Goal: Task Accomplishment & Management: Manage account settings

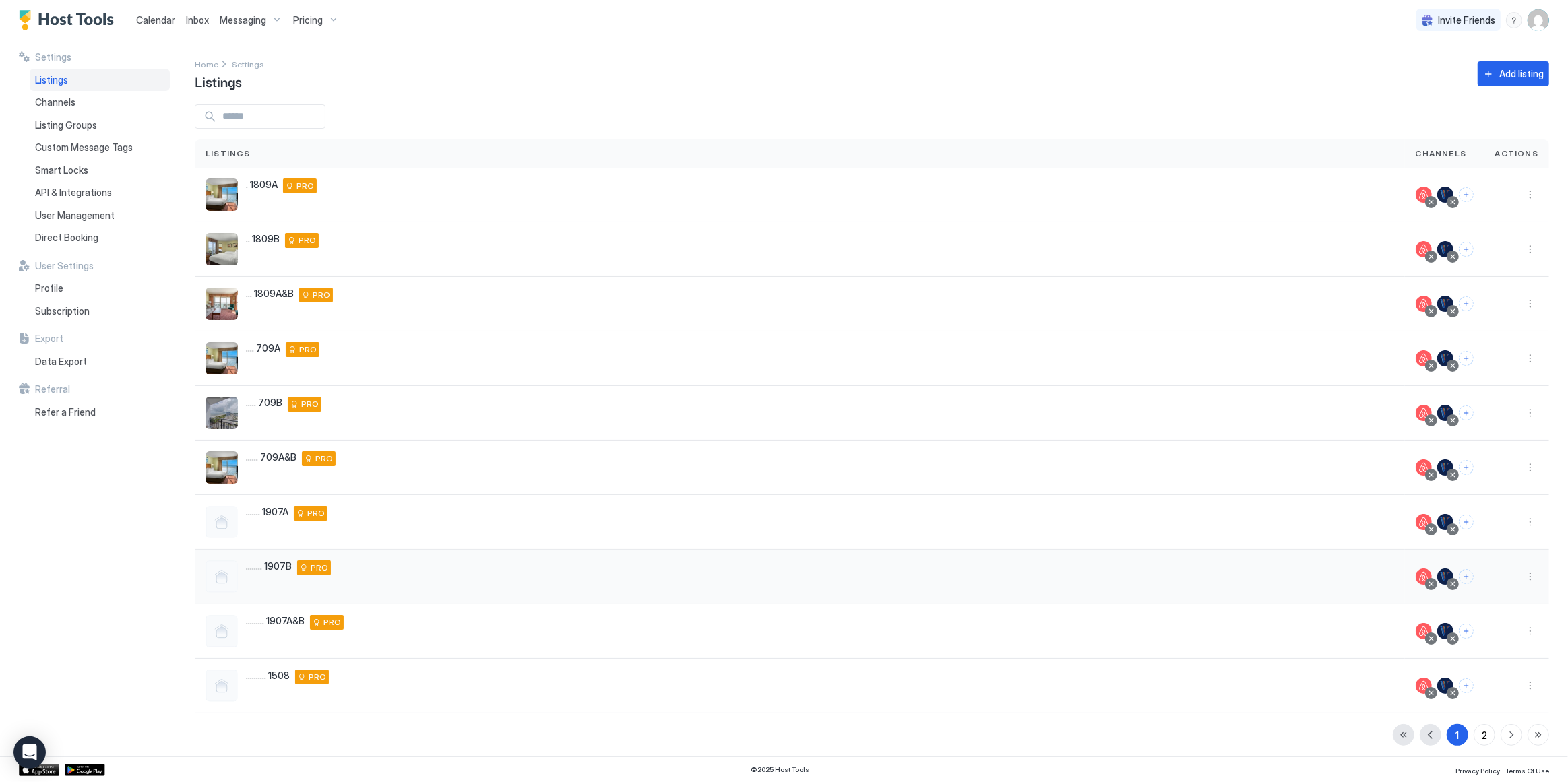
scroll to position [2, 0]
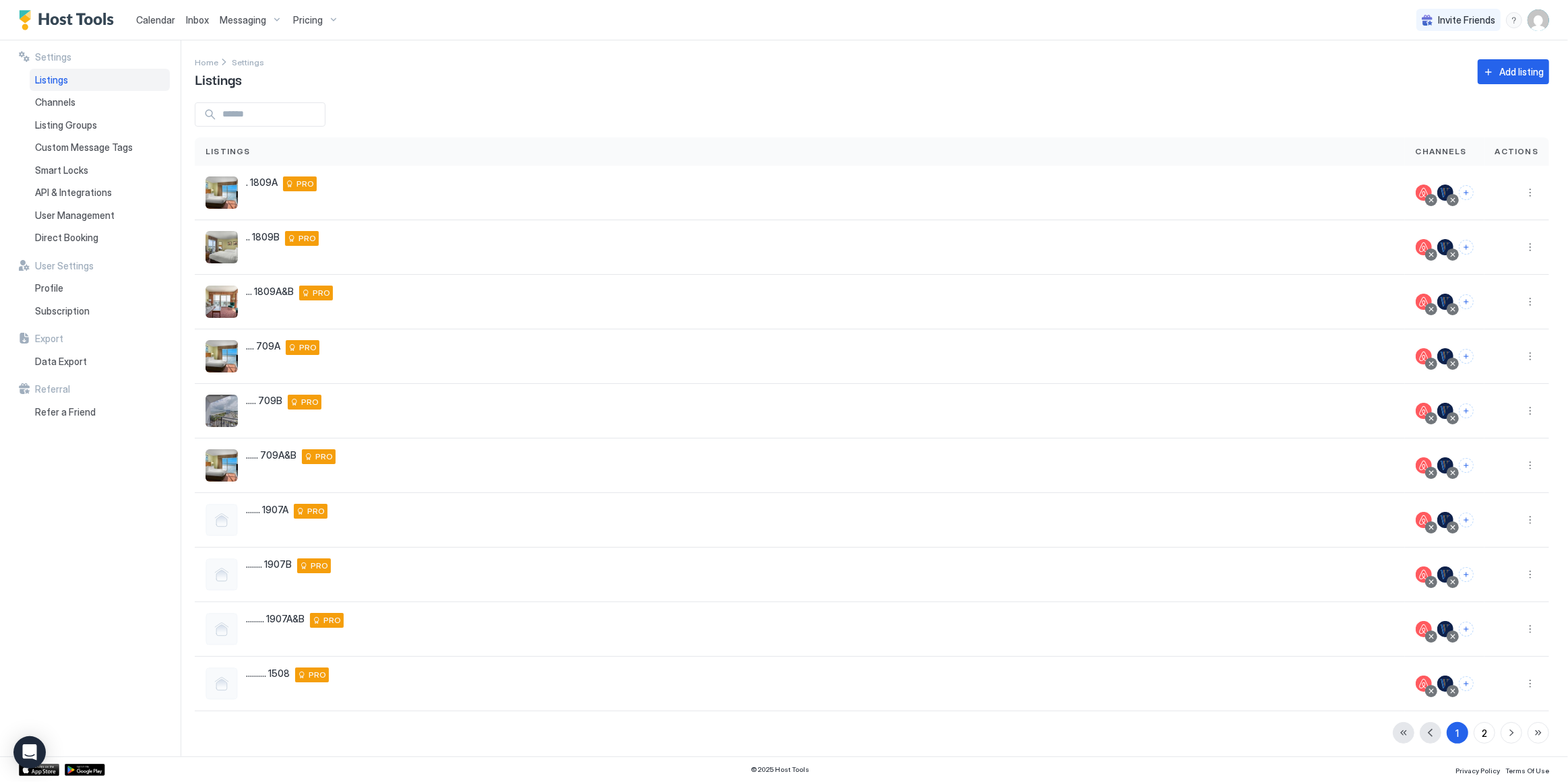
click at [1537, 13] on img "User profile" at bounding box center [1538, 20] width 21 height 21
click at [1452, 79] on div "Settings" at bounding box center [1463, 76] width 171 height 23
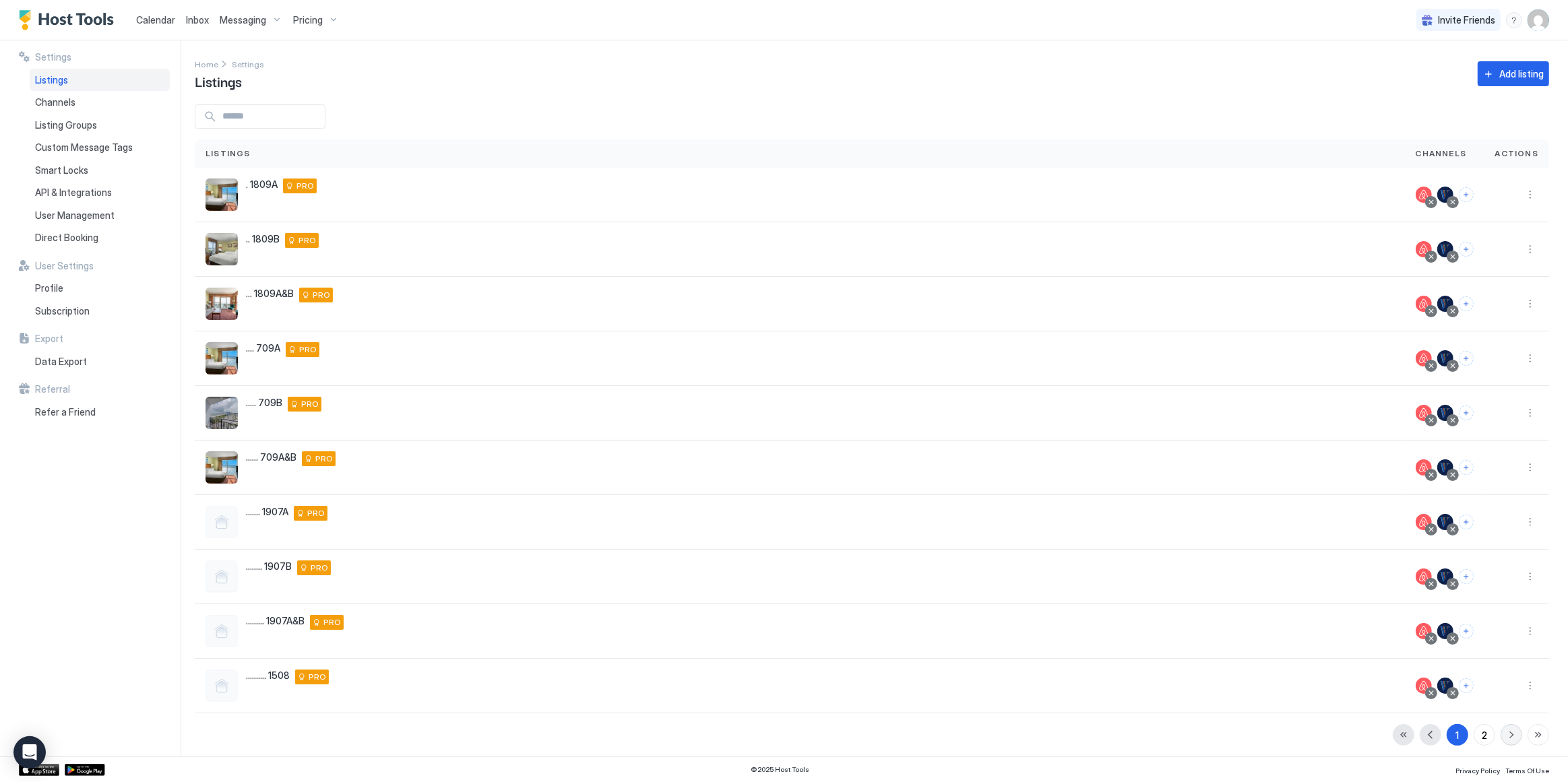
click at [1506, 734] on button "button" at bounding box center [1511, 734] width 21 height 21
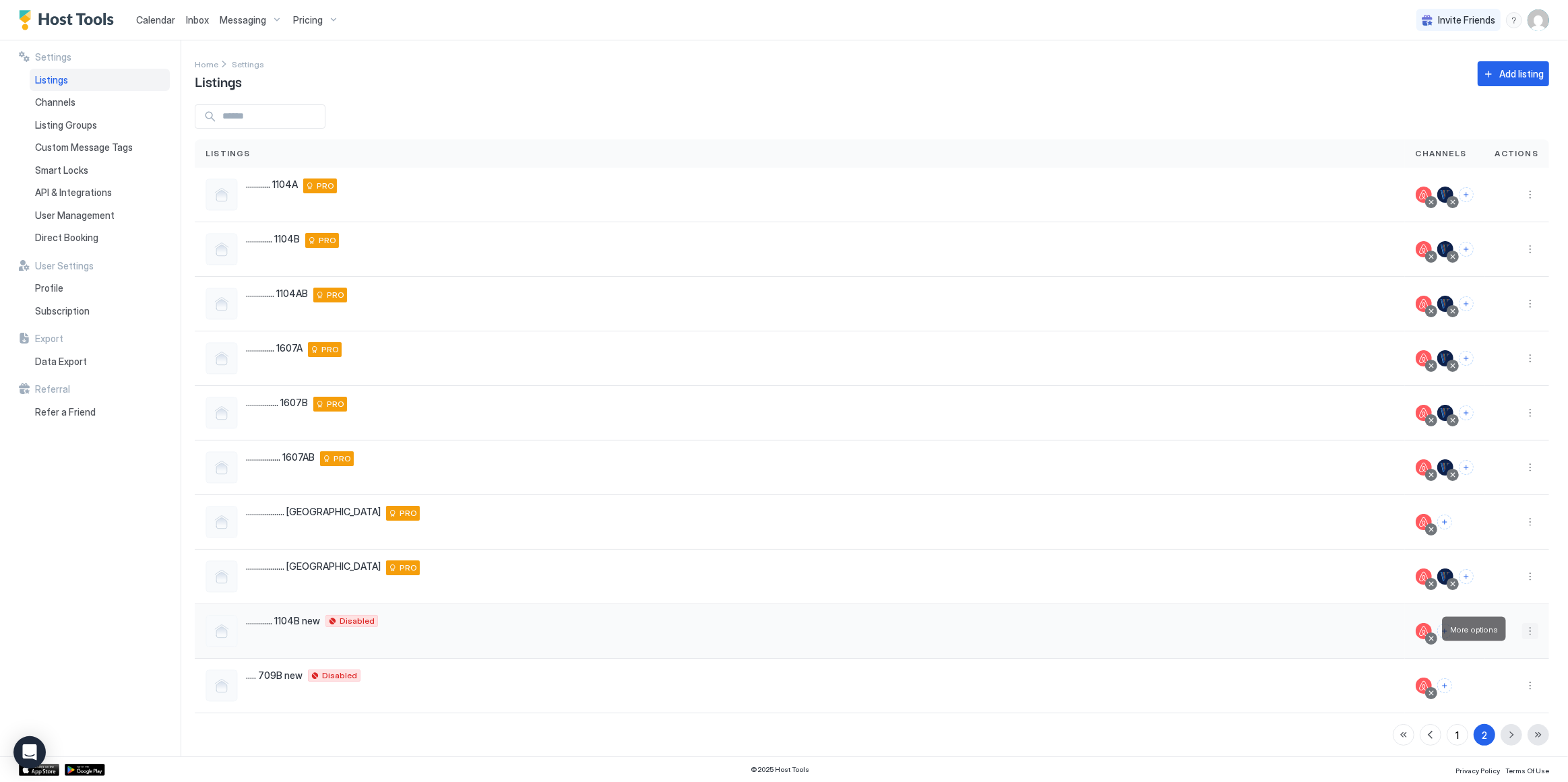
click at [1525, 632] on button "More options" at bounding box center [1529, 631] width 16 height 16
click at [1334, 630] on div at bounding box center [784, 391] width 1568 height 782
click at [1522, 629] on button "More options" at bounding box center [1529, 631] width 16 height 16
click at [1483, 691] on span "Listing Settings" at bounding box center [1490, 691] width 60 height 10
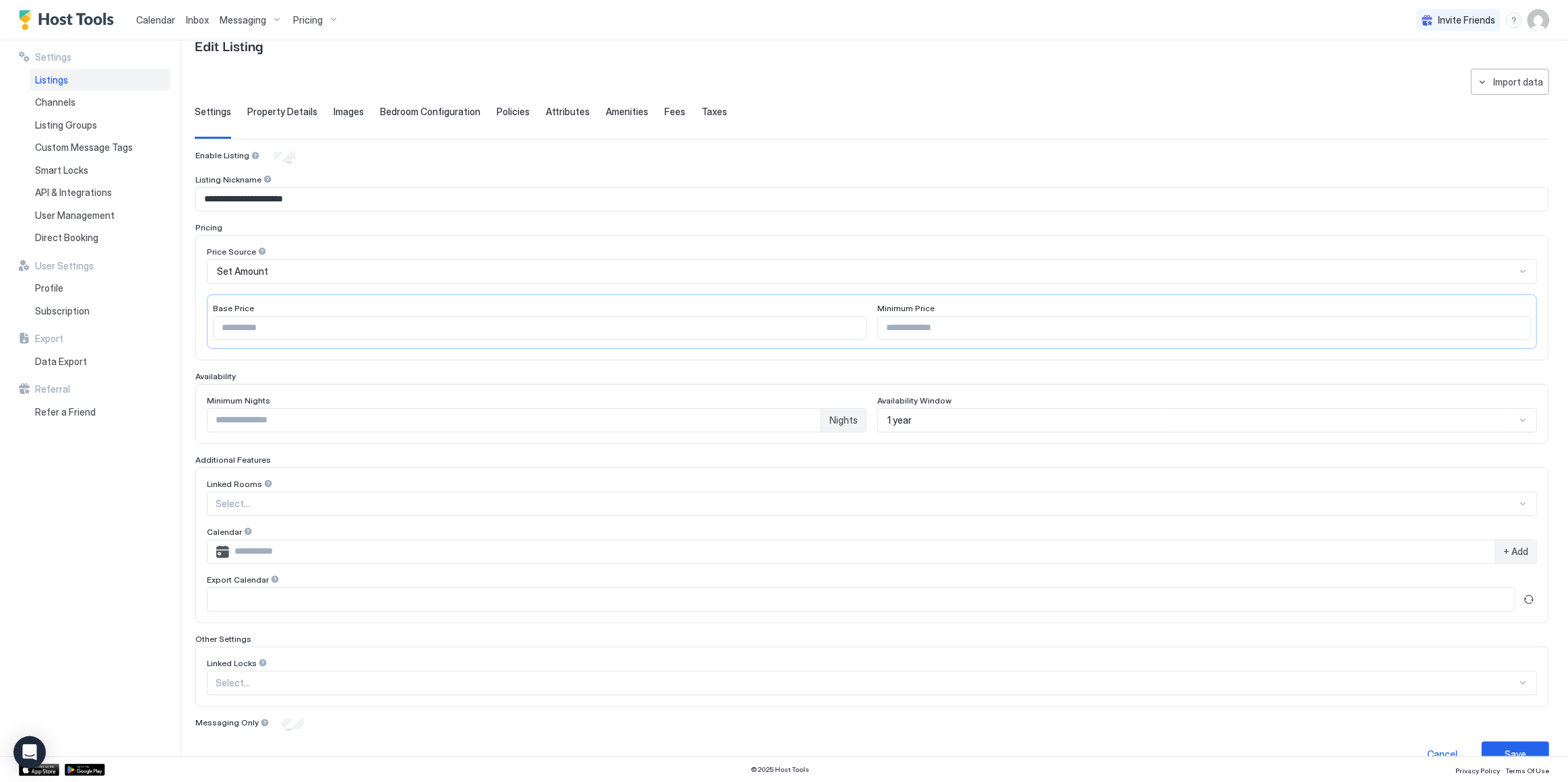
scroll to position [55, 0]
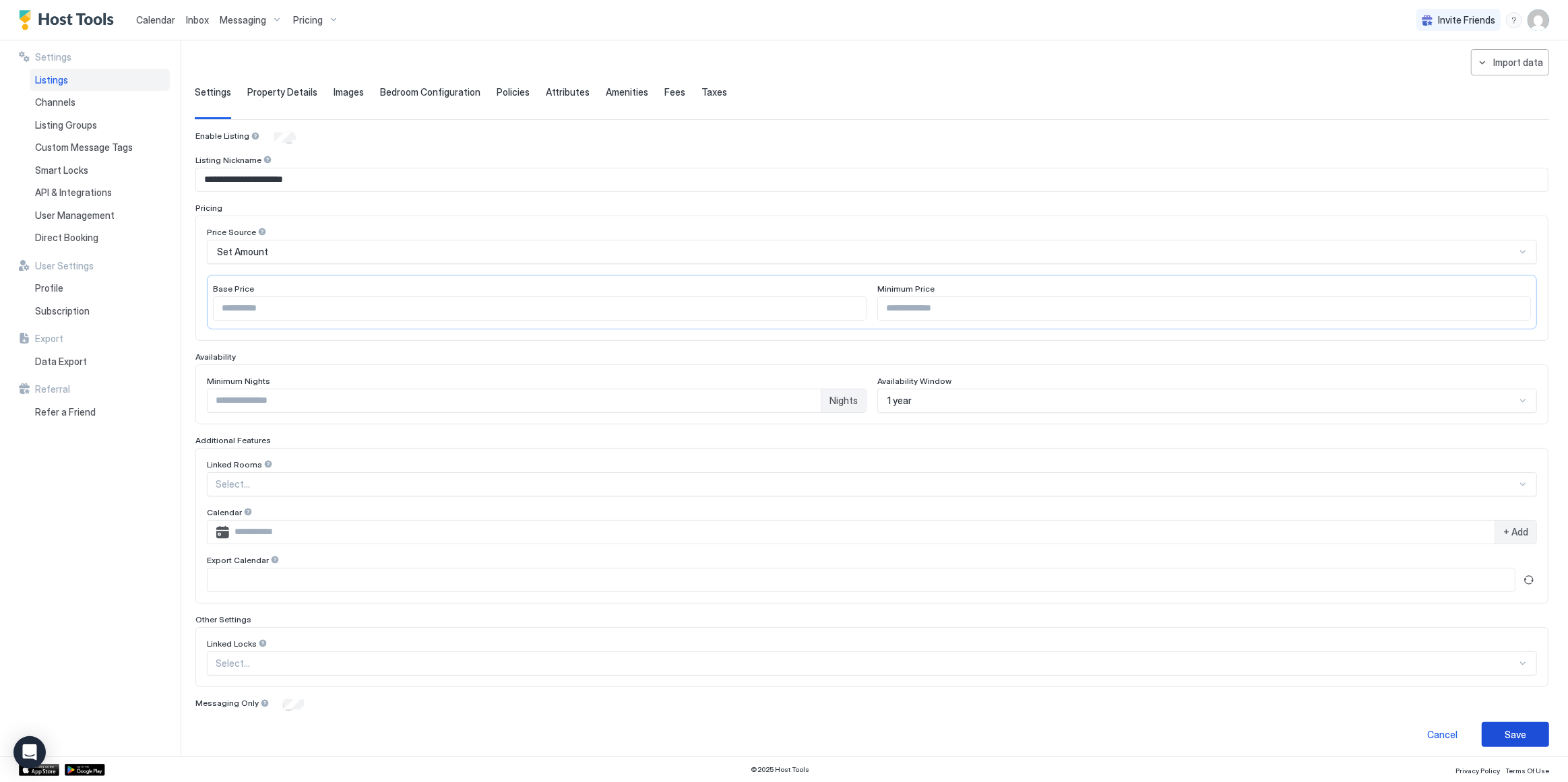
click at [1507, 728] on div "Save" at bounding box center [1515, 734] width 21 height 14
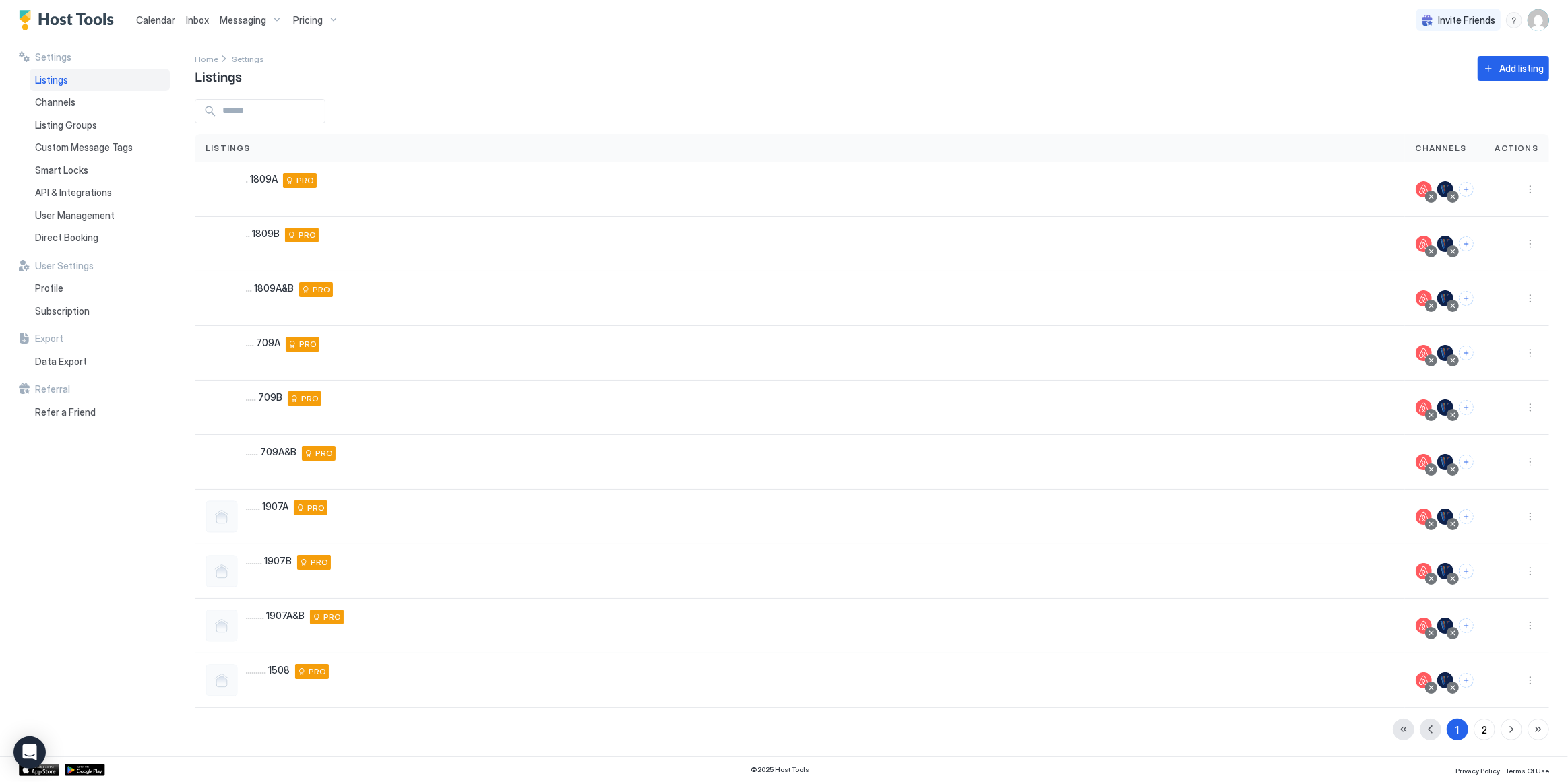
scroll to position [2, 0]
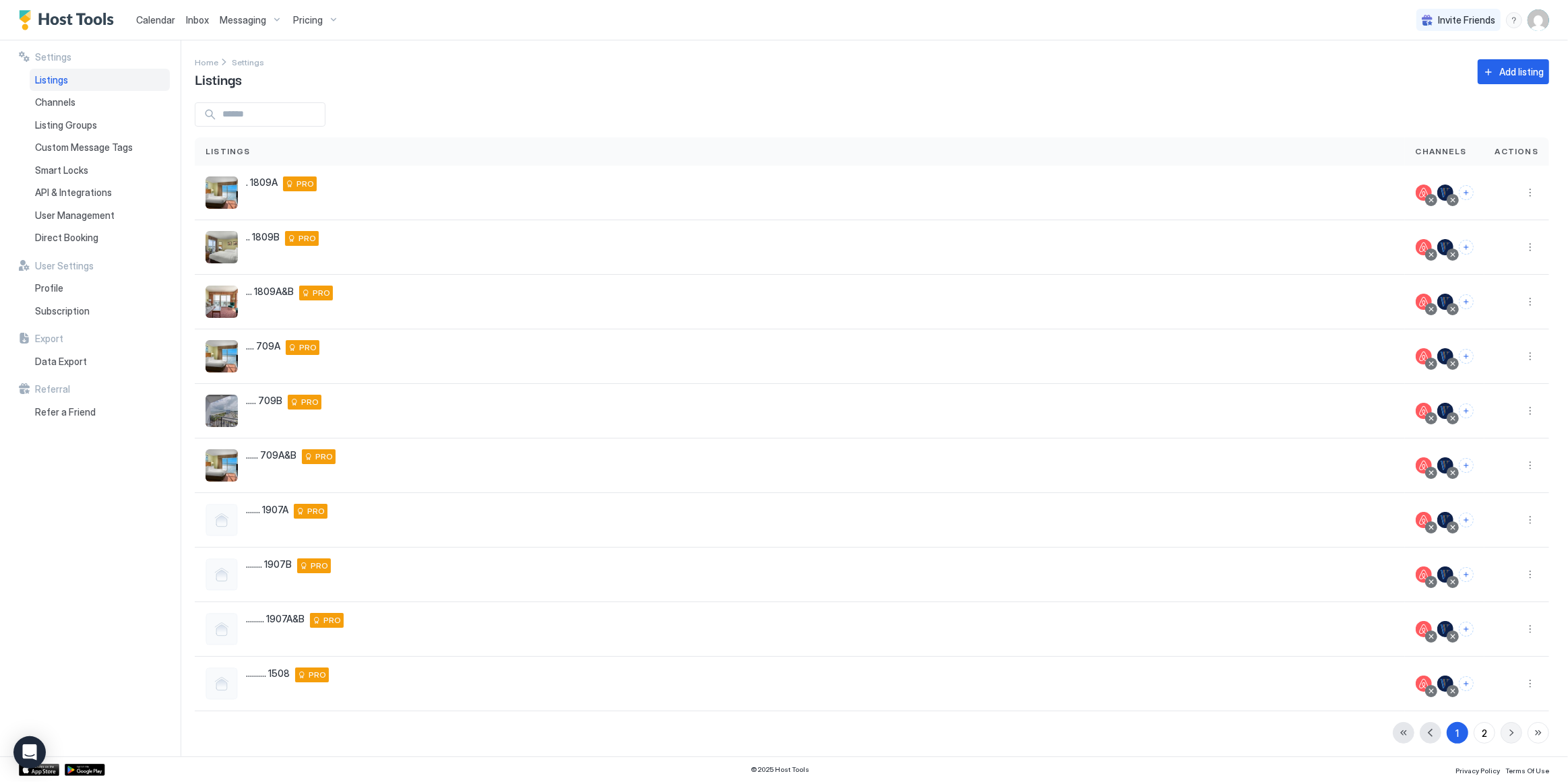
click at [1506, 729] on button "button" at bounding box center [1511, 732] width 21 height 21
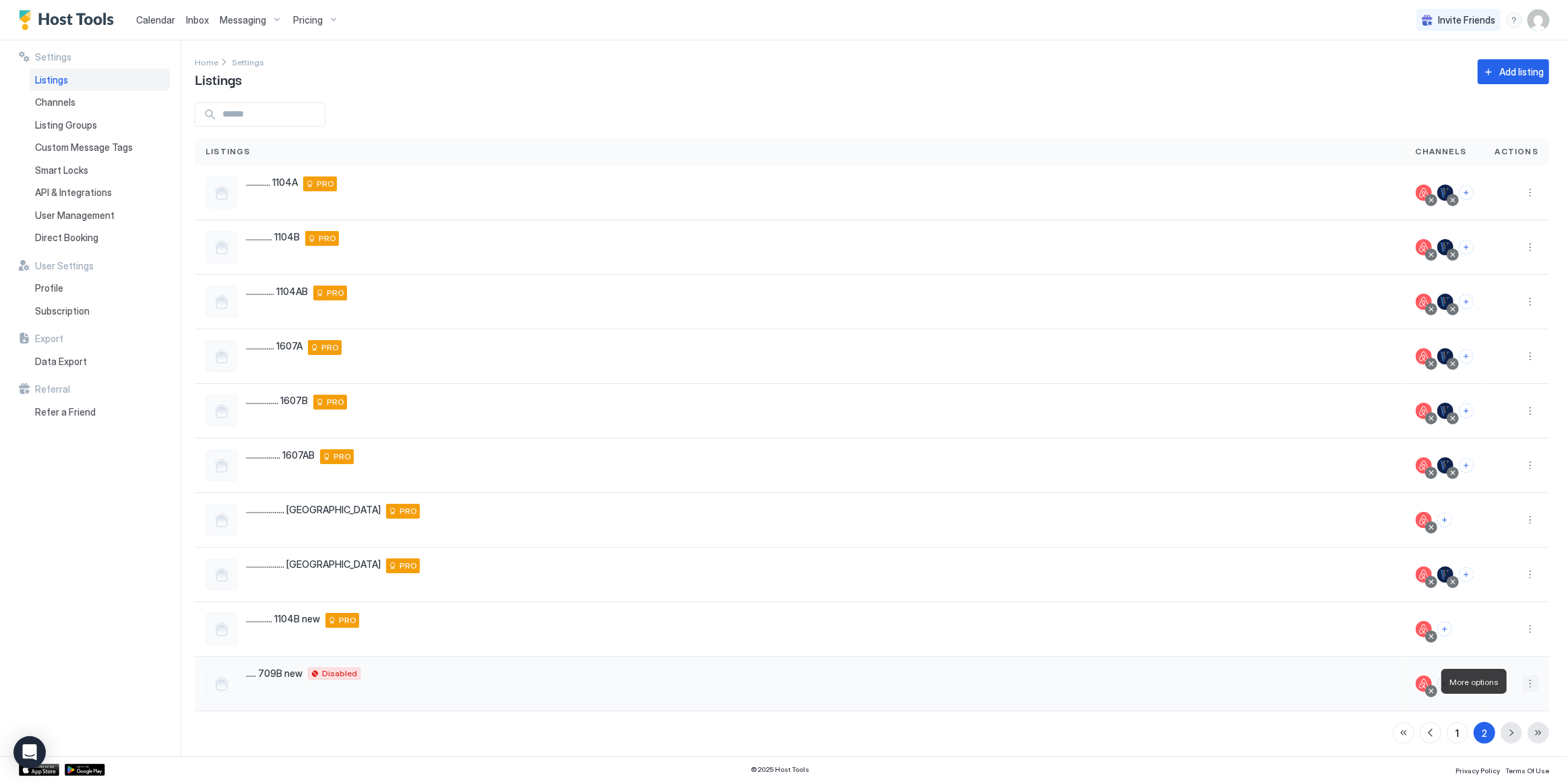
click at [1522, 681] on button "More options" at bounding box center [1529, 683] width 16 height 16
click at [1492, 597] on span "Listing Settings" at bounding box center [1490, 597] width 60 height 10
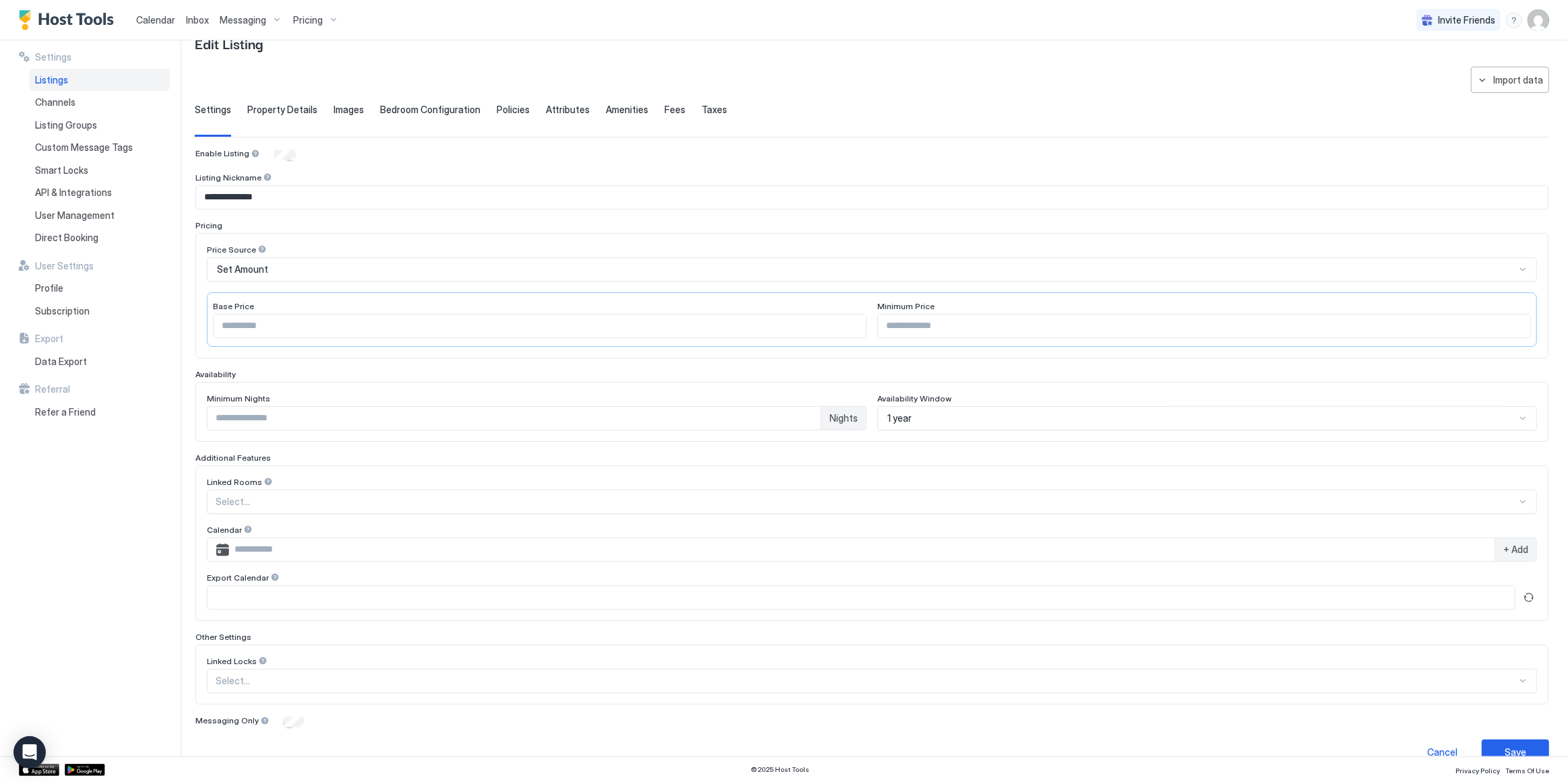
scroll to position [55, 0]
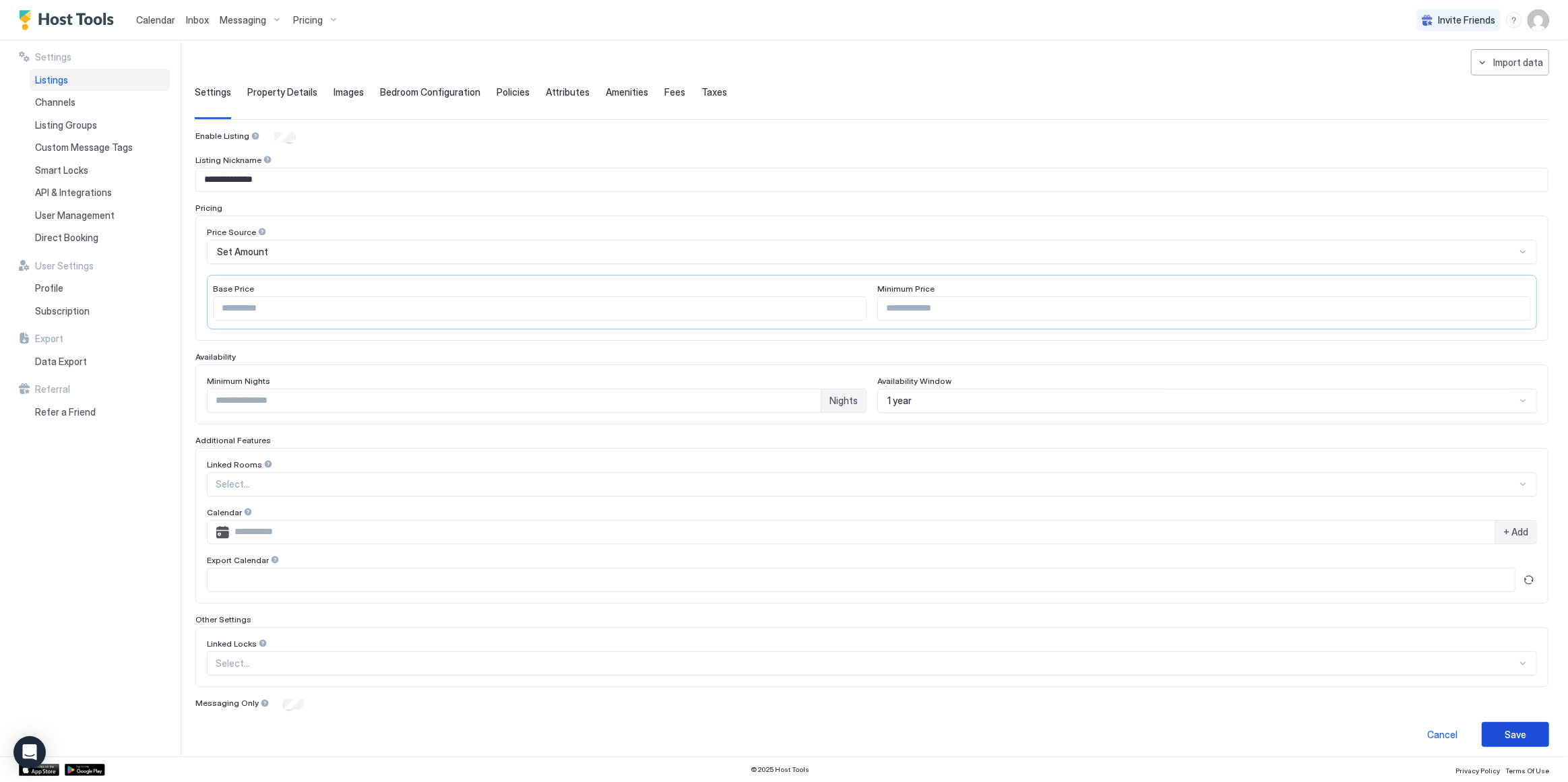
click at [1507, 728] on div "Save" at bounding box center [1515, 734] width 21 height 14
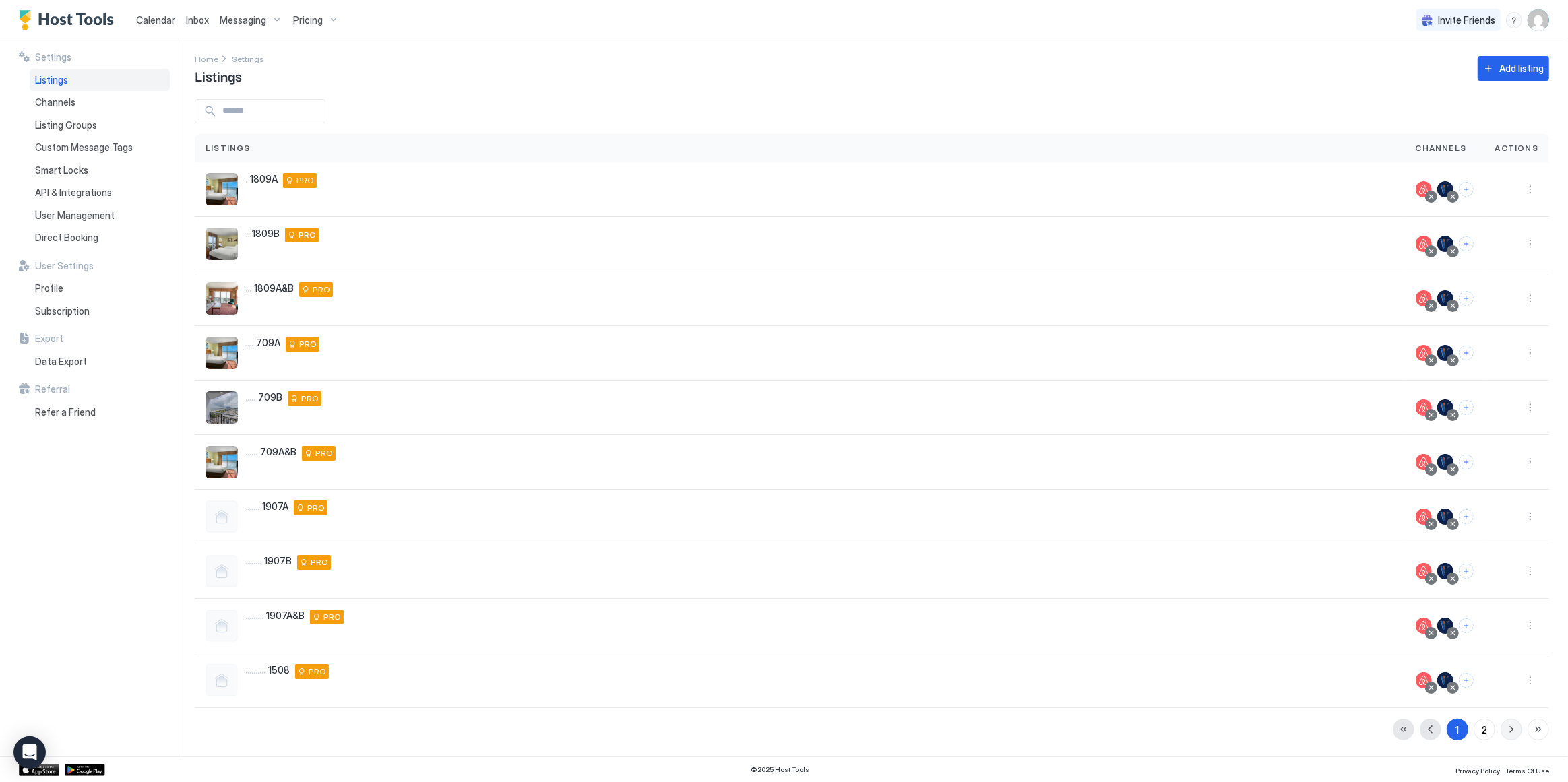
scroll to position [2, 0]
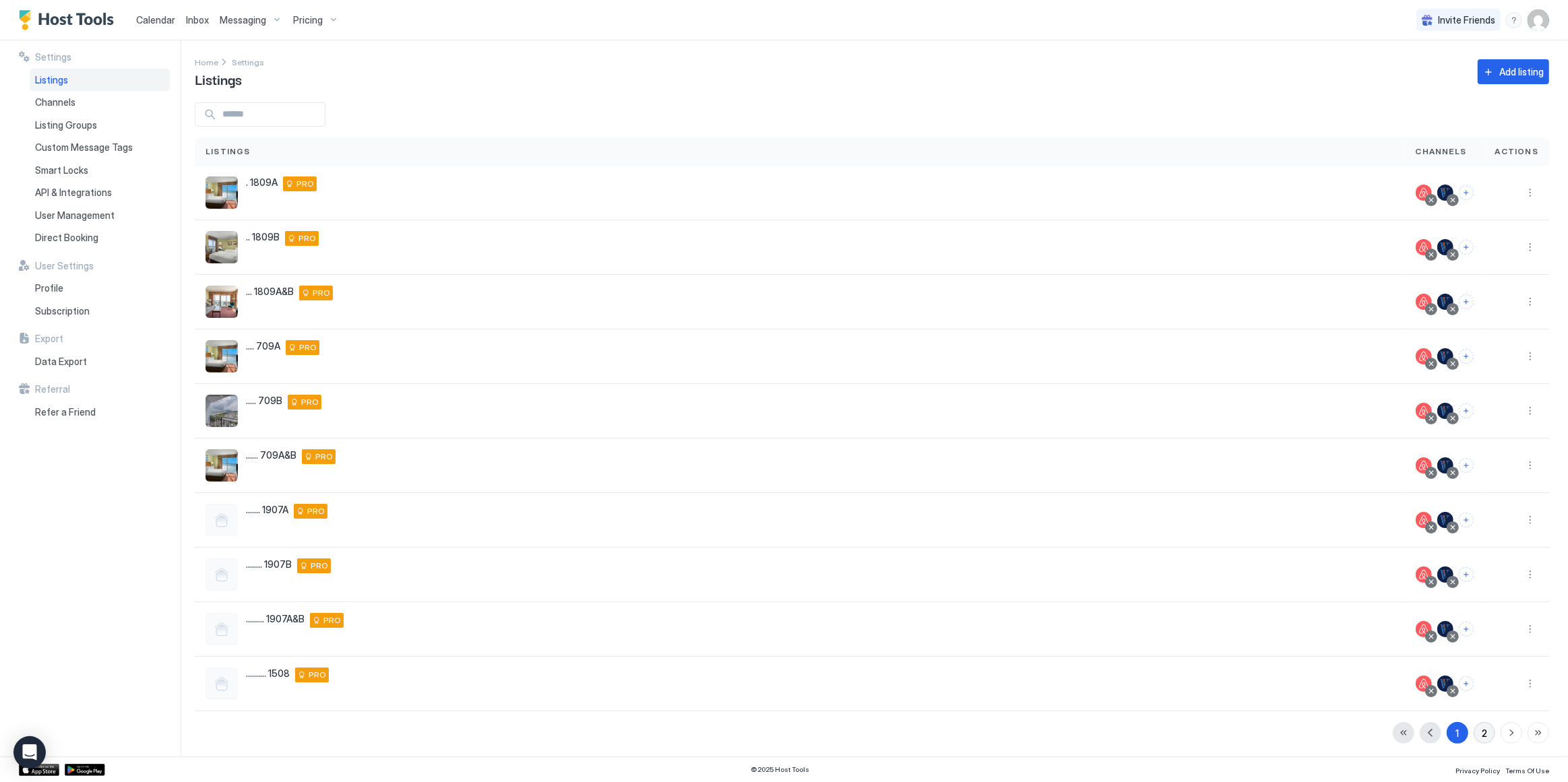
click at [1482, 726] on div "2" at bounding box center [1485, 733] width 6 height 14
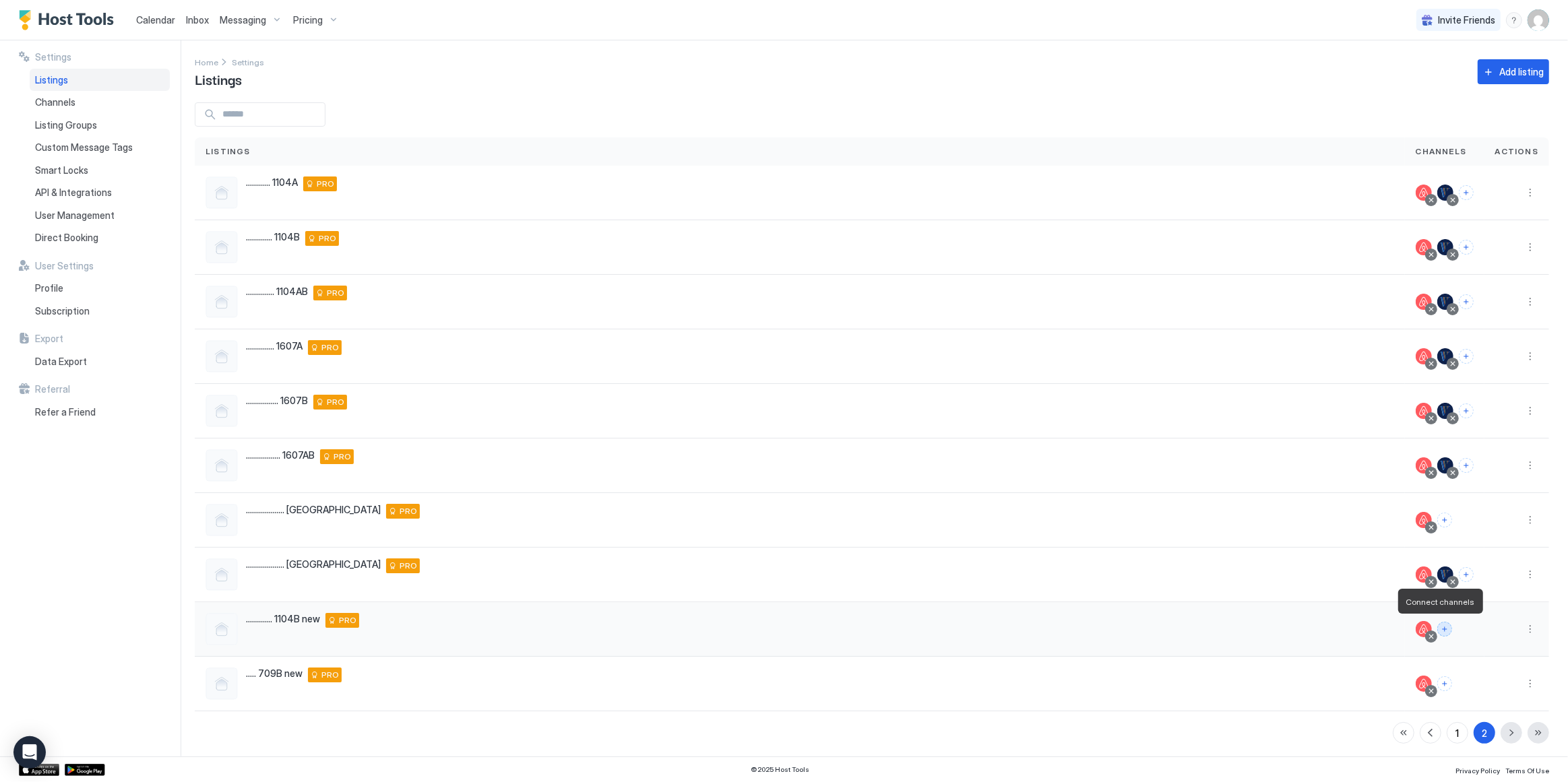
click at [1437, 629] on button "Connect channels" at bounding box center [1445, 630] width 15 height 15
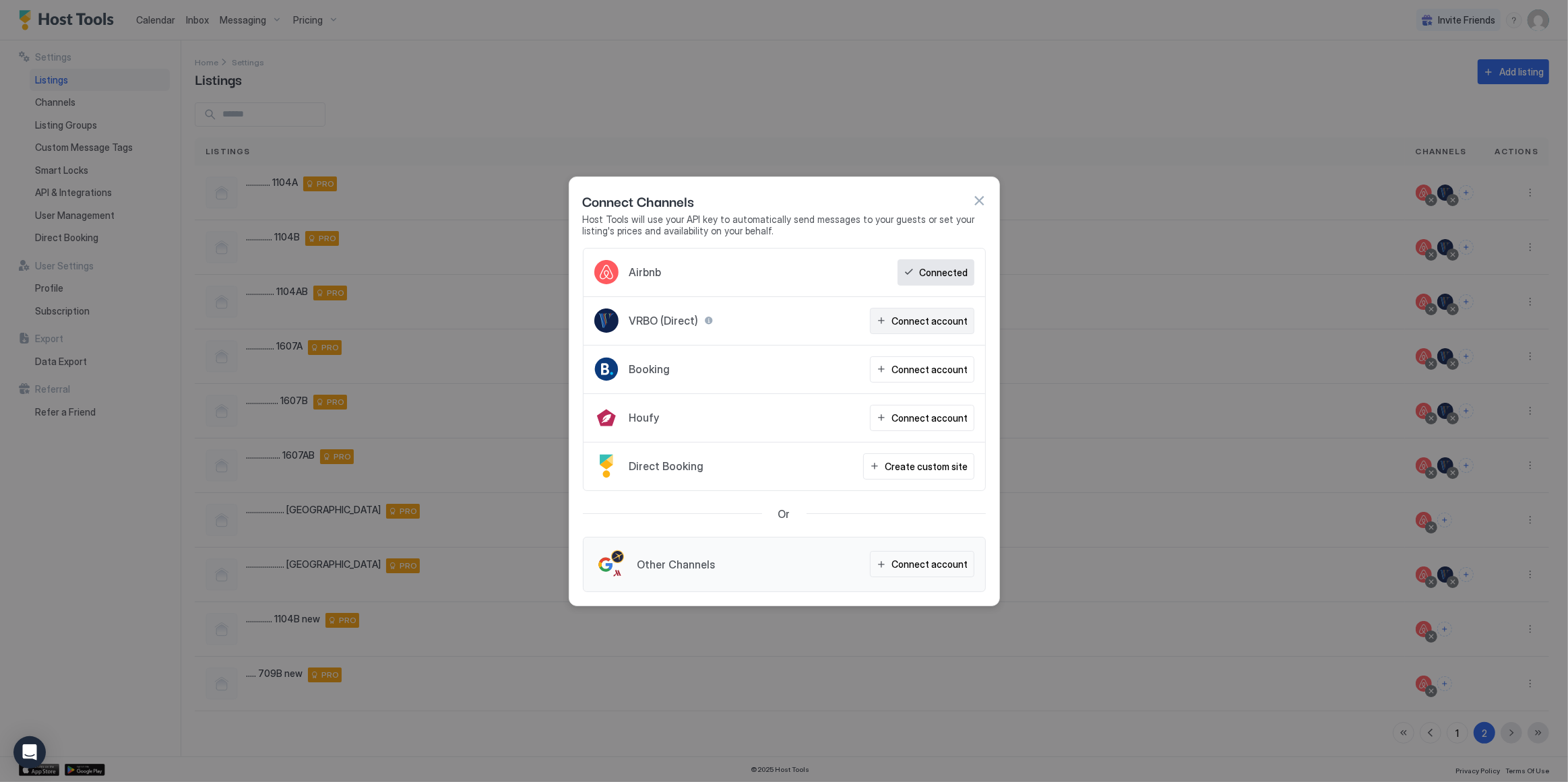
click at [945, 322] on div "Connect account" at bounding box center [930, 321] width 76 height 14
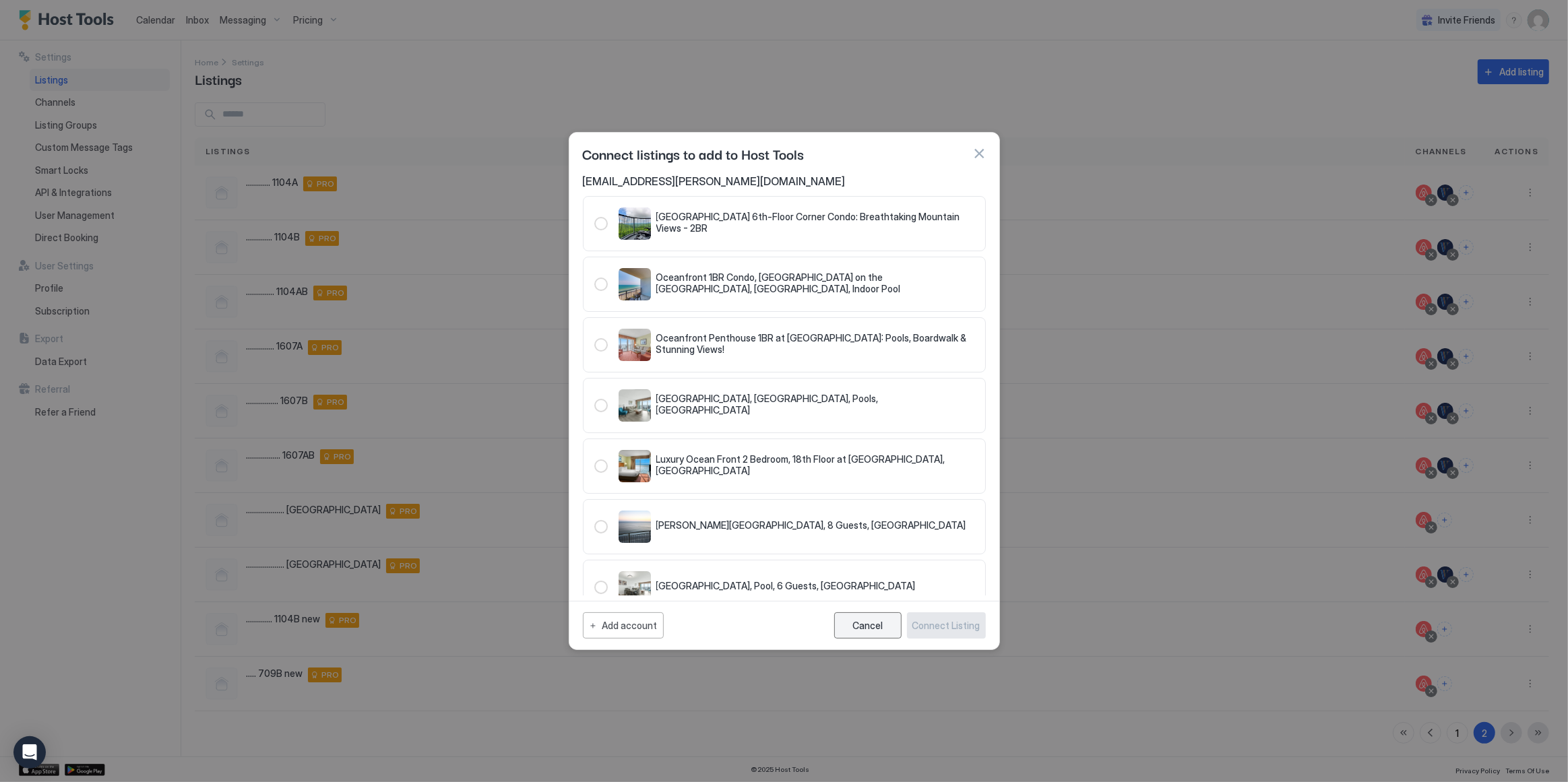
click at [883, 621] on div "Cancel" at bounding box center [867, 626] width 30 height 12
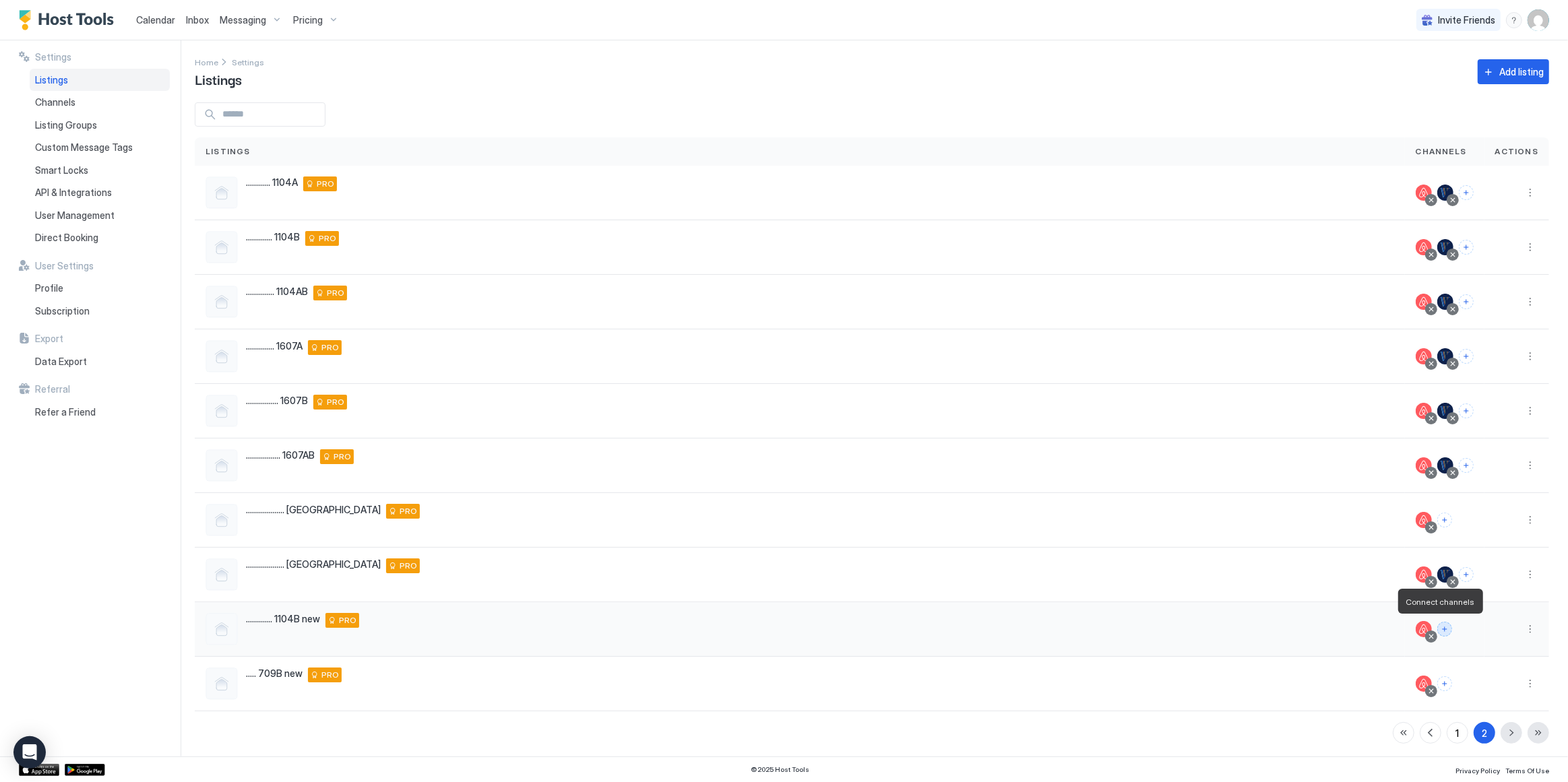
click at [1441, 628] on button "Connect channels" at bounding box center [1445, 630] width 15 height 15
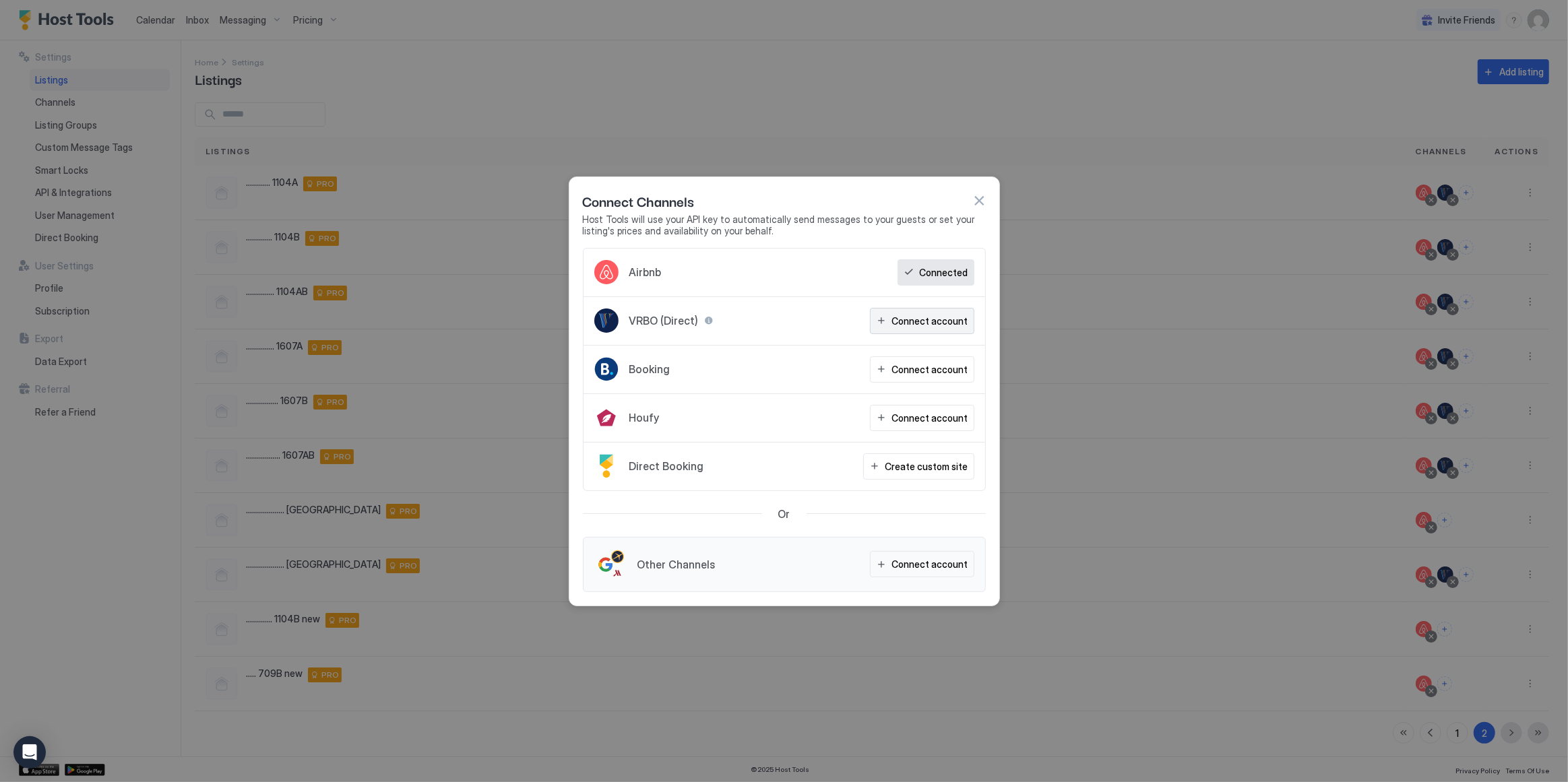
click at [927, 316] on div "Connect account" at bounding box center [930, 321] width 76 height 14
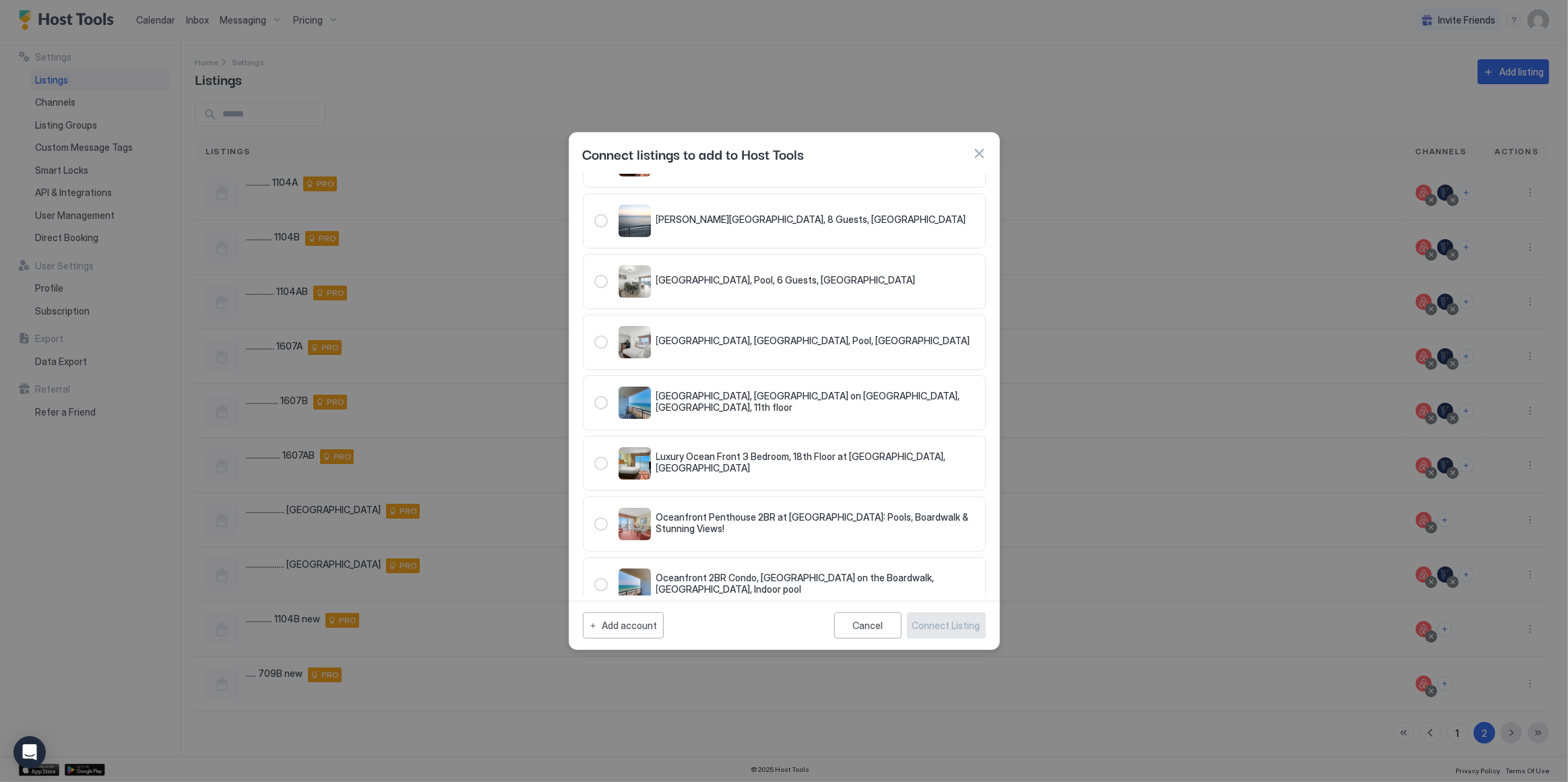
scroll to position [367, 0]
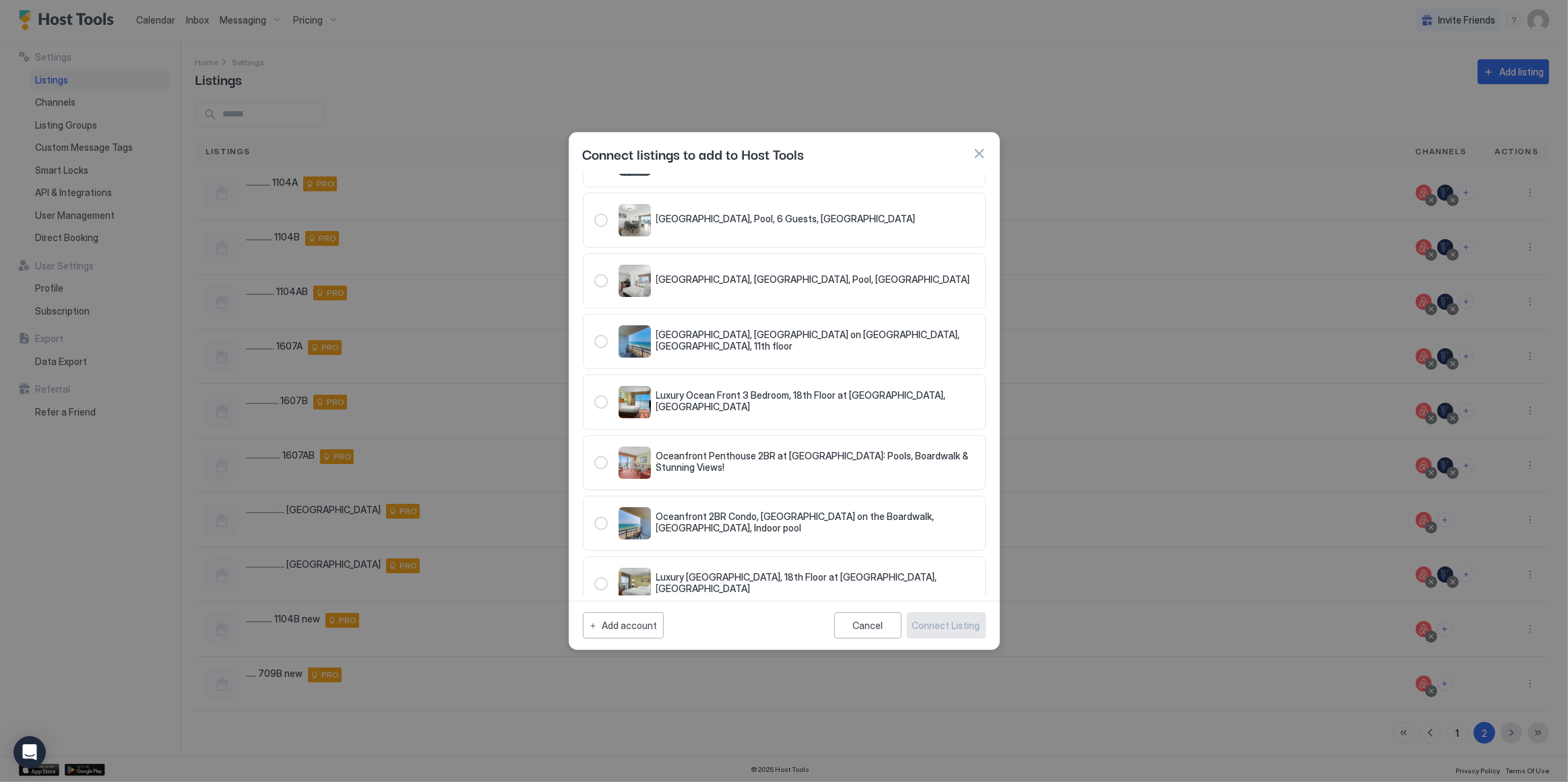
click at [599, 338] on div "321.4219377.4793547" at bounding box center [601, 342] width 14 height 14
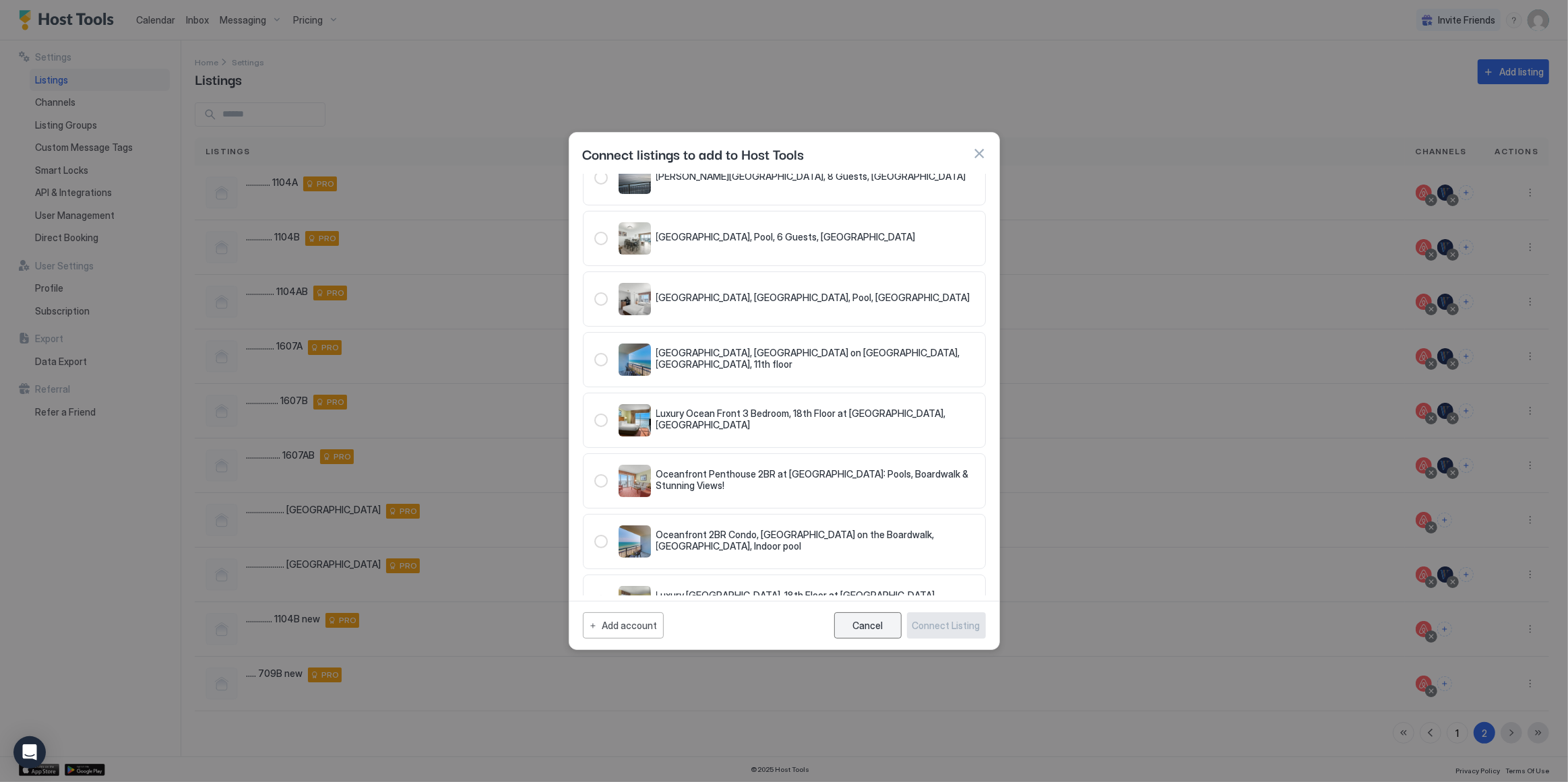
click at [889, 629] on button "Cancel" at bounding box center [868, 626] width 68 height 26
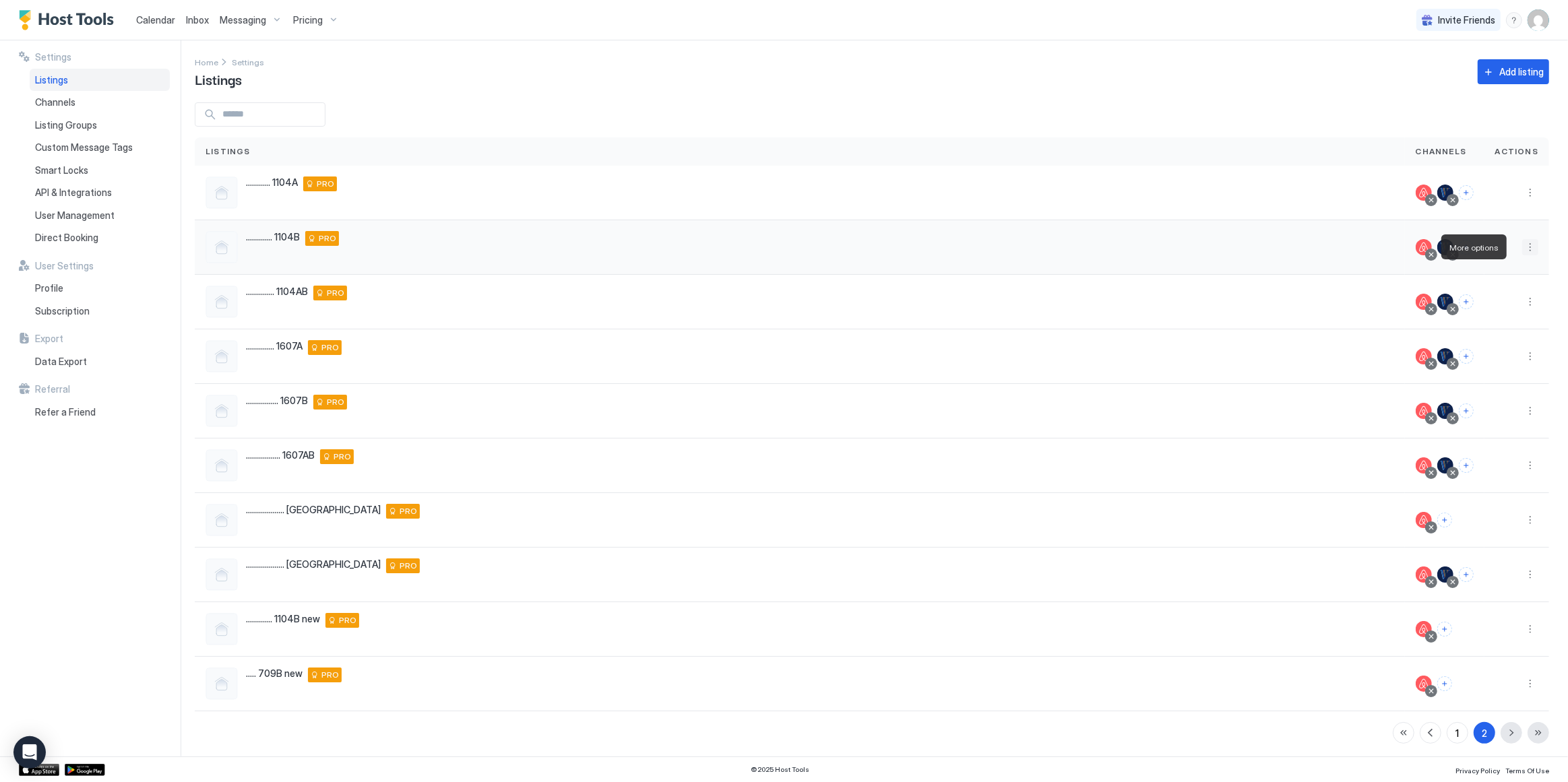
click at [1522, 249] on button "More options" at bounding box center [1529, 247] width 16 height 16
click at [1500, 311] on span "Listing Settings" at bounding box center [1490, 309] width 60 height 10
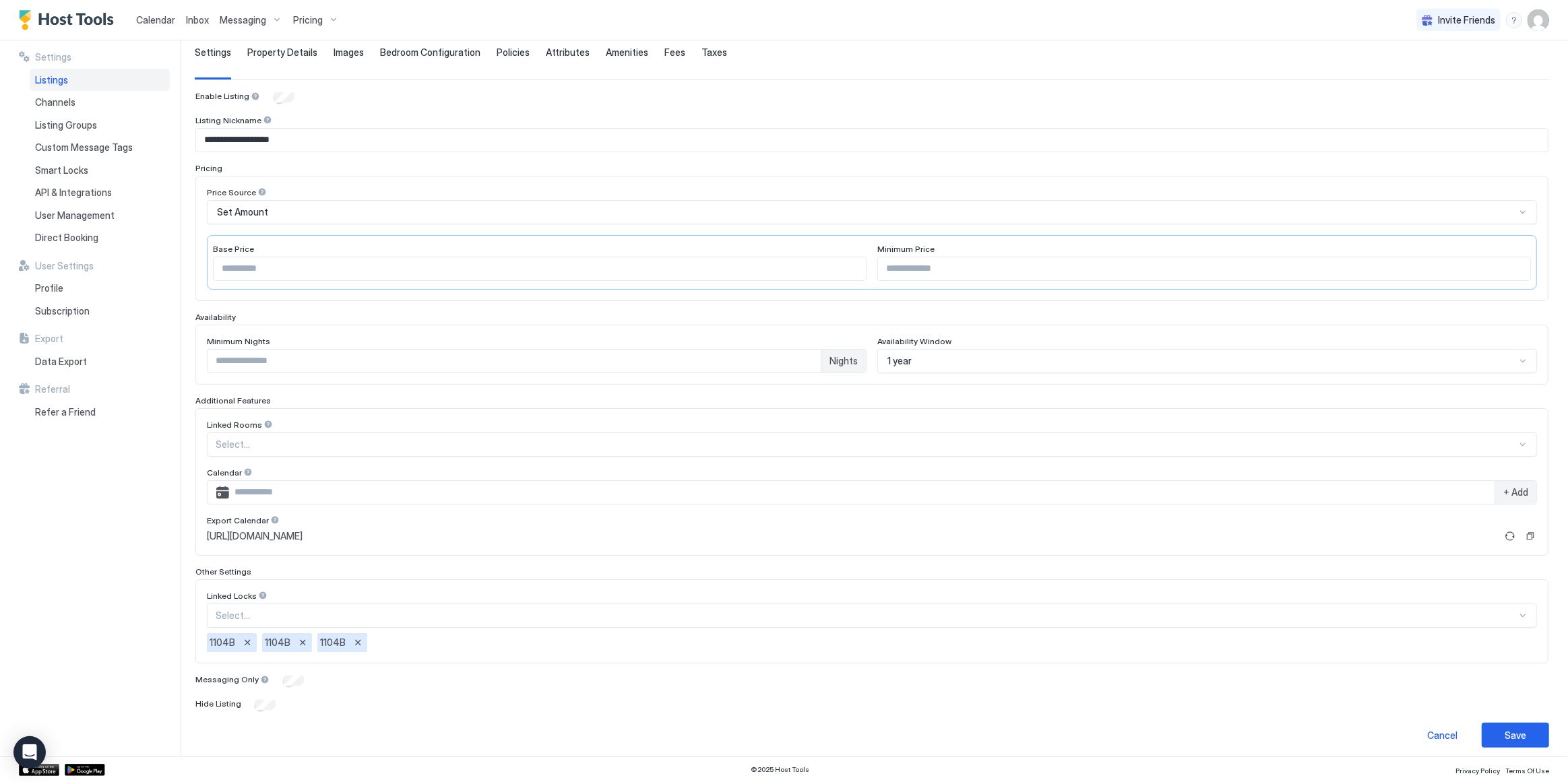
scroll to position [96, 0]
click at [1508, 728] on div "Save" at bounding box center [1515, 734] width 21 height 14
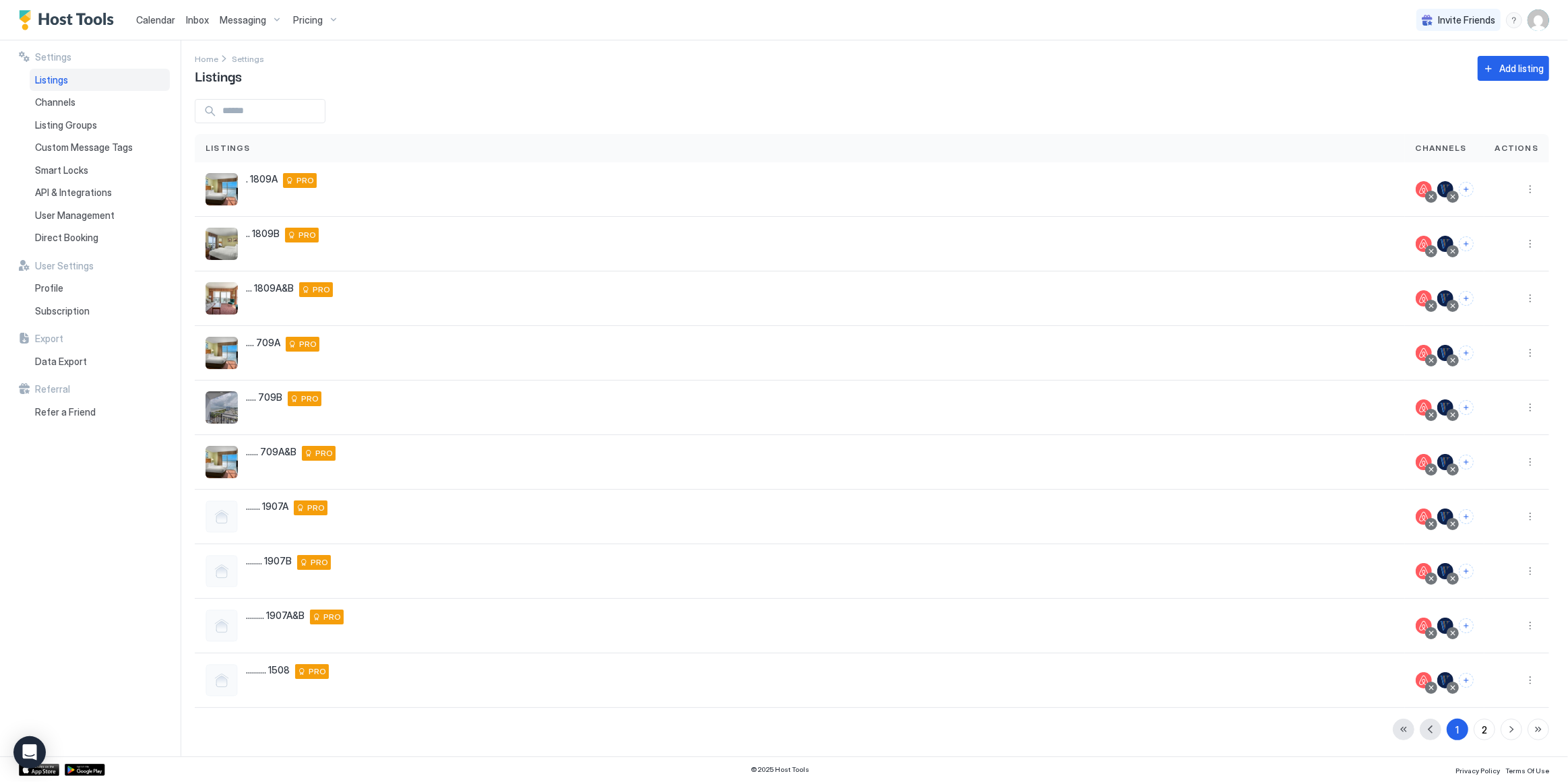
scroll to position [2, 0]
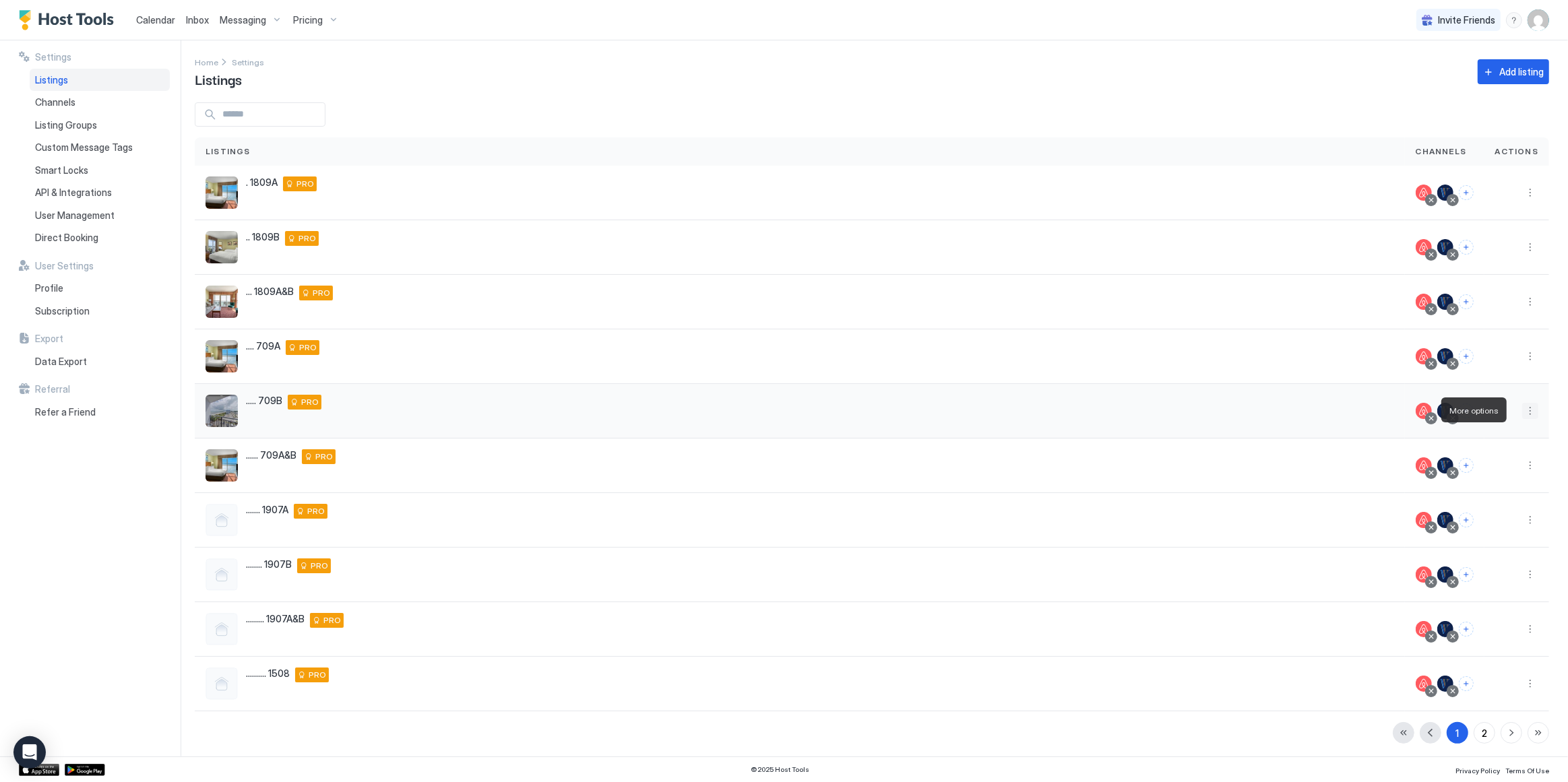
click at [1522, 406] on button "More options" at bounding box center [1529, 411] width 16 height 16
click at [1491, 473] on span "Listing Settings" at bounding box center [1490, 472] width 60 height 10
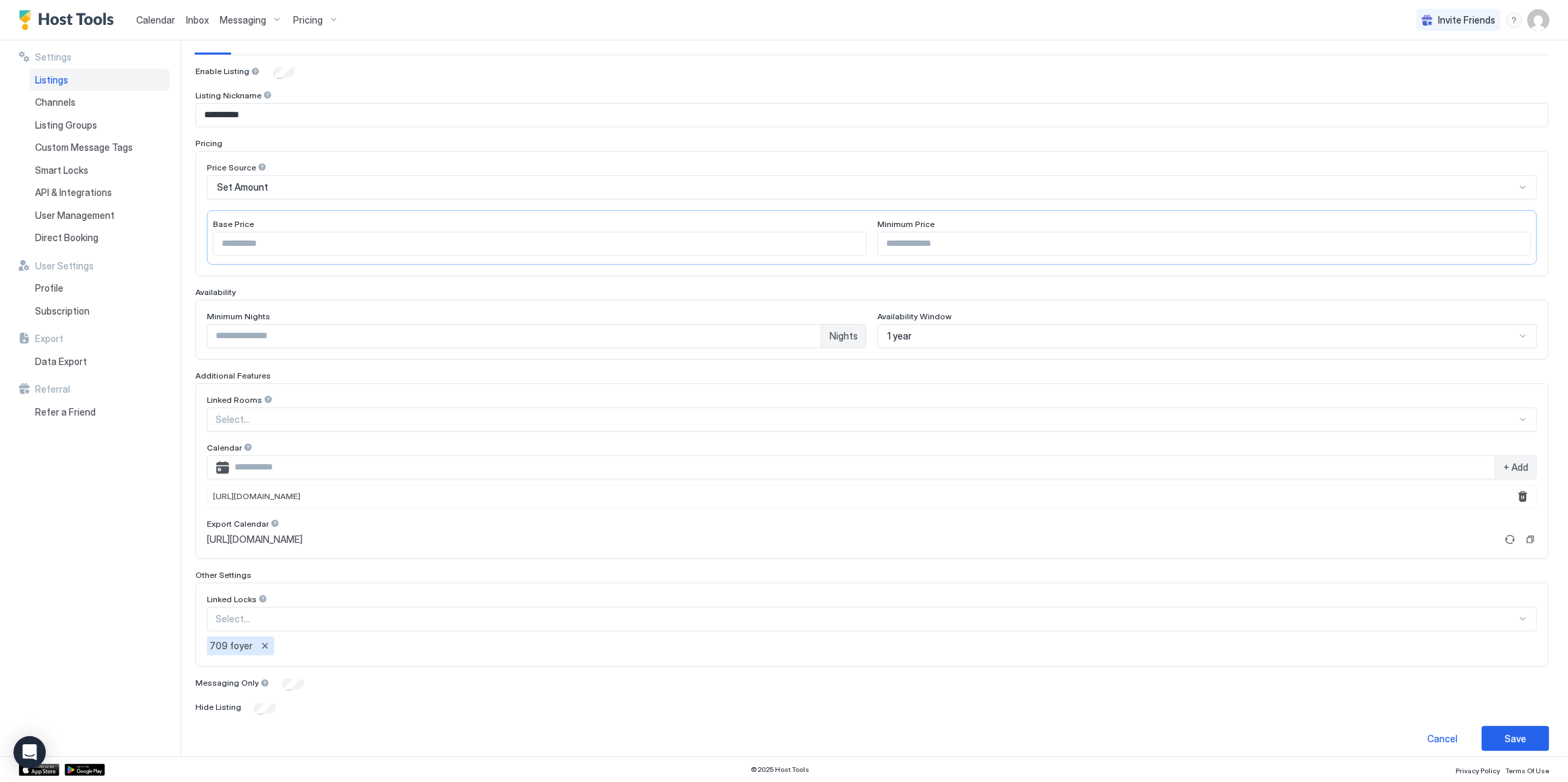
scroll to position [123, 0]
click at [1523, 729] on button "Save" at bounding box center [1516, 735] width 68 height 25
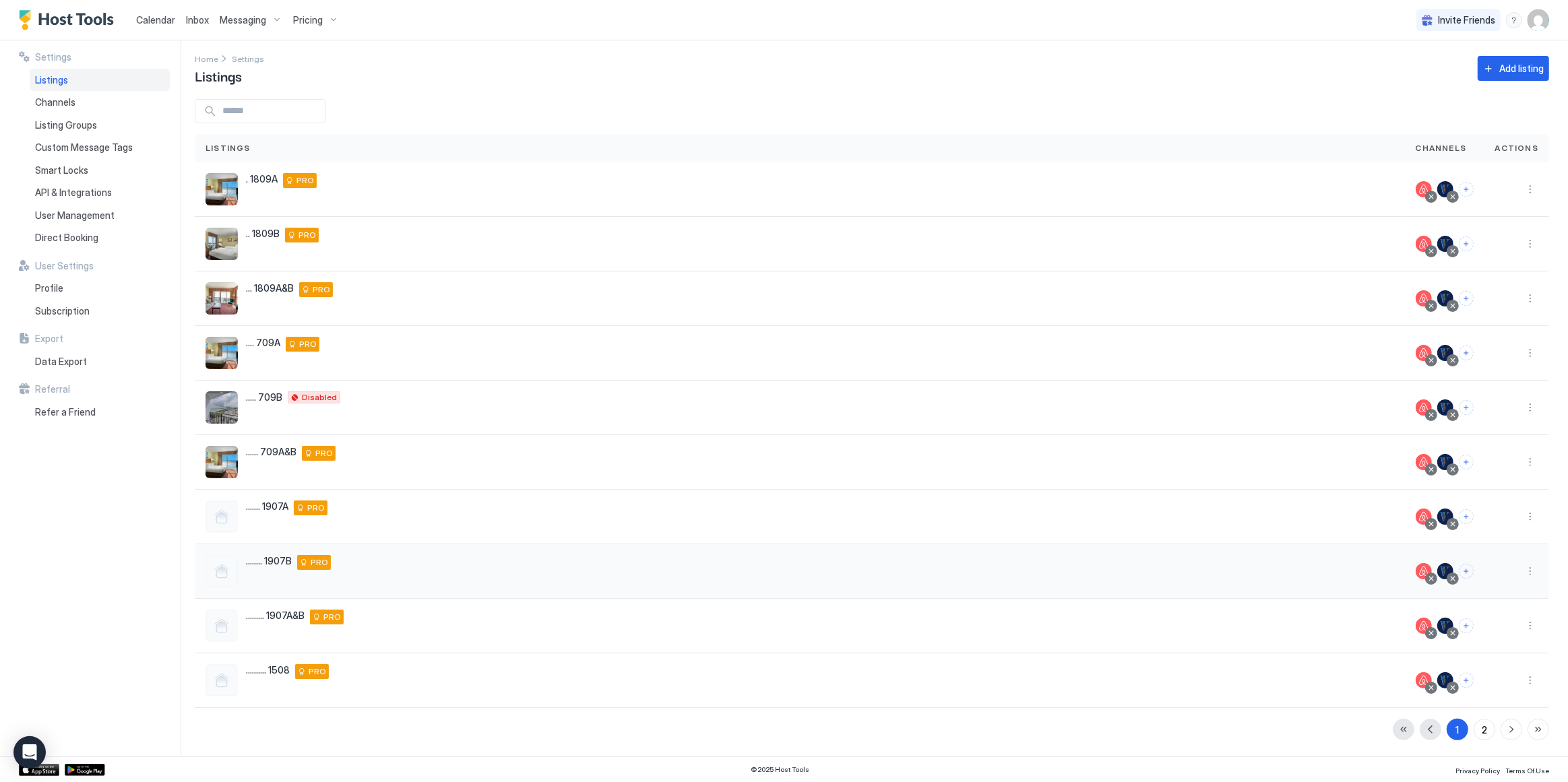
scroll to position [2, 0]
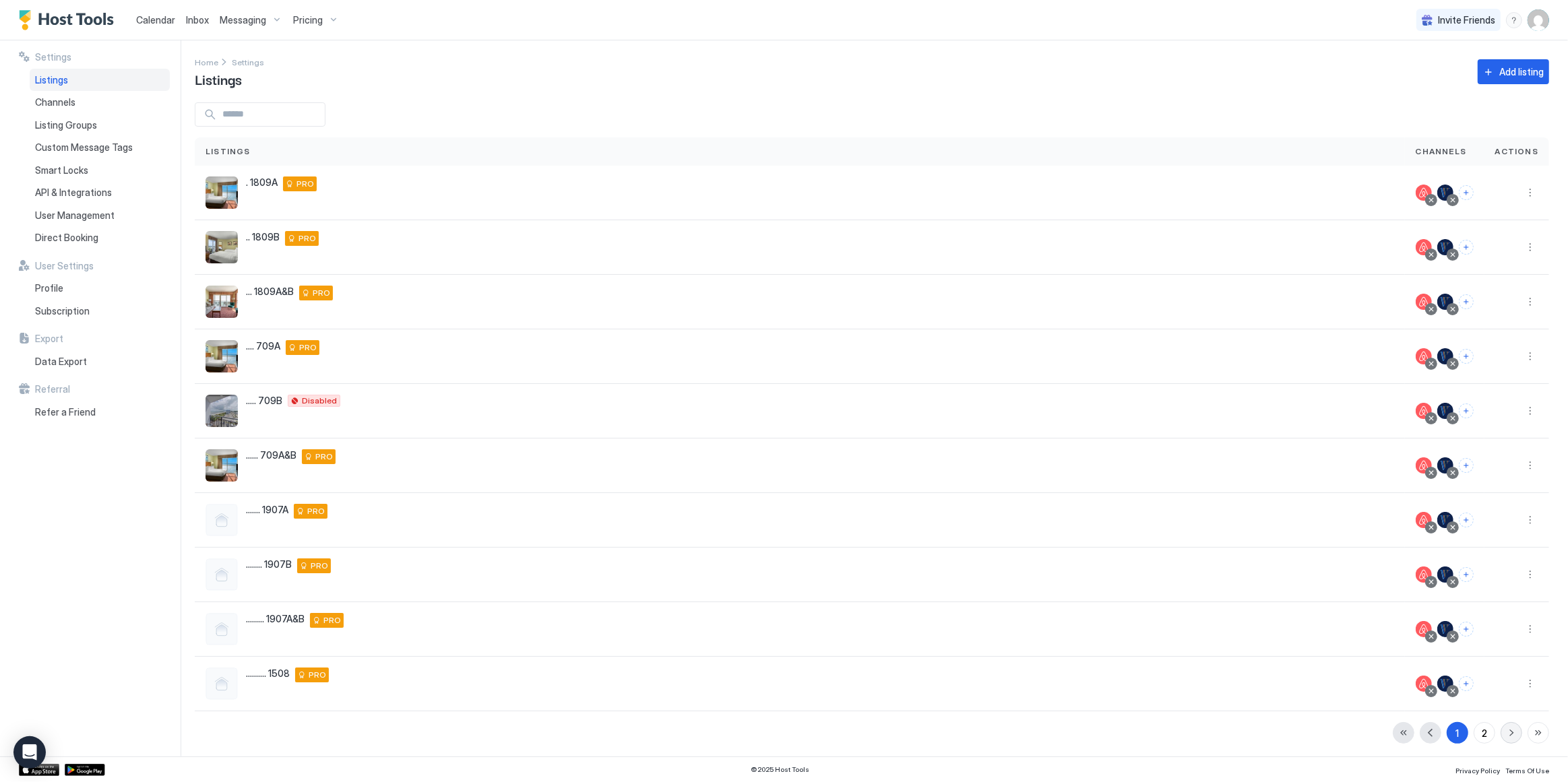
click at [1504, 732] on button "button" at bounding box center [1511, 732] width 21 height 21
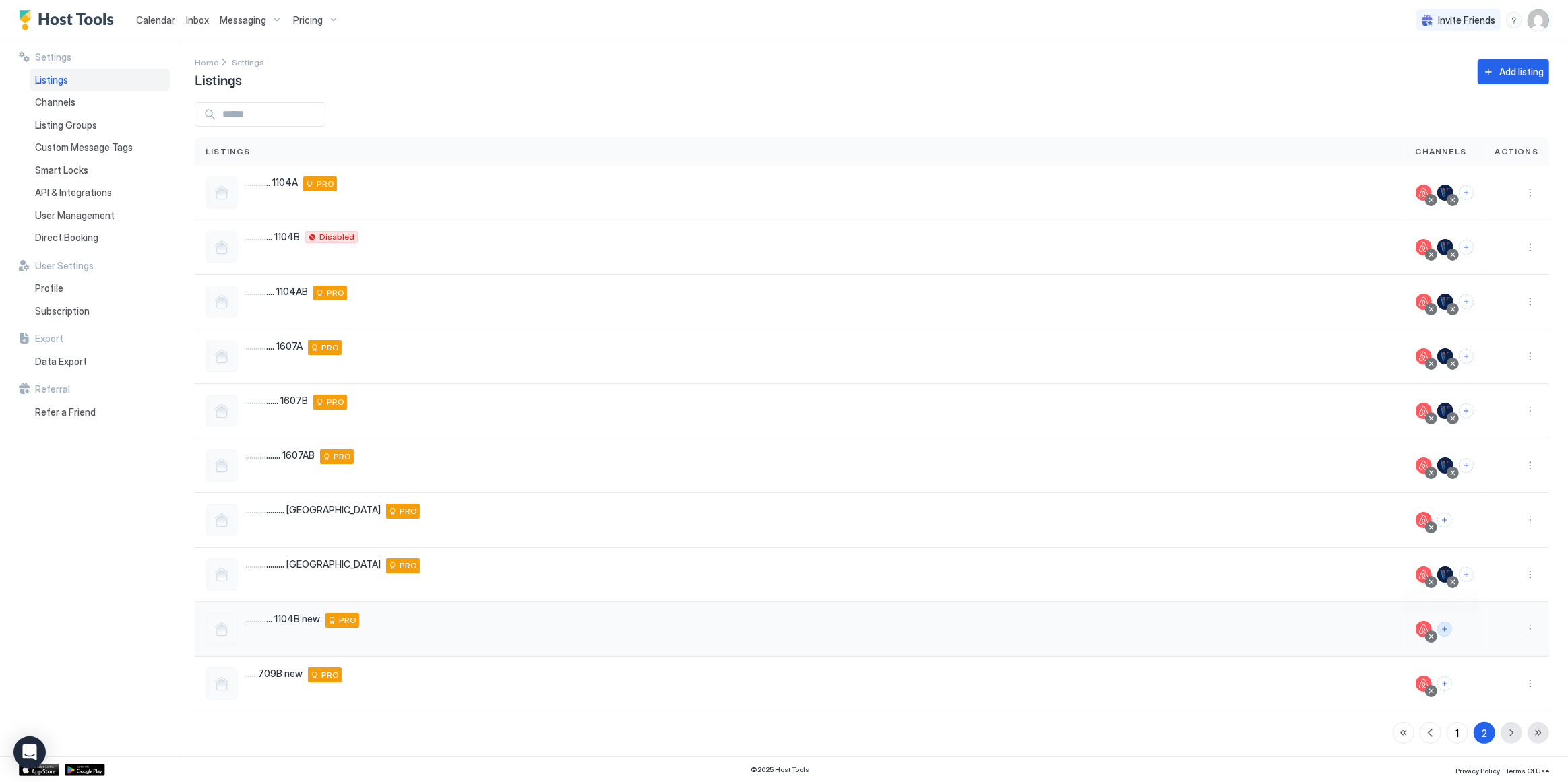
click at [1437, 626] on button "Connect channels" at bounding box center [1445, 630] width 15 height 15
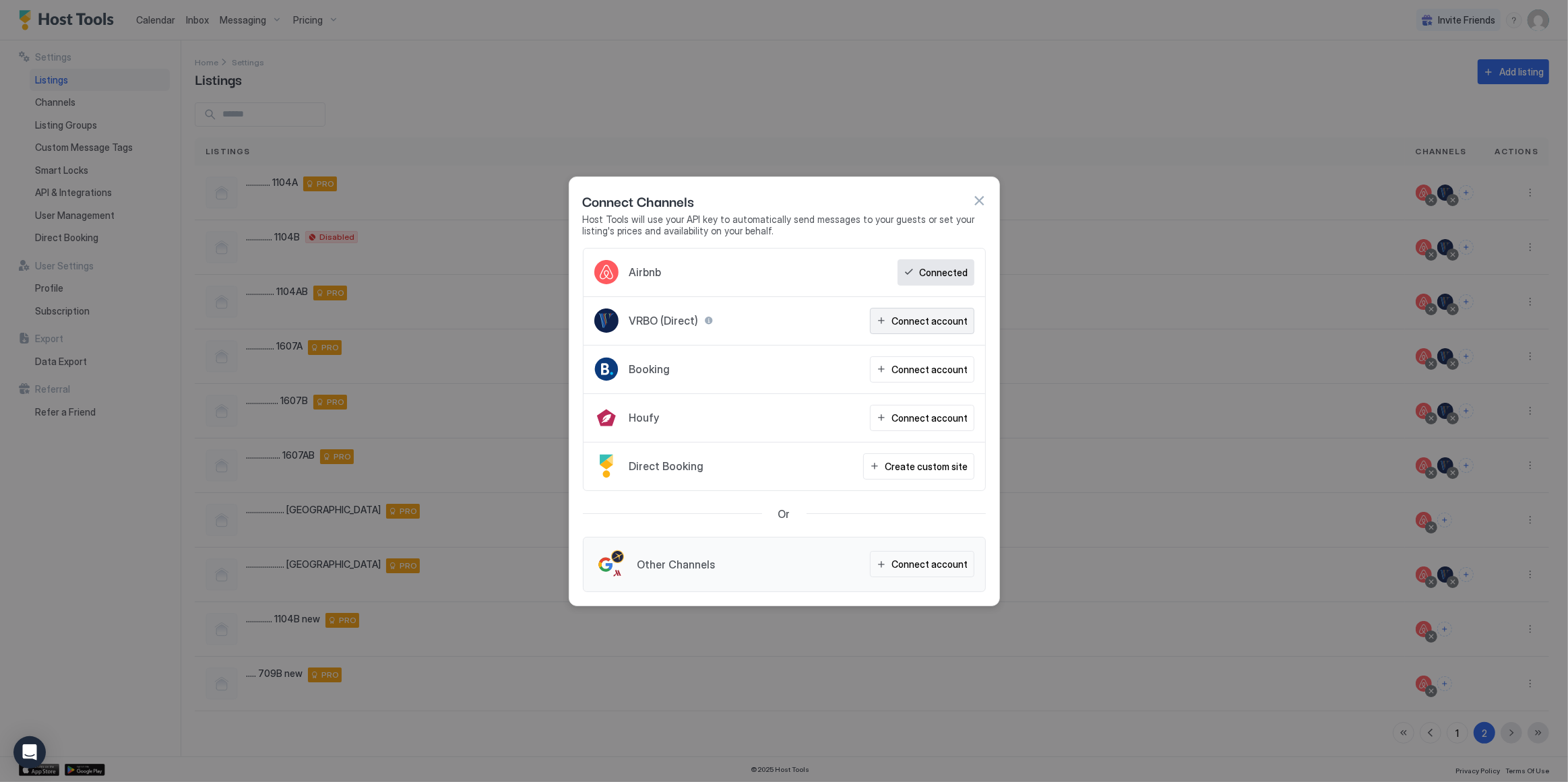
click at [921, 325] on div "Connect account" at bounding box center [930, 321] width 76 height 14
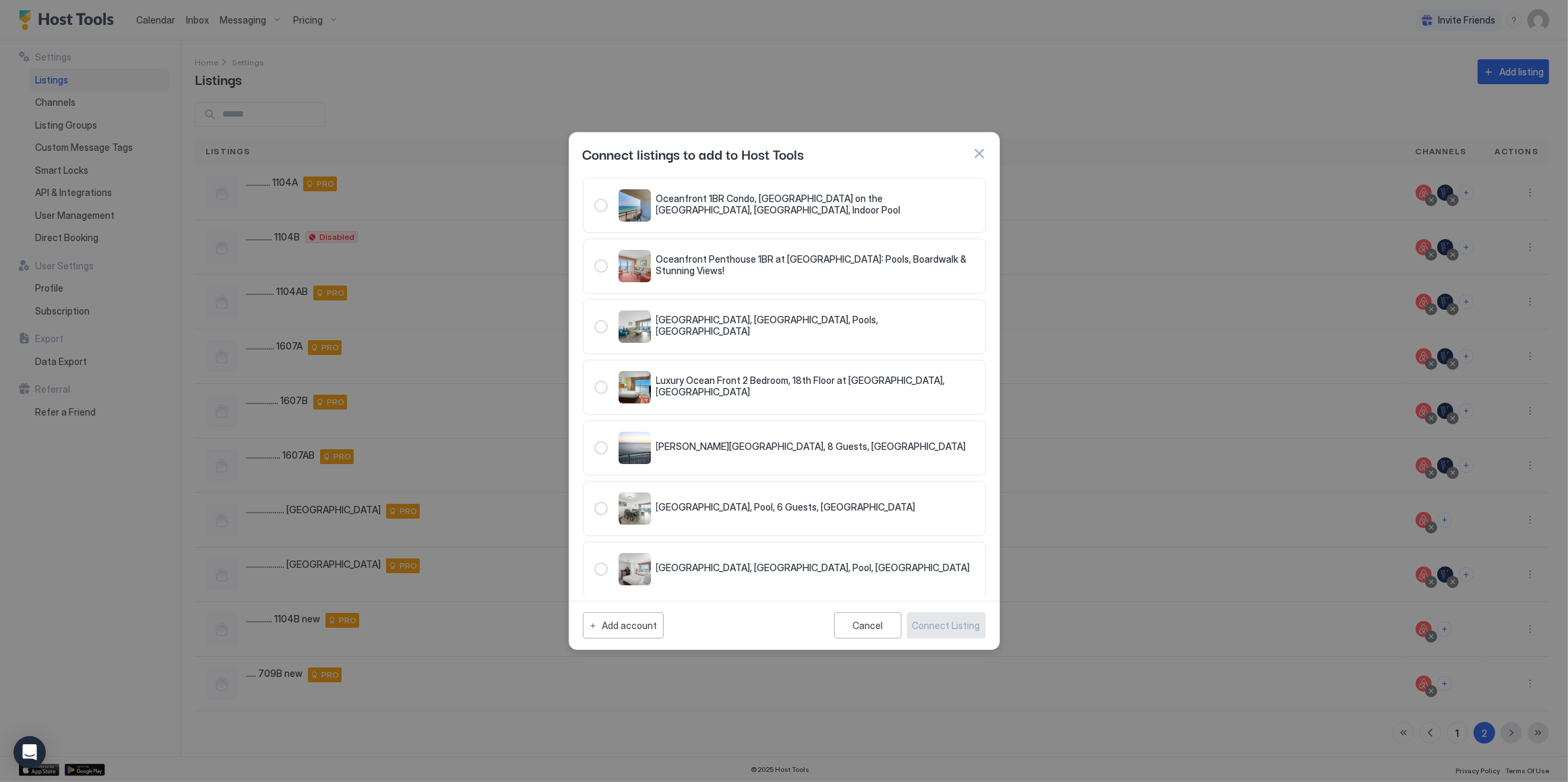
scroll to position [0, 0]
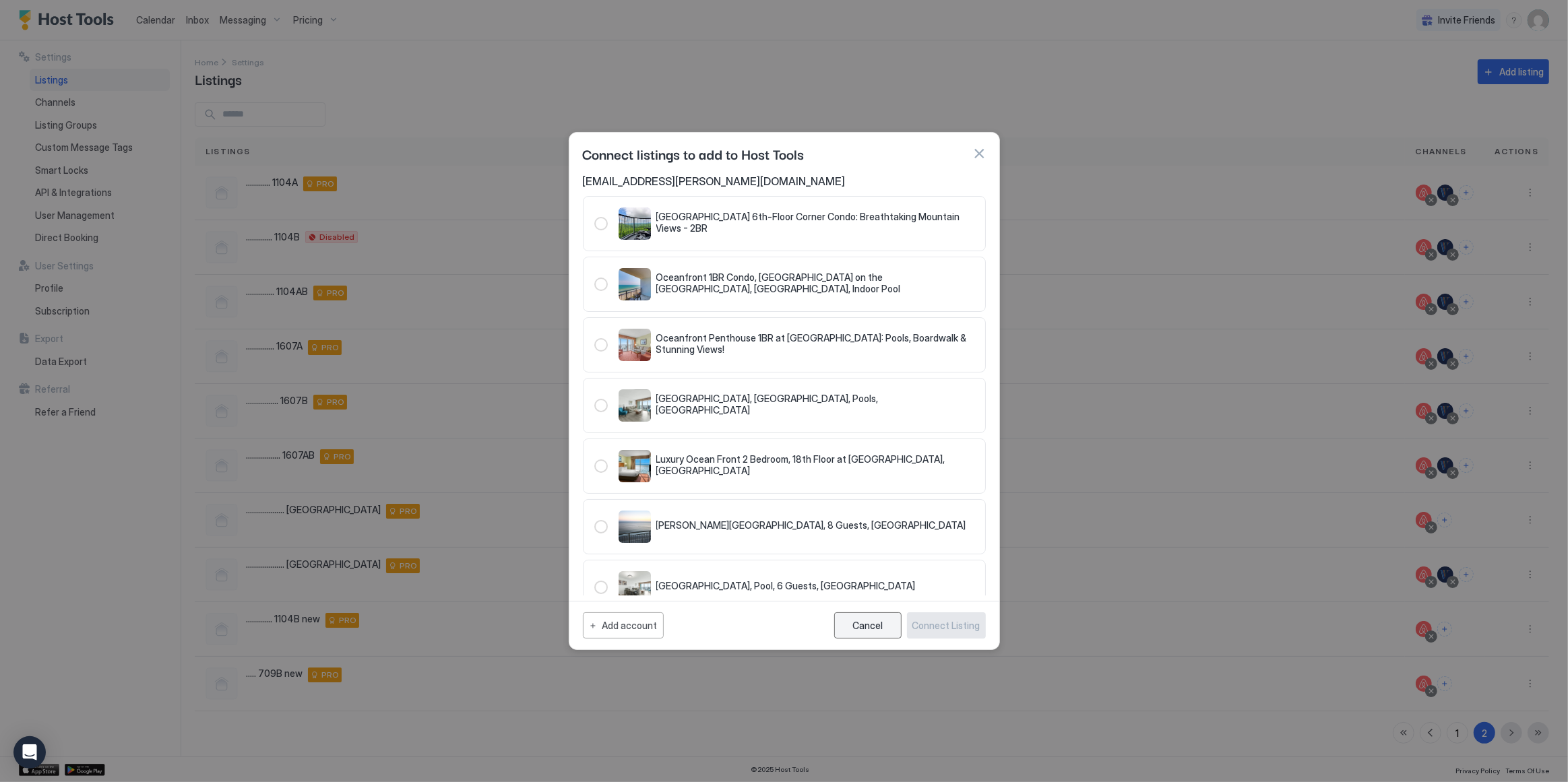
click at [874, 633] on button "Cancel" at bounding box center [868, 626] width 68 height 26
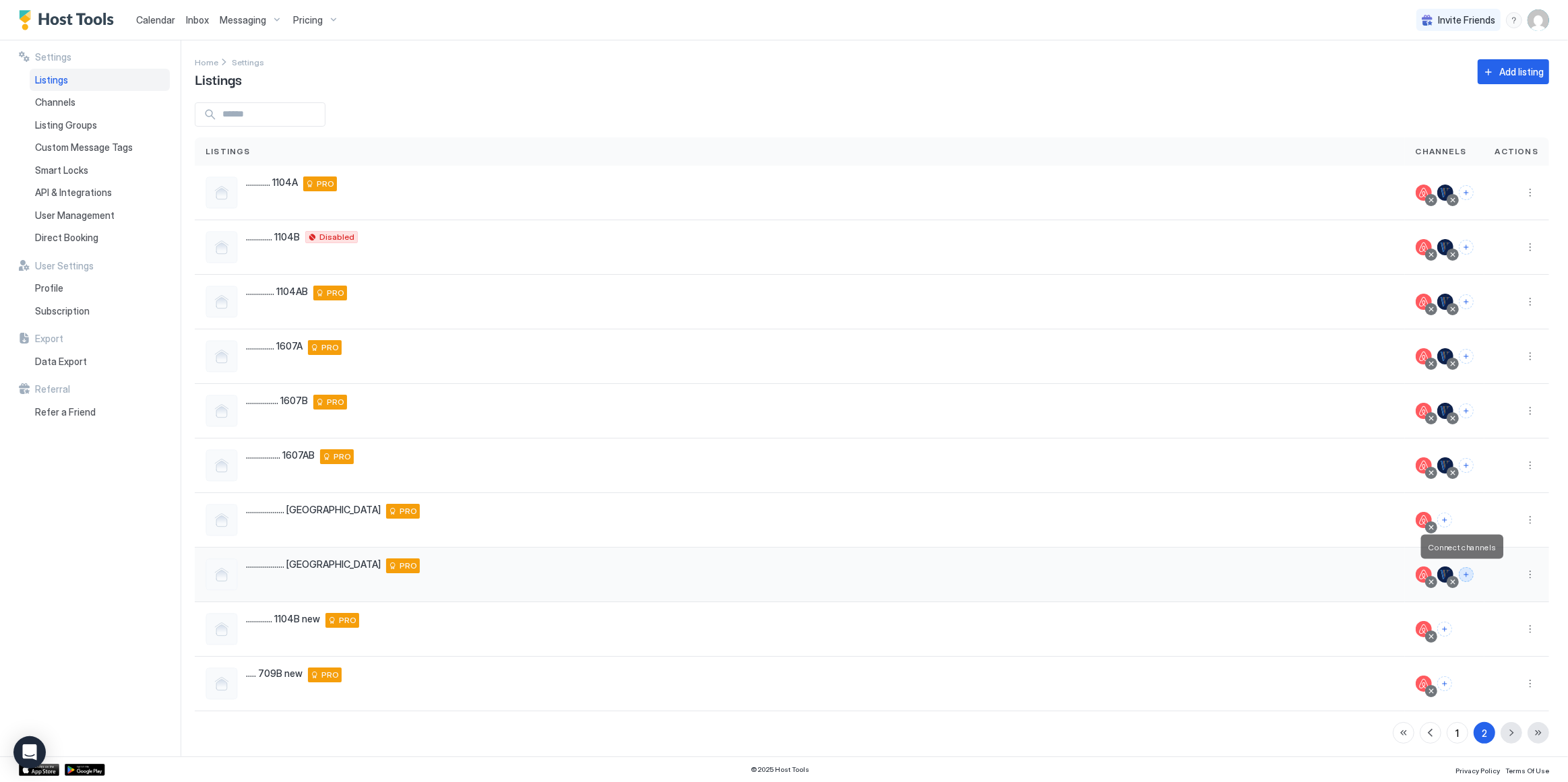
click at [1461, 575] on button "Connect channels" at bounding box center [1466, 575] width 15 height 15
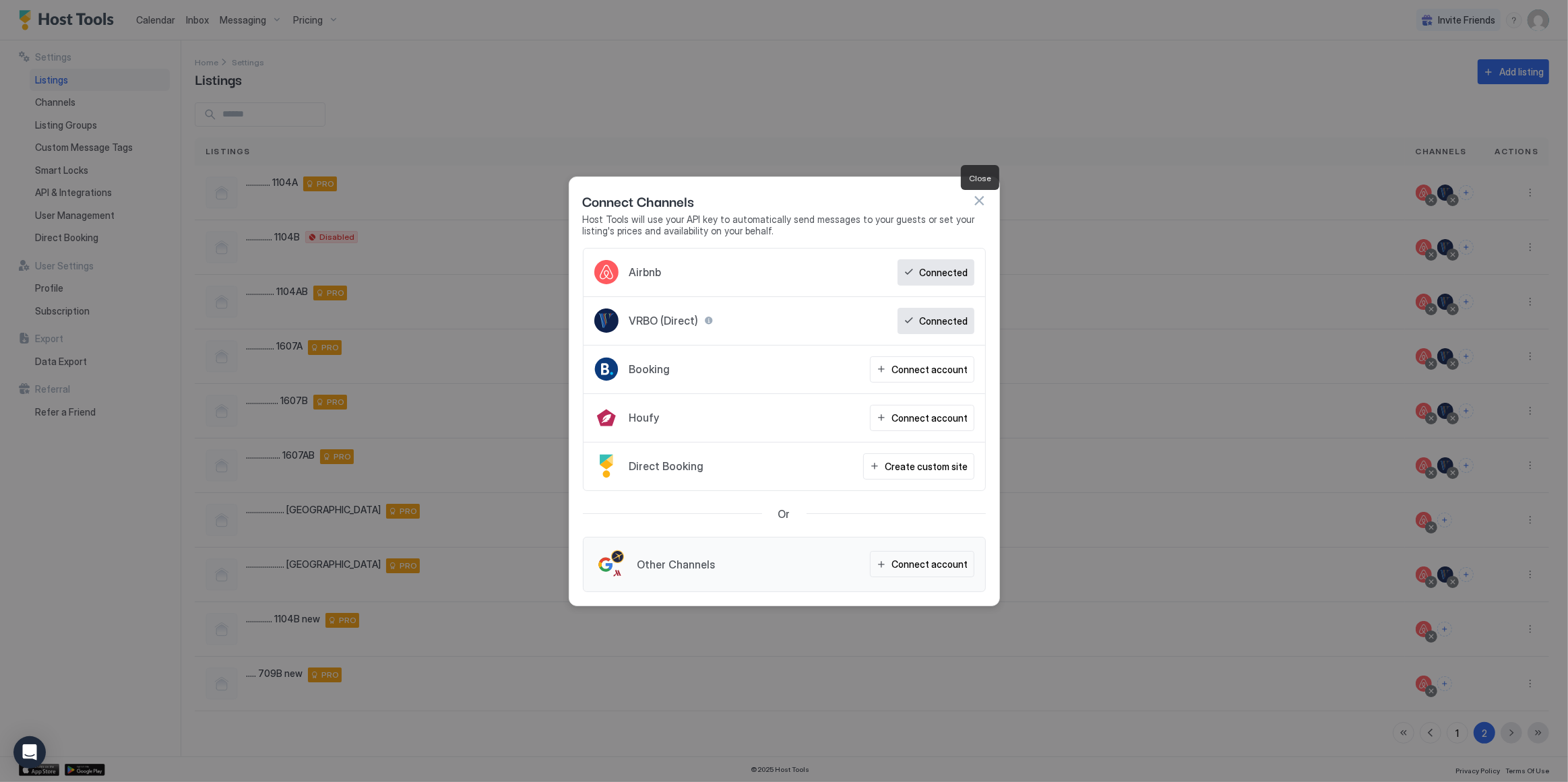
click at [978, 202] on button "button" at bounding box center [979, 201] width 14 height 14
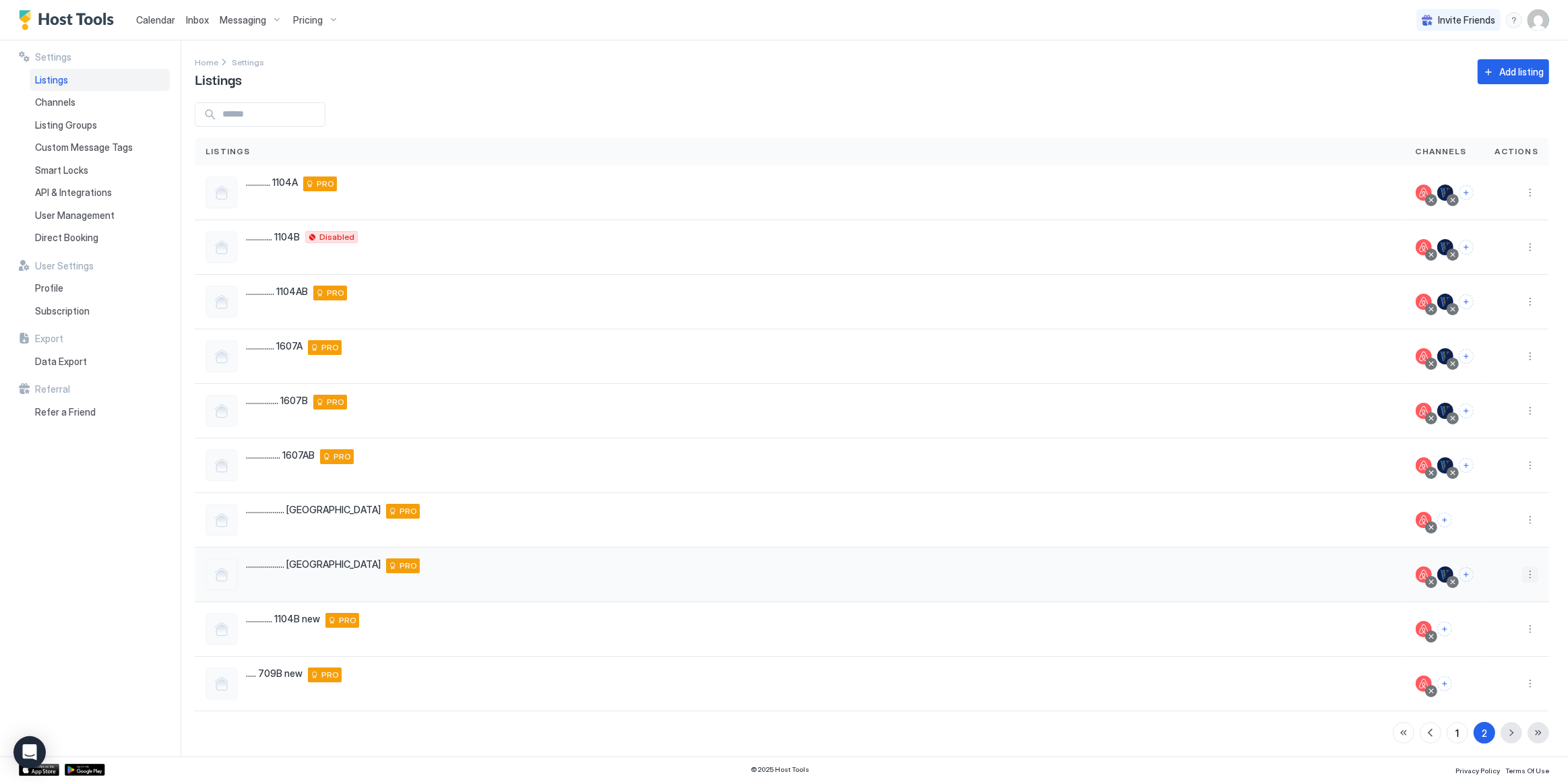
click at [1525, 576] on button "More options" at bounding box center [1529, 575] width 16 height 16
click at [1491, 639] on span "Listing Settings" at bounding box center [1490, 635] width 60 height 10
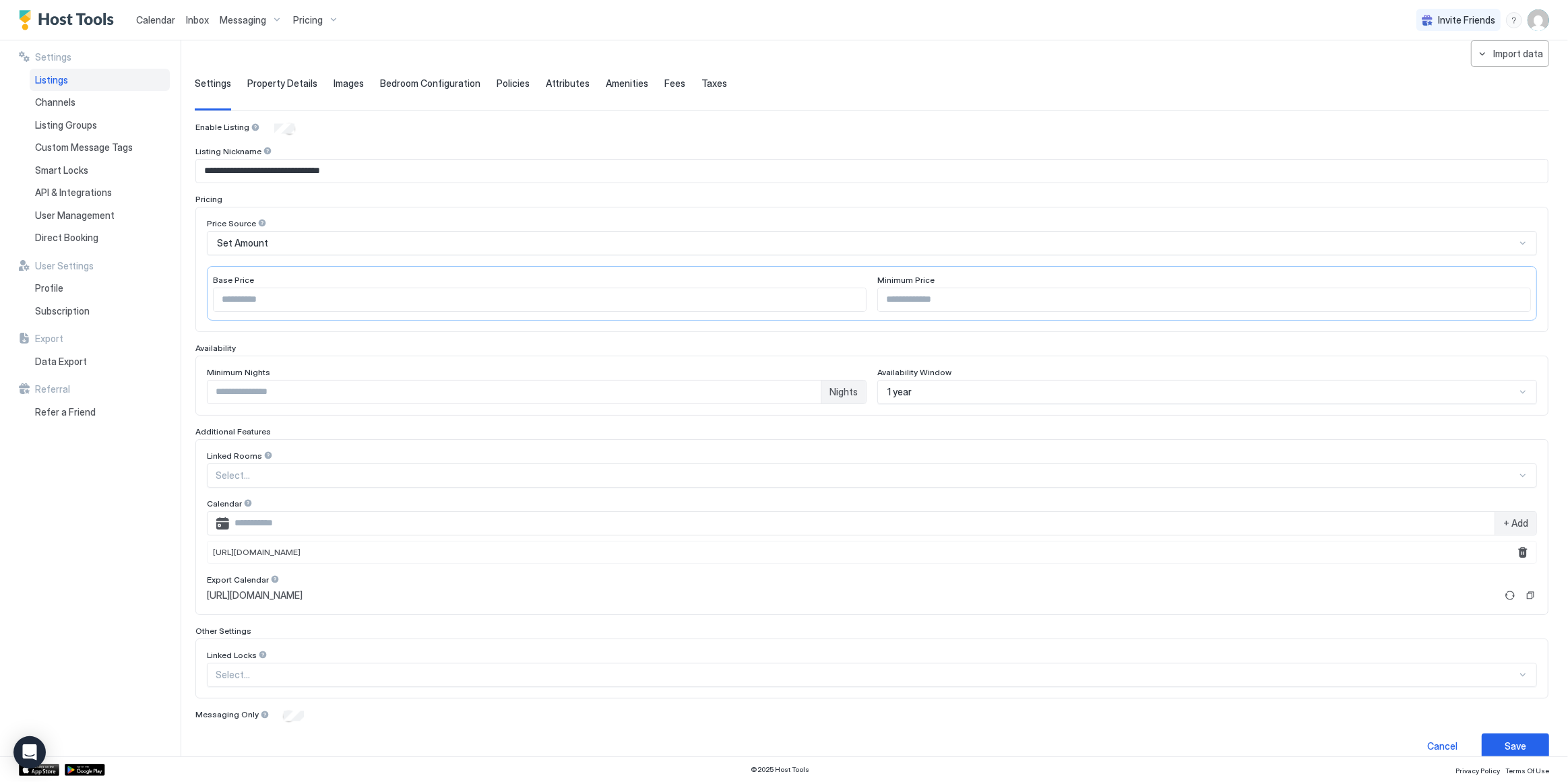
scroll to position [75, 0]
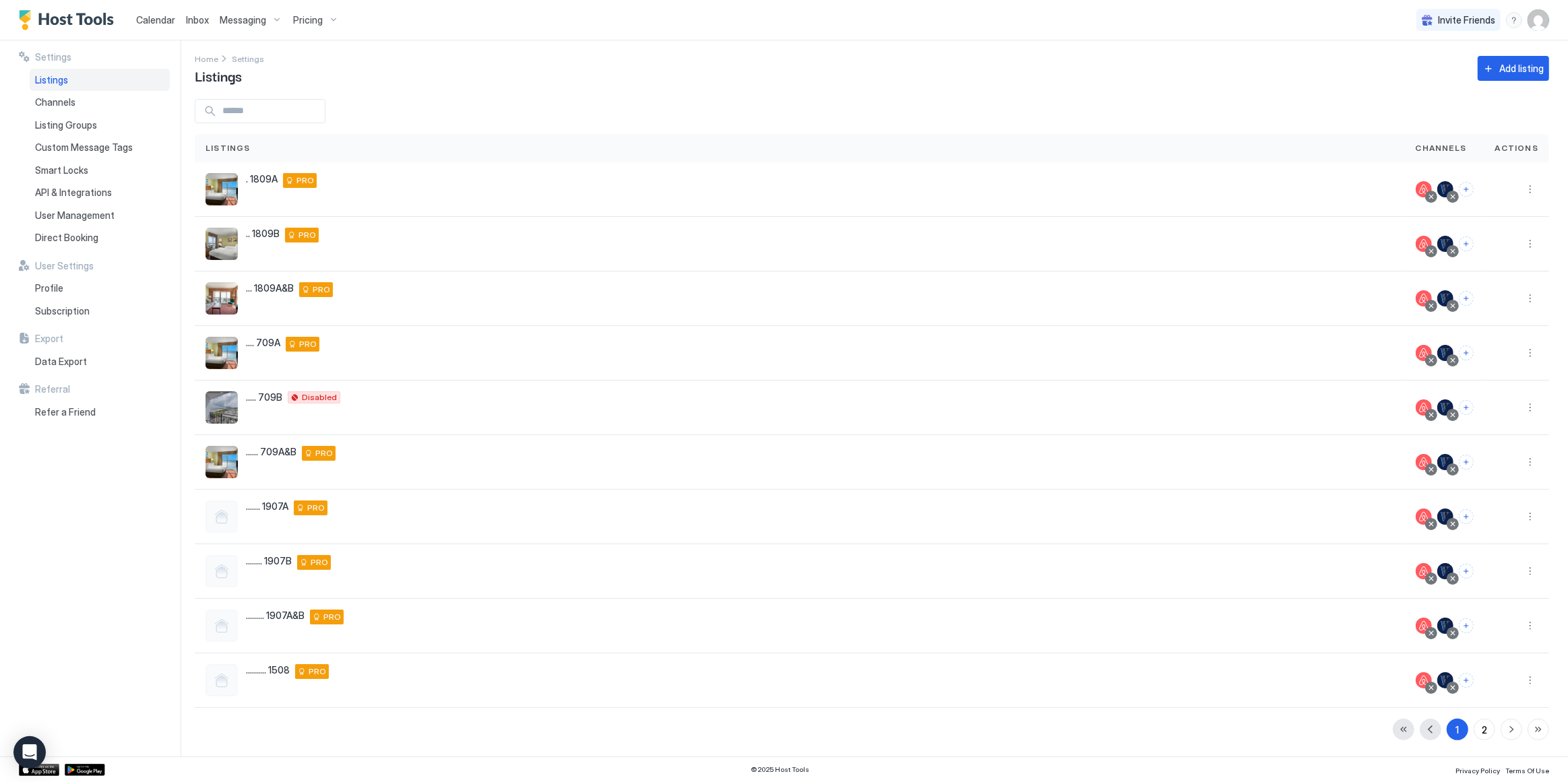
scroll to position [2, 0]
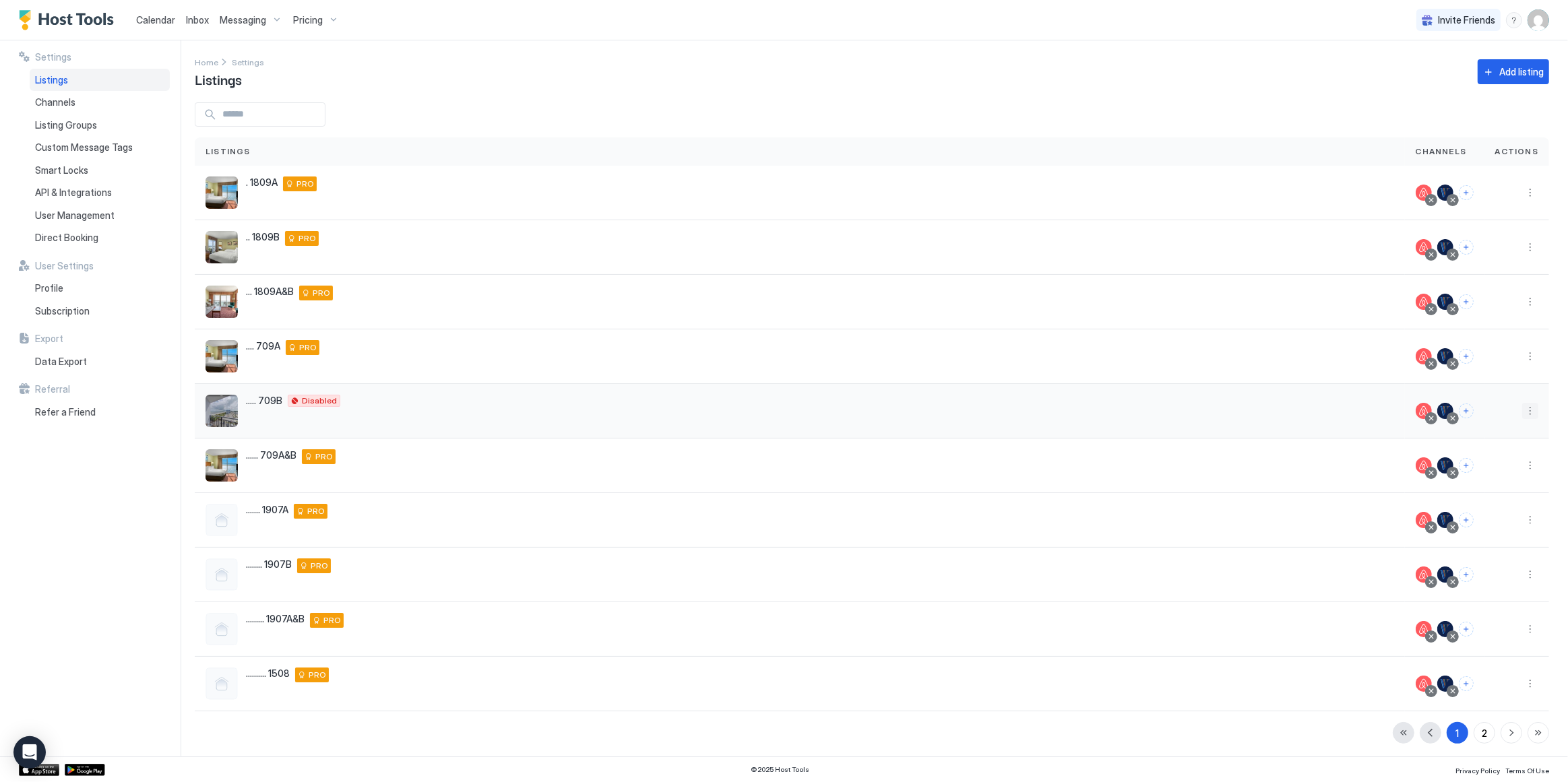
click at [1525, 410] on button "More options" at bounding box center [1529, 411] width 16 height 16
click at [1483, 476] on div "Listing Settings" at bounding box center [1487, 472] width 92 height 21
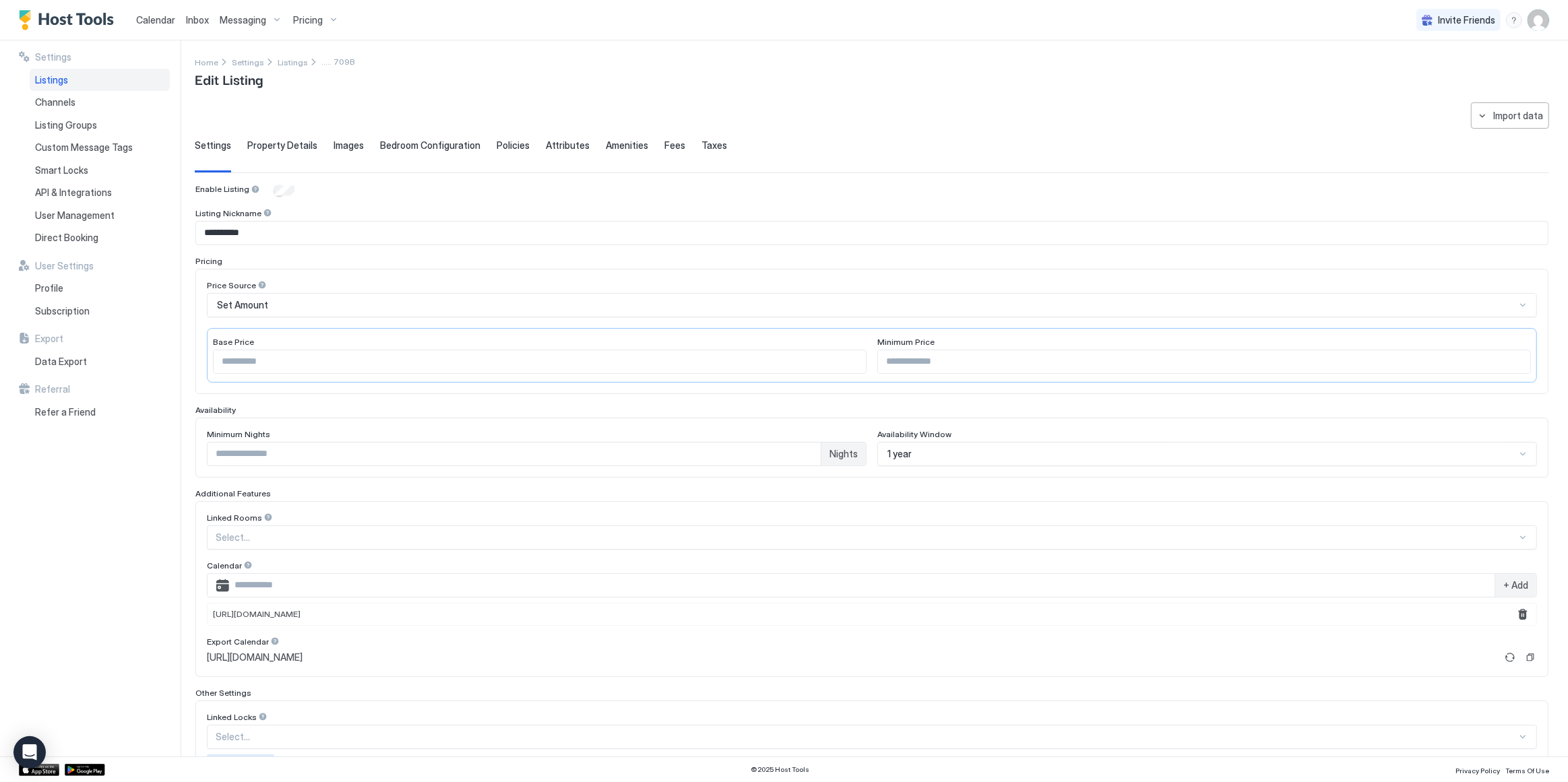
click at [300, 610] on span "[URL][DOMAIN_NAME]" at bounding box center [256, 614] width 87 height 10
copy div "[URL][DOMAIN_NAME]"
click at [282, 63] on span "Listings" at bounding box center [293, 62] width 30 height 10
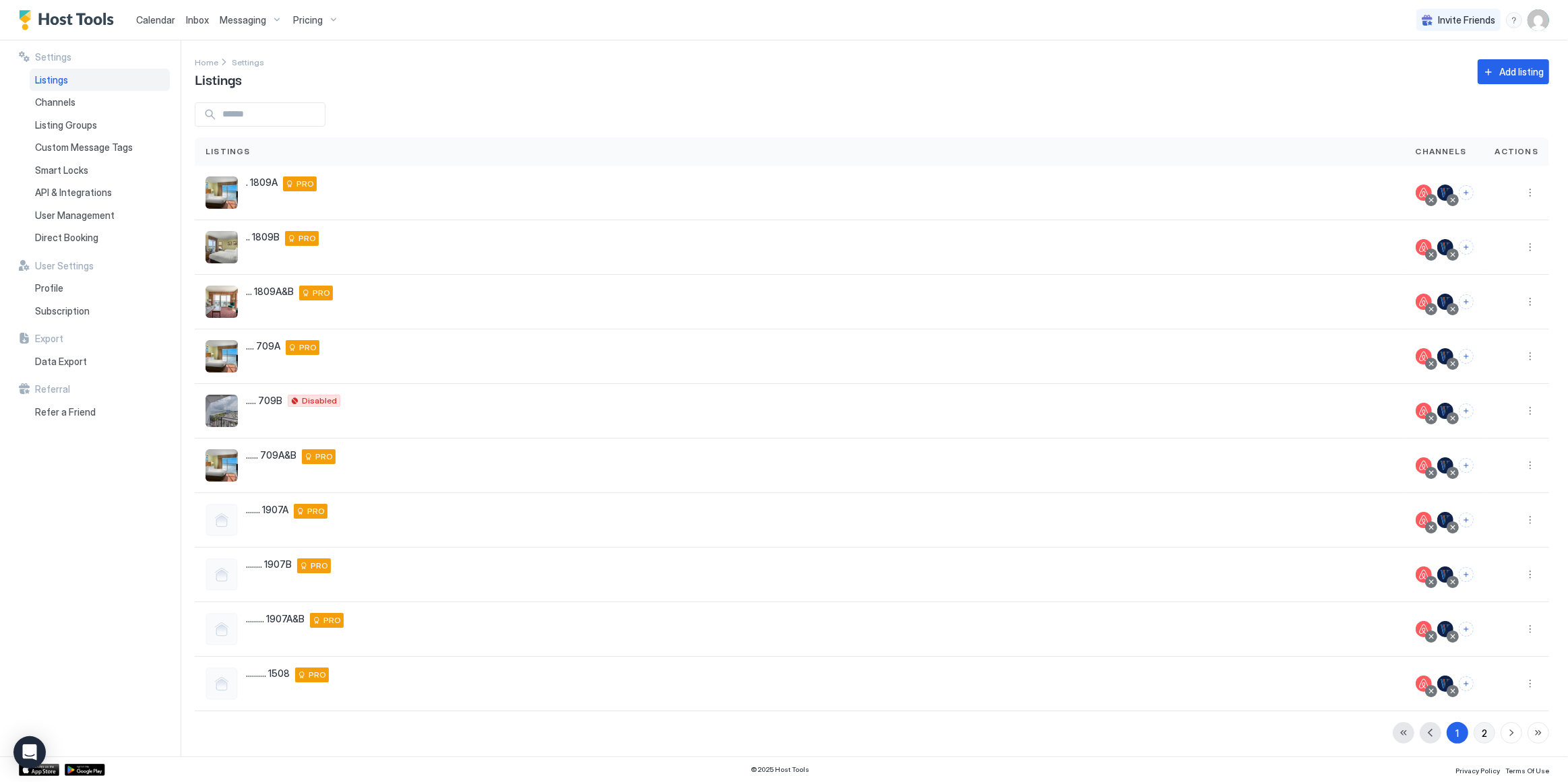
click at [1481, 738] on button "2" at bounding box center [1484, 732] width 21 height 21
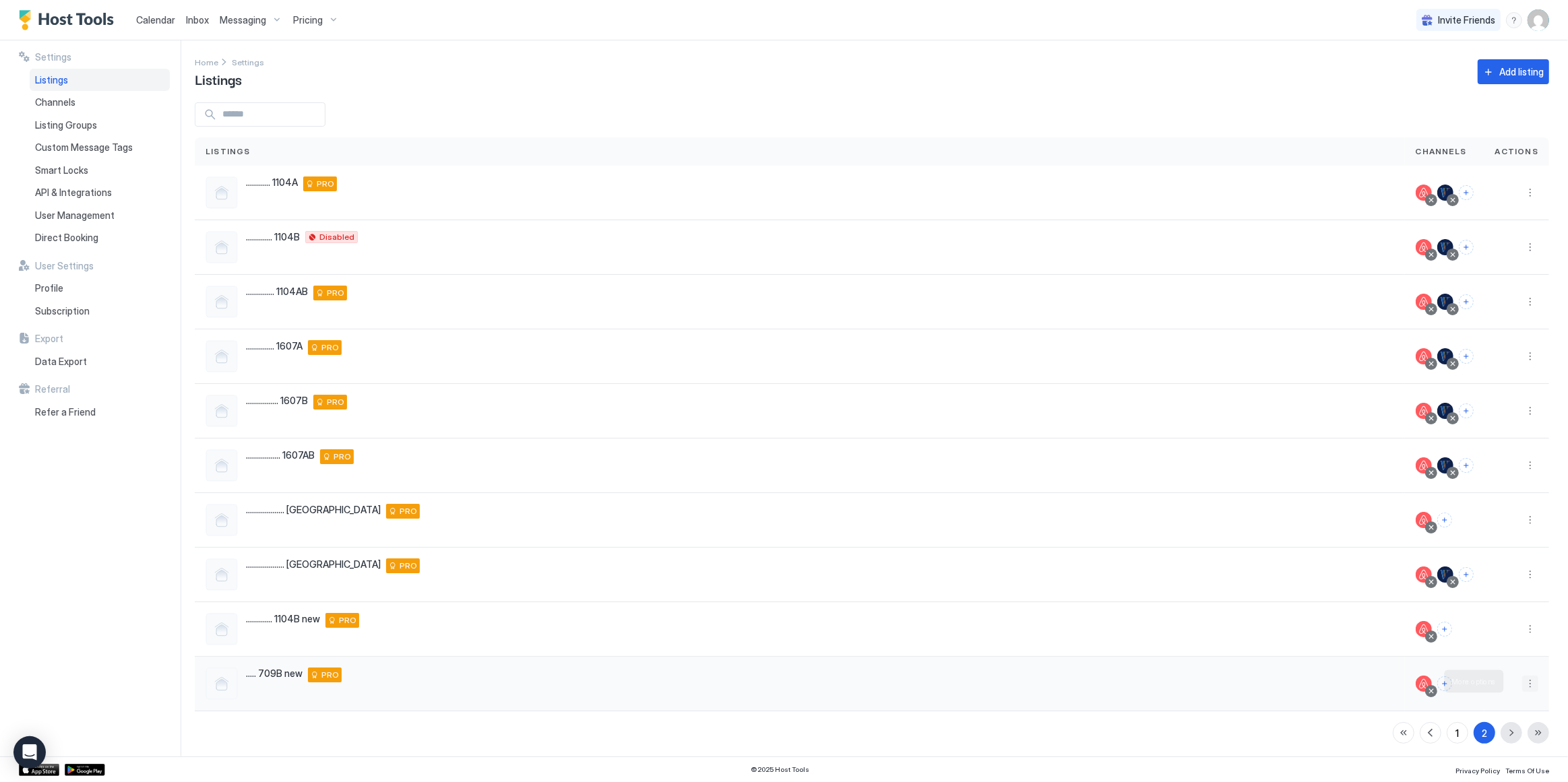
click at [1524, 683] on button "More options" at bounding box center [1529, 683] width 16 height 16
click at [1496, 597] on span "Listing Settings" at bounding box center [1490, 597] width 60 height 10
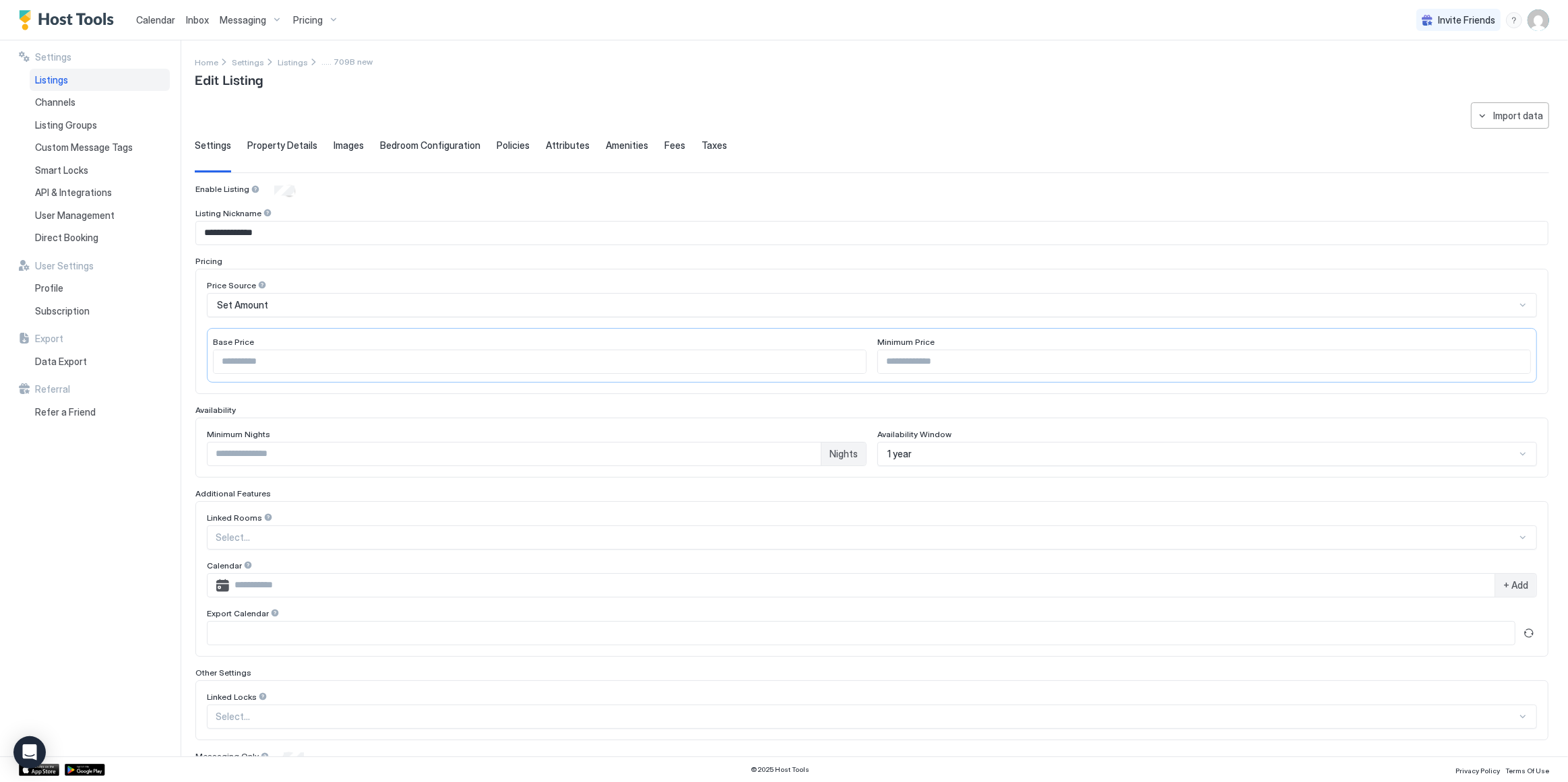
click at [313, 577] on input "Input Field" at bounding box center [862, 585] width 1266 height 23
paste input "**********"
type input "**********"
click at [1512, 583] on span "+ Add" at bounding box center [1516, 586] width 25 height 12
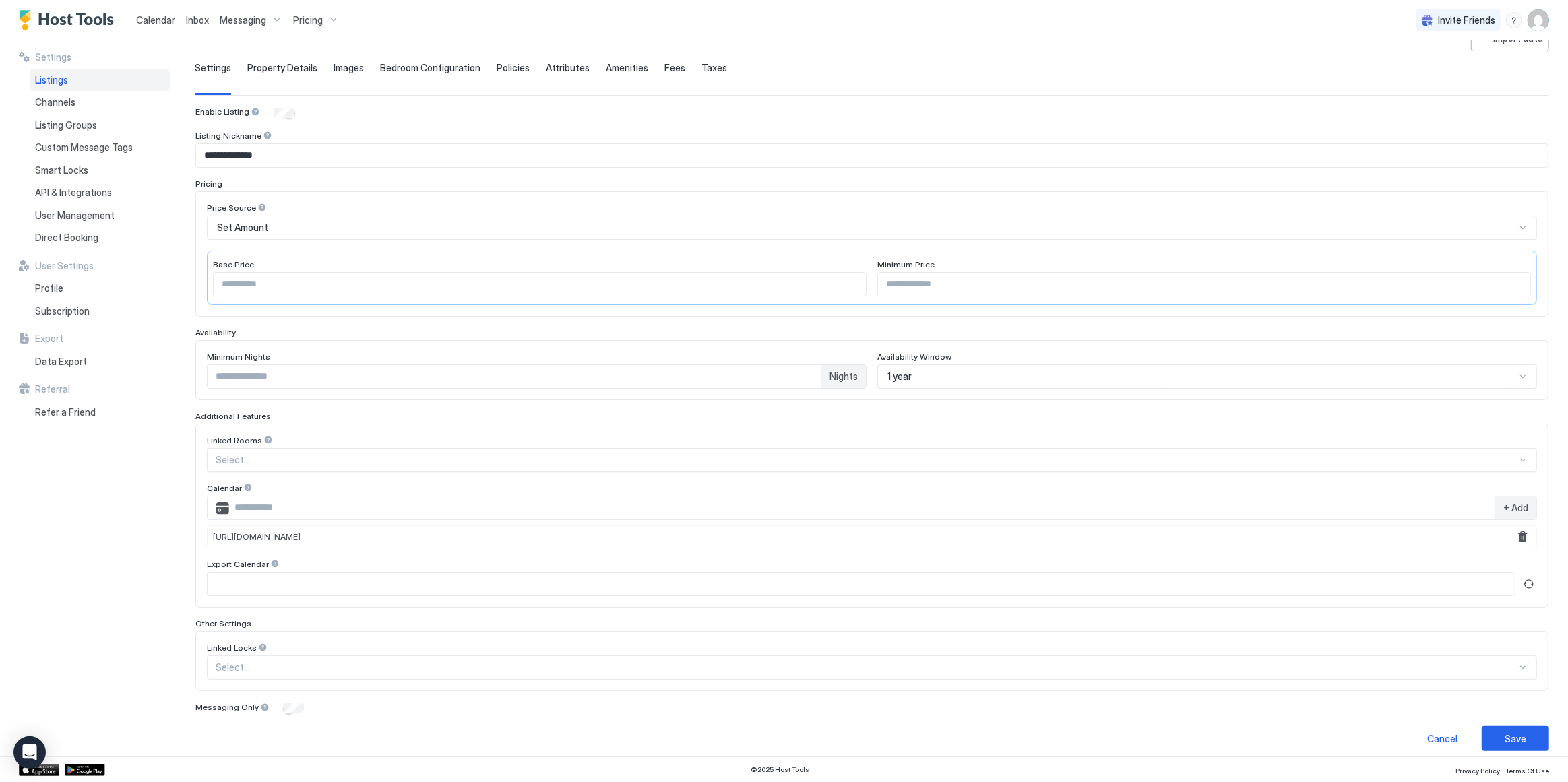
scroll to position [83, 0]
click at [1507, 732] on div "Save" at bounding box center [1515, 735] width 21 height 14
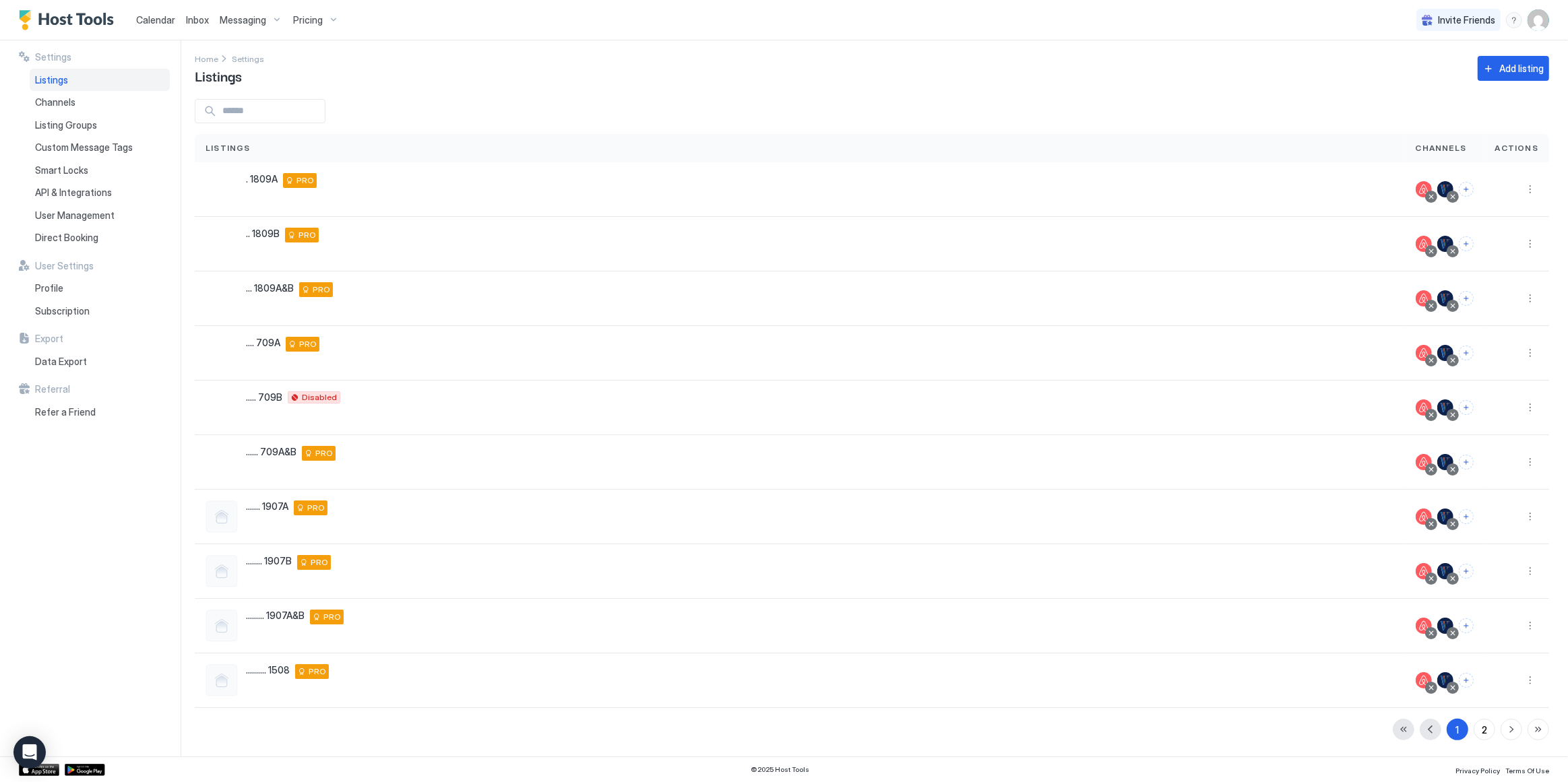
scroll to position [2, 0]
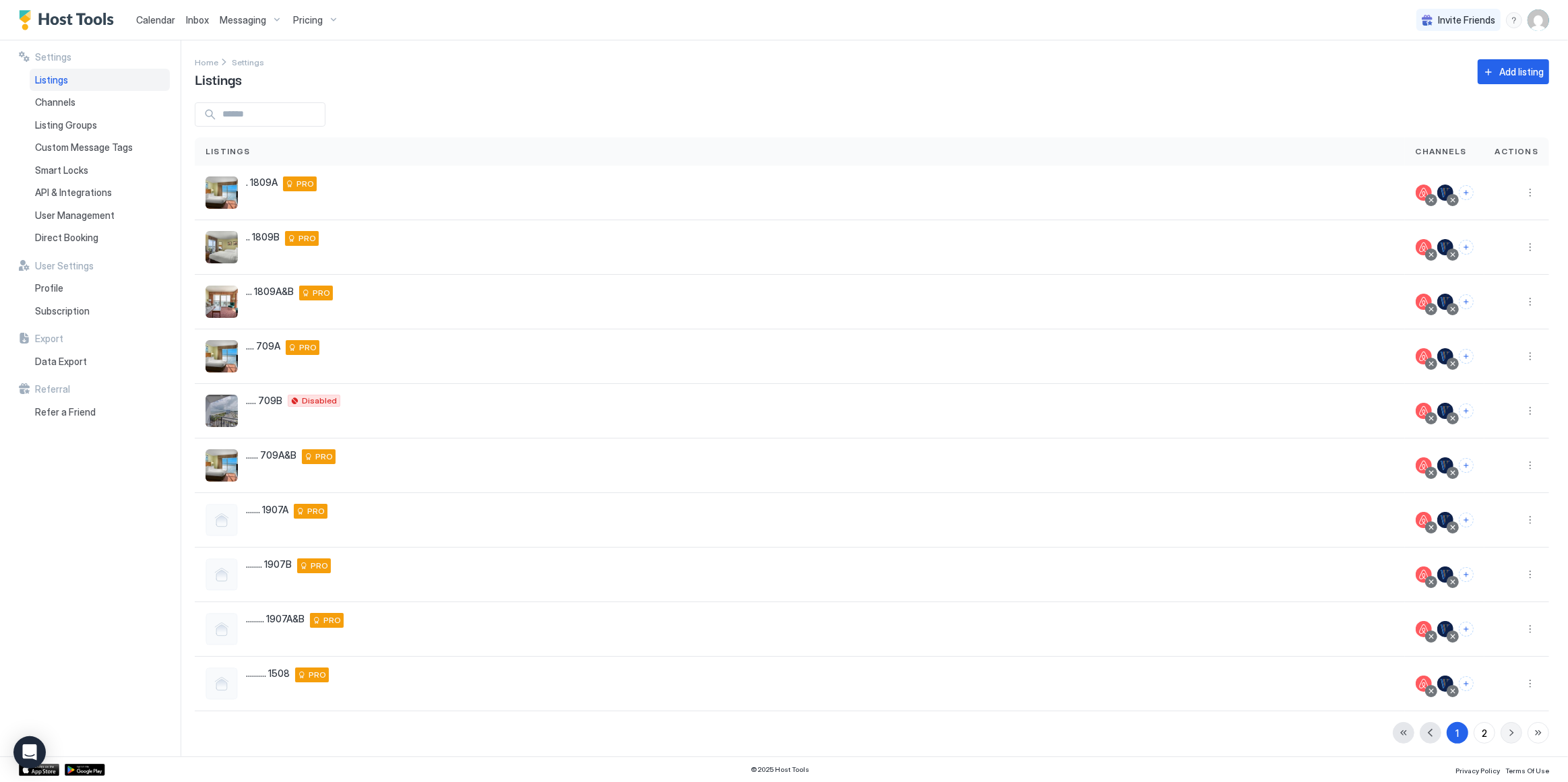
click at [1500, 731] on button "button" at bounding box center [1511, 732] width 21 height 21
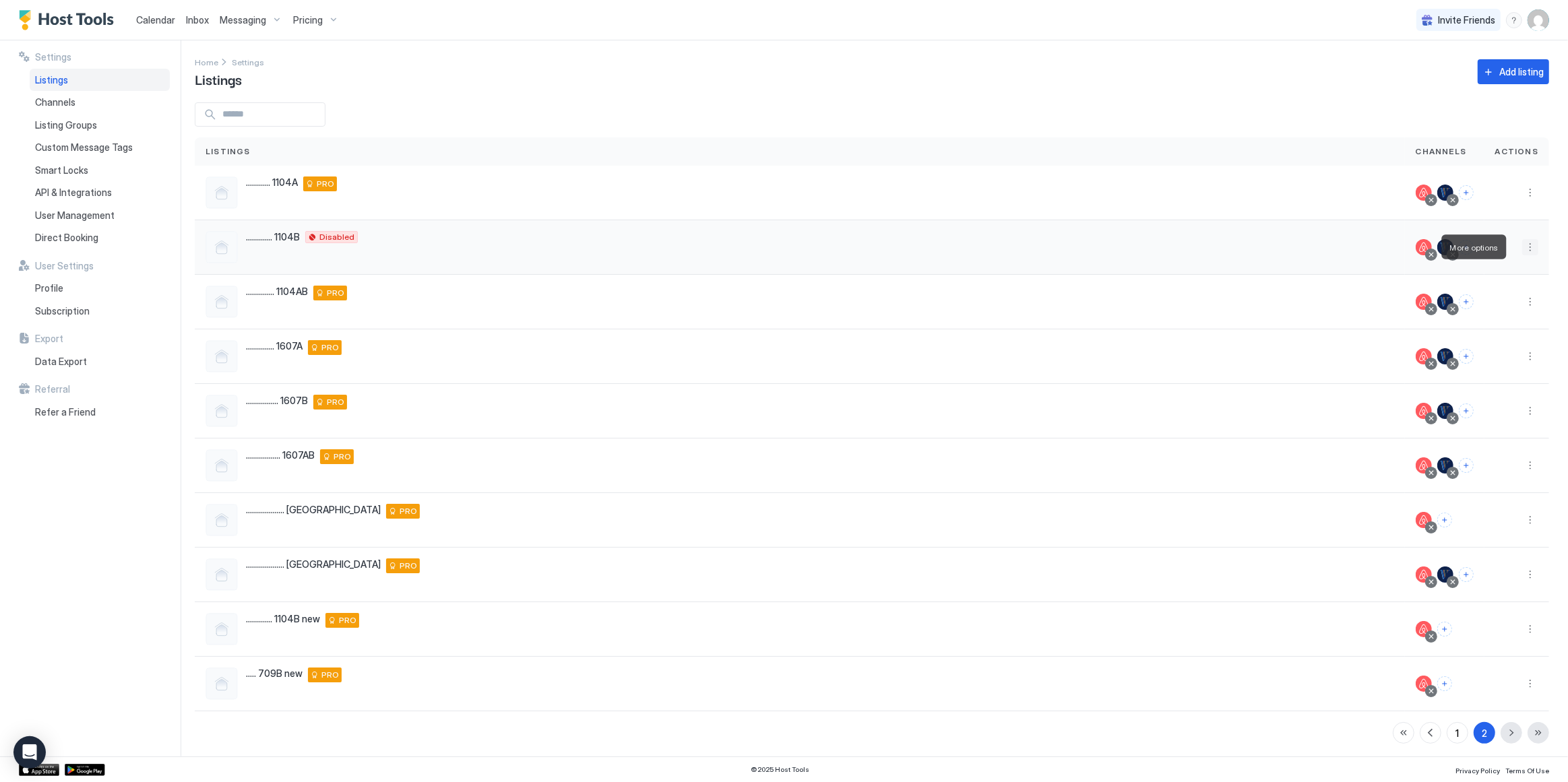
click at [1522, 250] on button "More options" at bounding box center [1529, 247] width 16 height 16
click at [1489, 306] on span "Listing Settings" at bounding box center [1490, 309] width 60 height 10
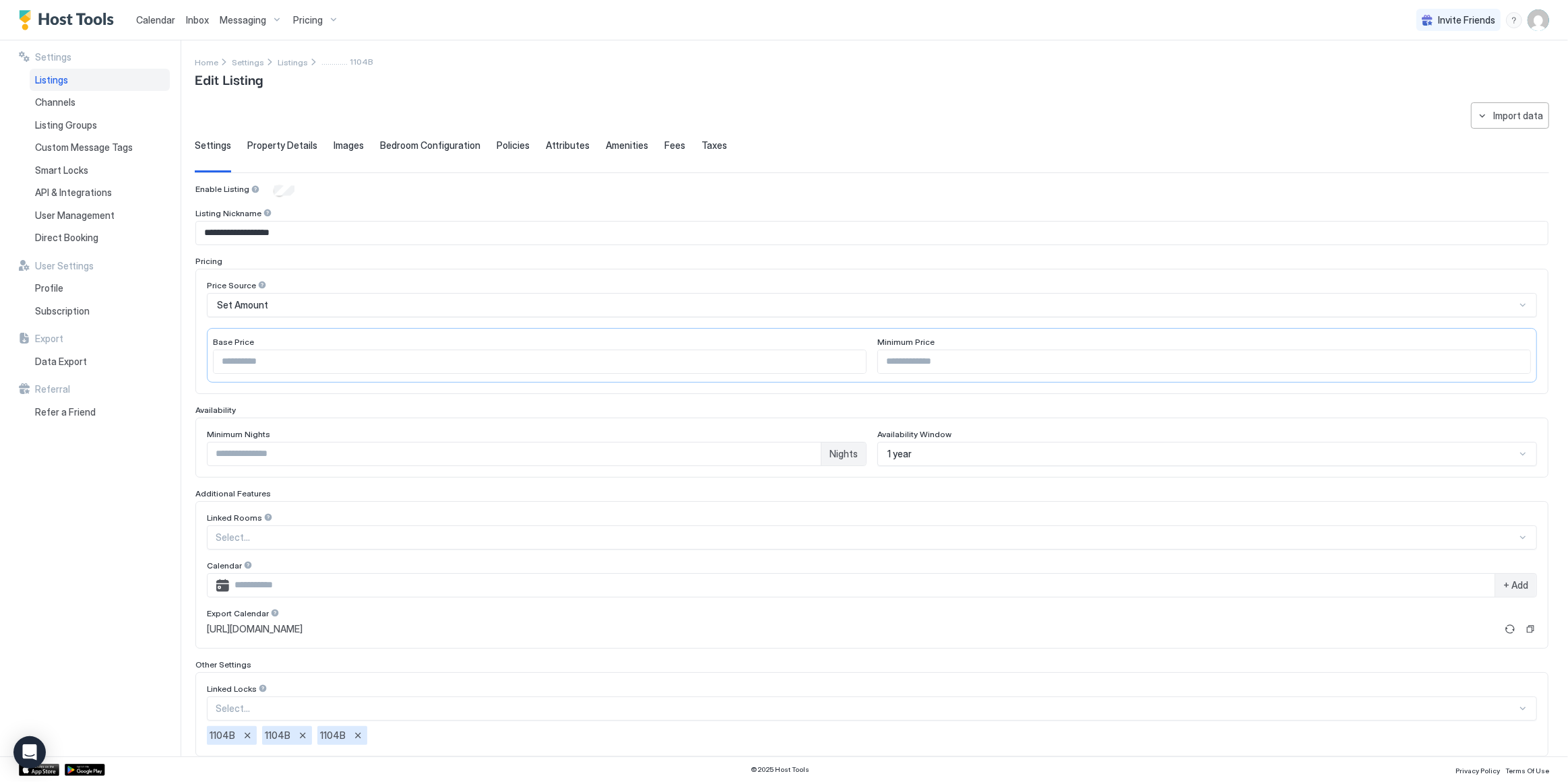
click at [302, 624] on span "[URL][DOMAIN_NAME]" at bounding box center [254, 630] width 96 height 12
click at [291, 63] on span "Listings" at bounding box center [293, 62] width 30 height 10
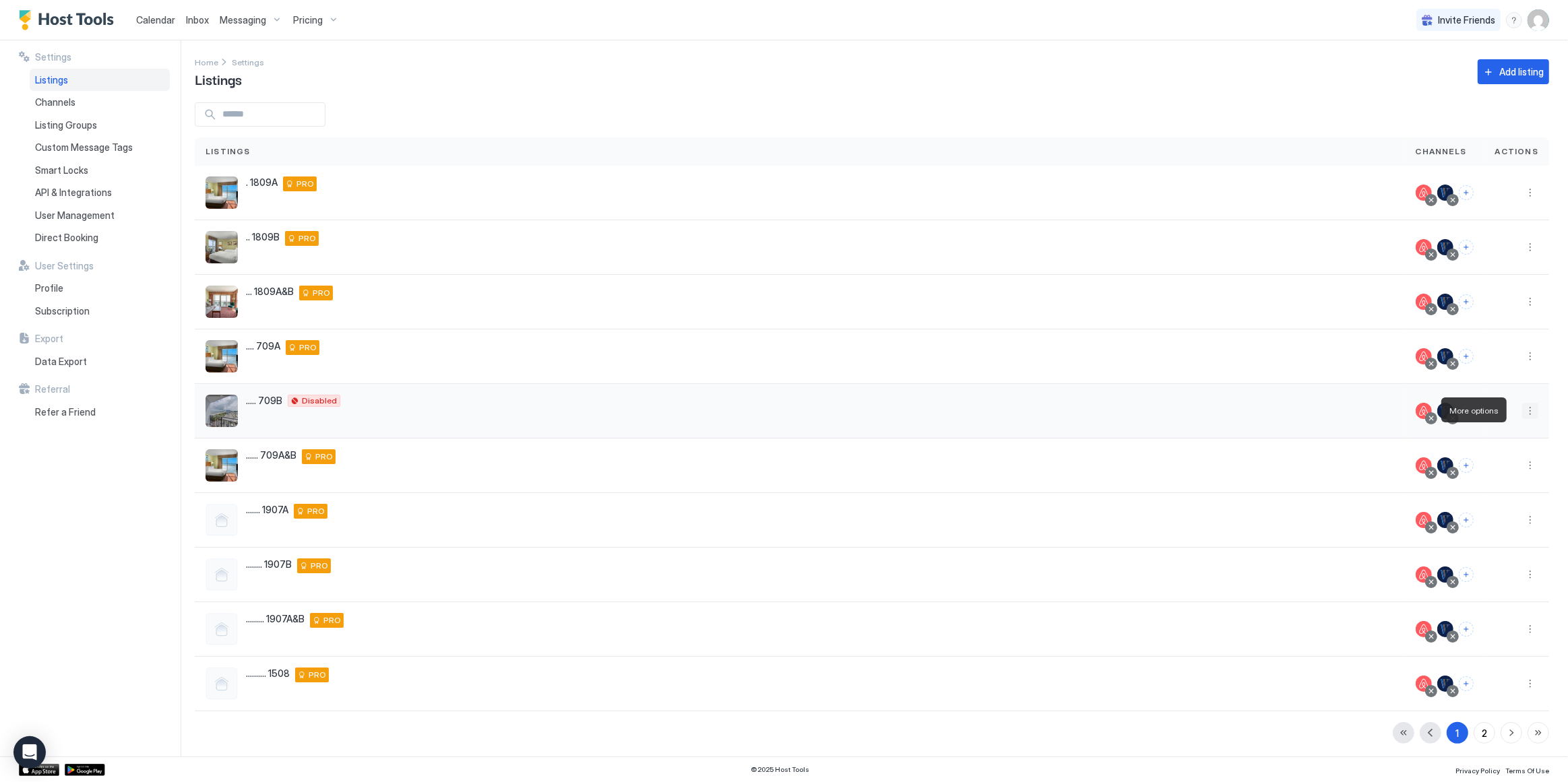
click at [1522, 408] on button "More options" at bounding box center [1529, 411] width 16 height 16
click at [1483, 473] on span "Listing Settings" at bounding box center [1490, 472] width 60 height 10
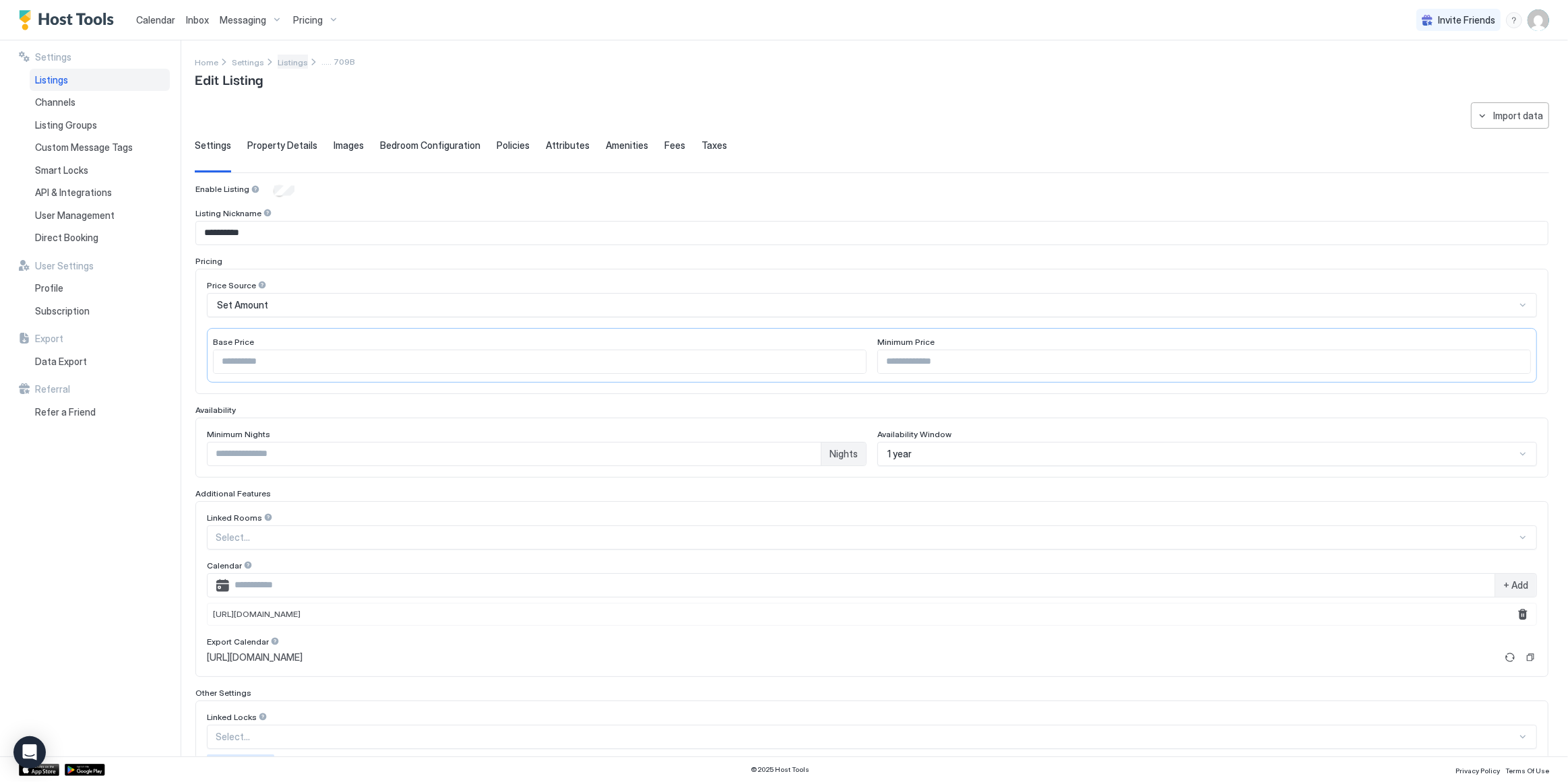
click at [285, 59] on span "Listings" at bounding box center [293, 62] width 30 height 10
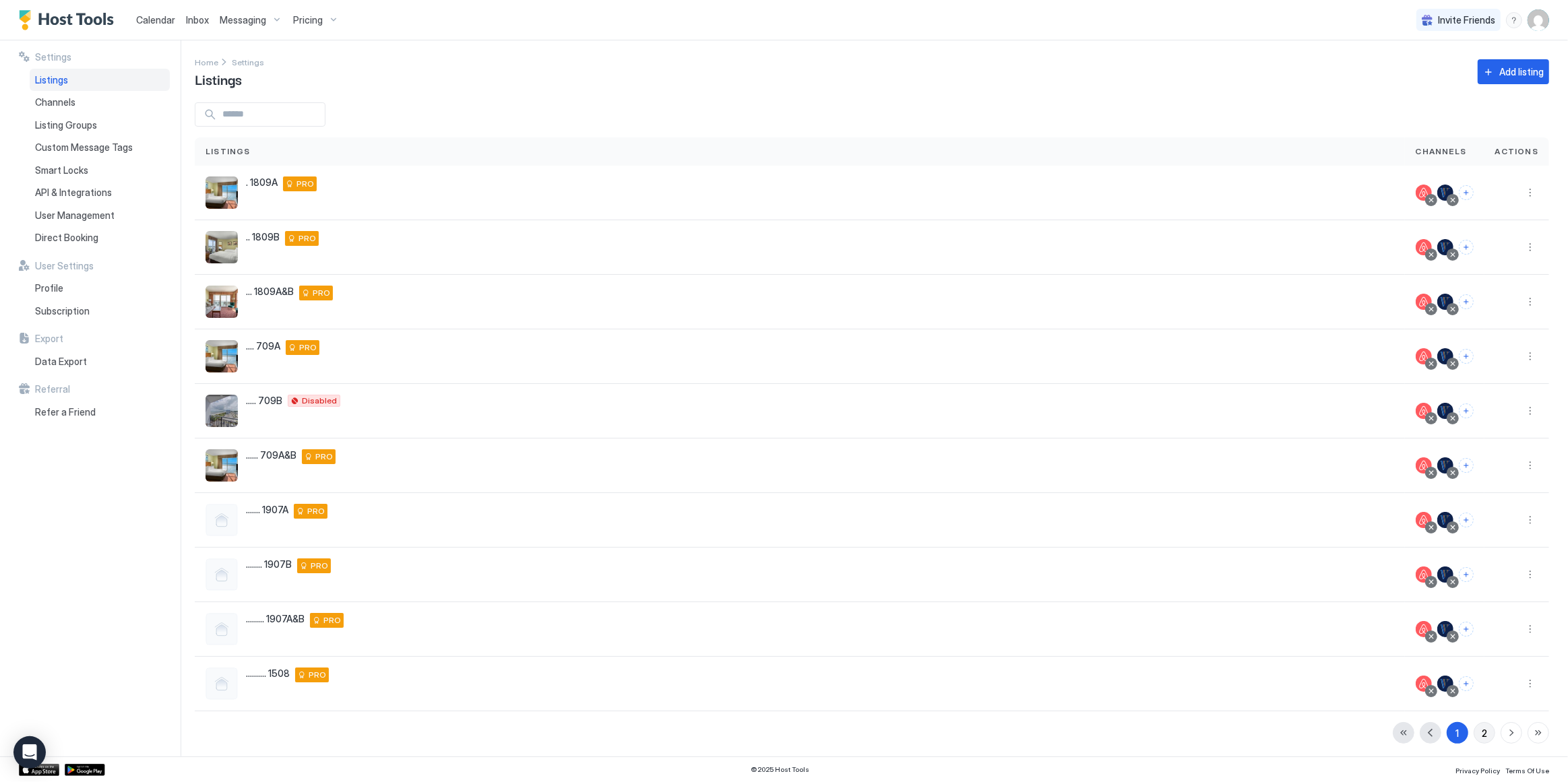
click at [1482, 734] on div "2" at bounding box center [1485, 733] width 6 height 14
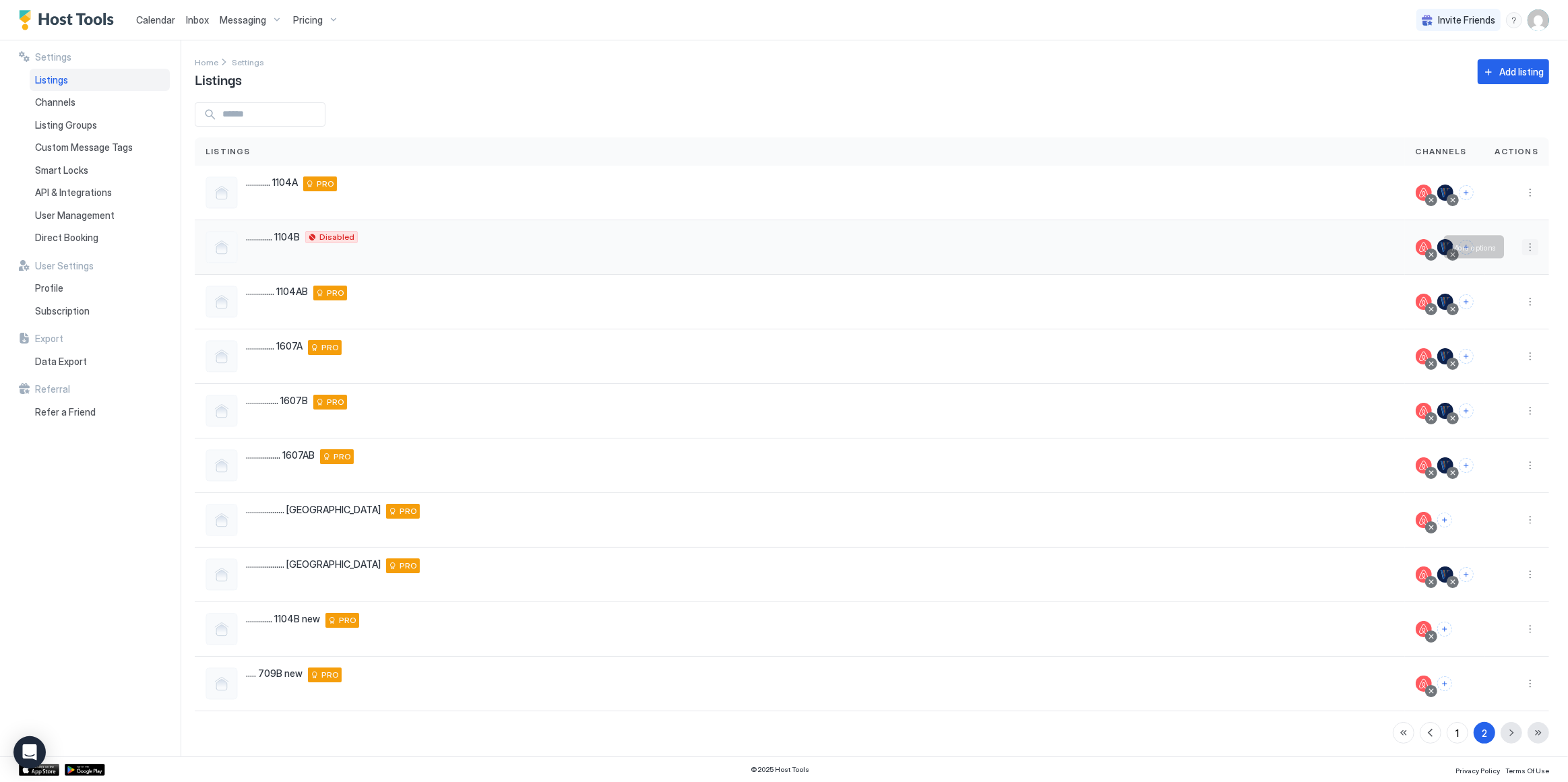
click at [1522, 247] on button "More options" at bounding box center [1529, 247] width 16 height 16
click at [1487, 307] on span "Listing Settings" at bounding box center [1490, 309] width 60 height 10
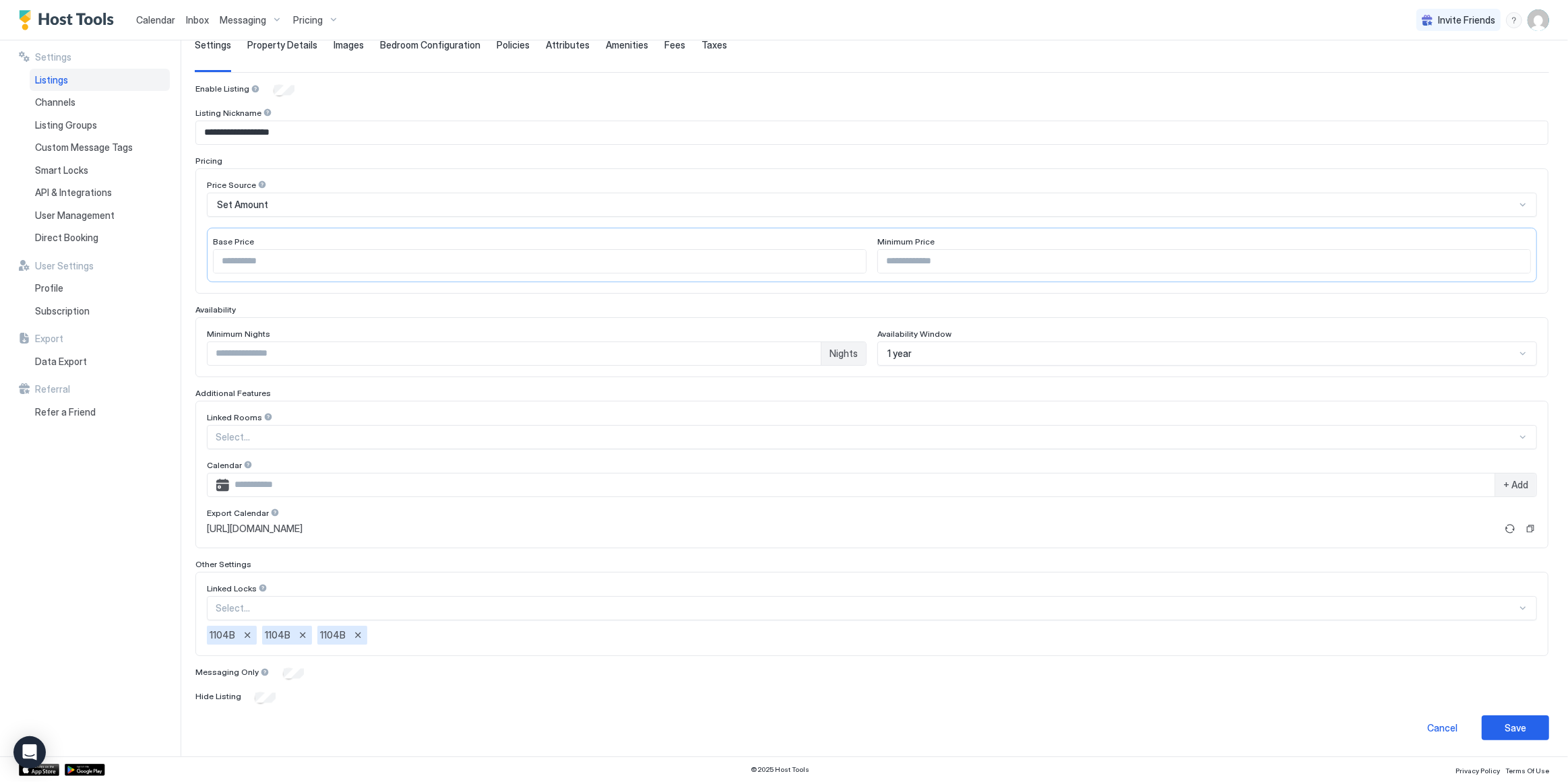
scroll to position [96, 0]
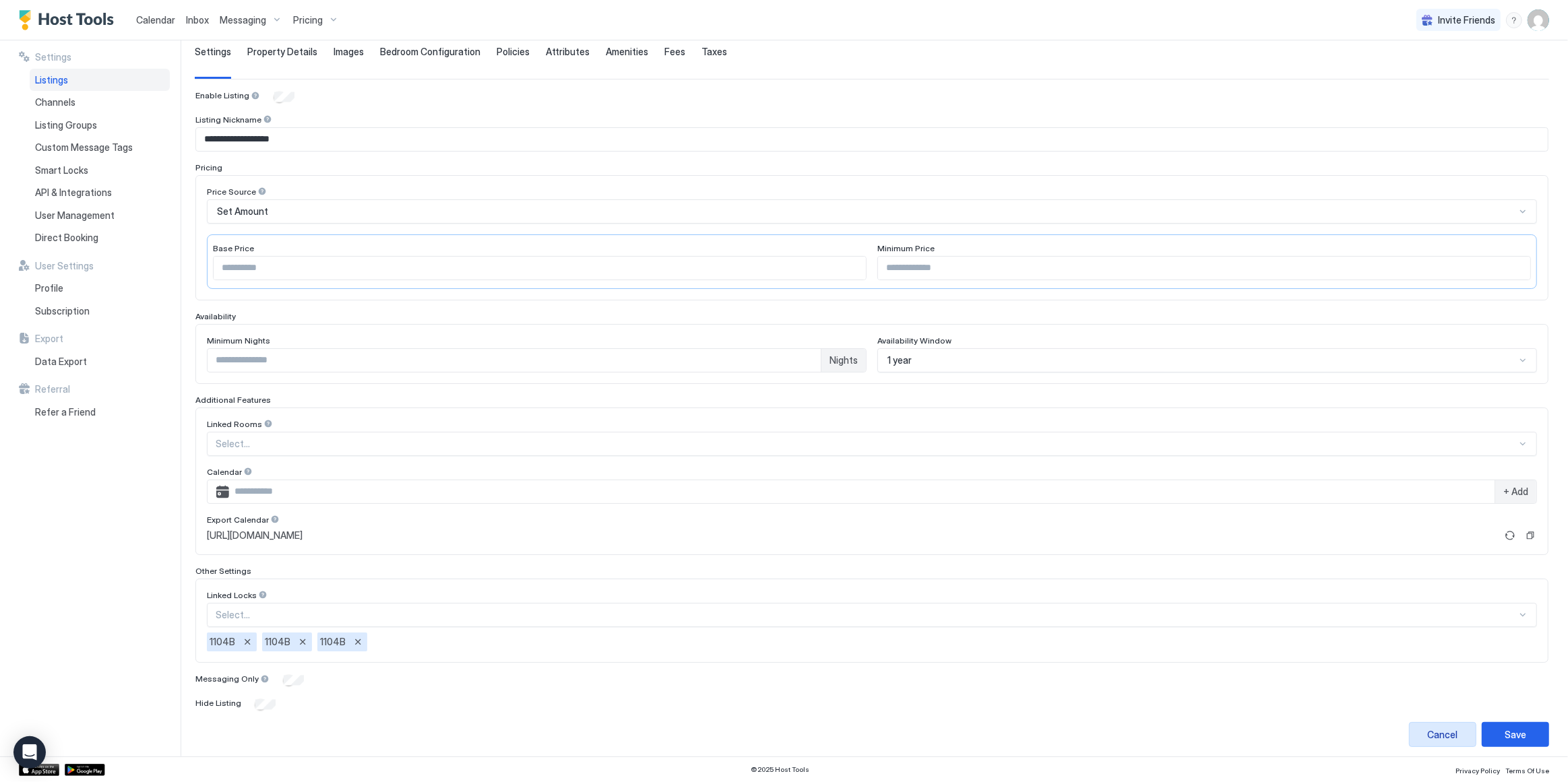
click at [1438, 728] on div "Cancel" at bounding box center [1443, 734] width 30 height 14
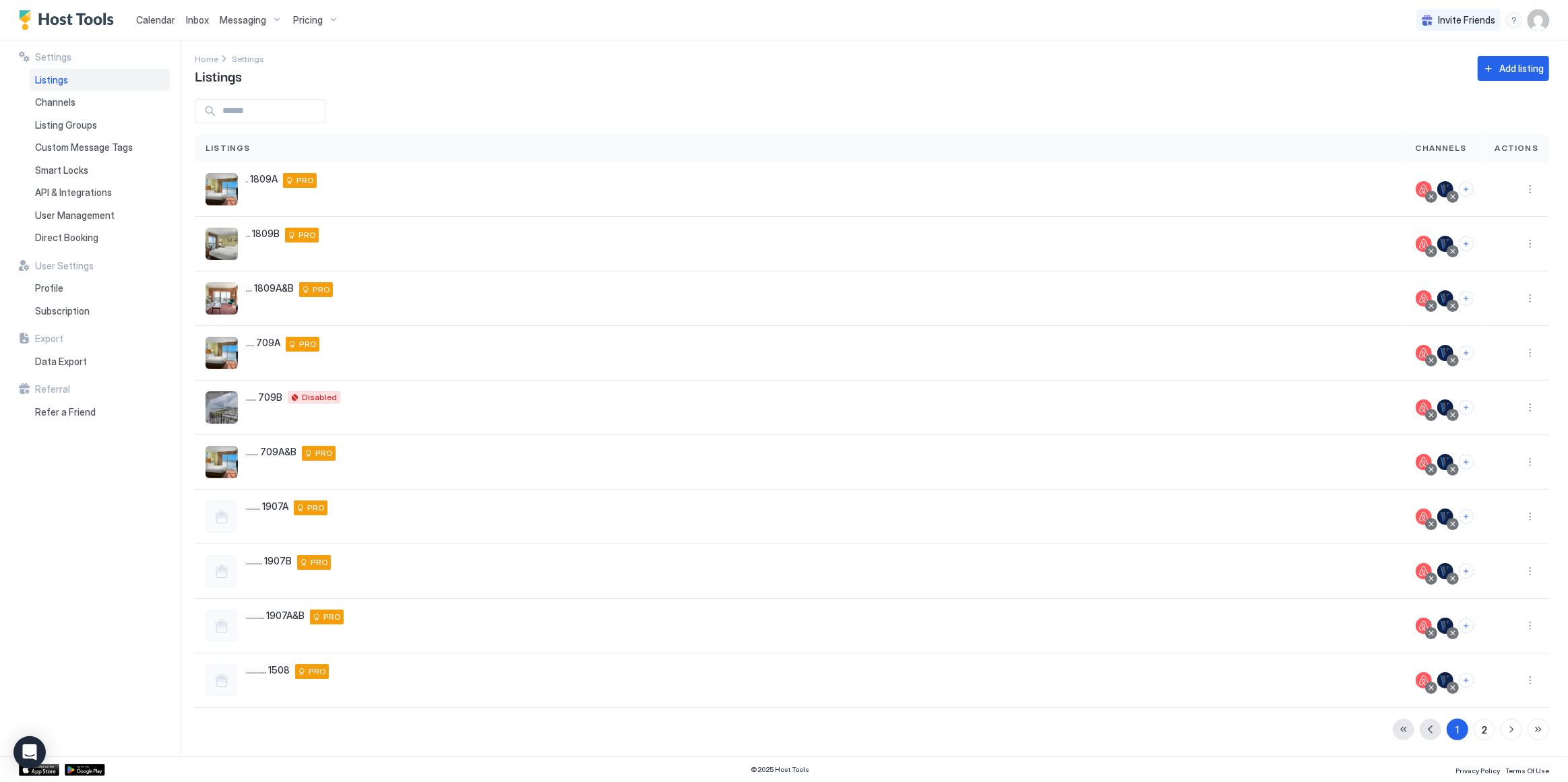
scroll to position [2, 0]
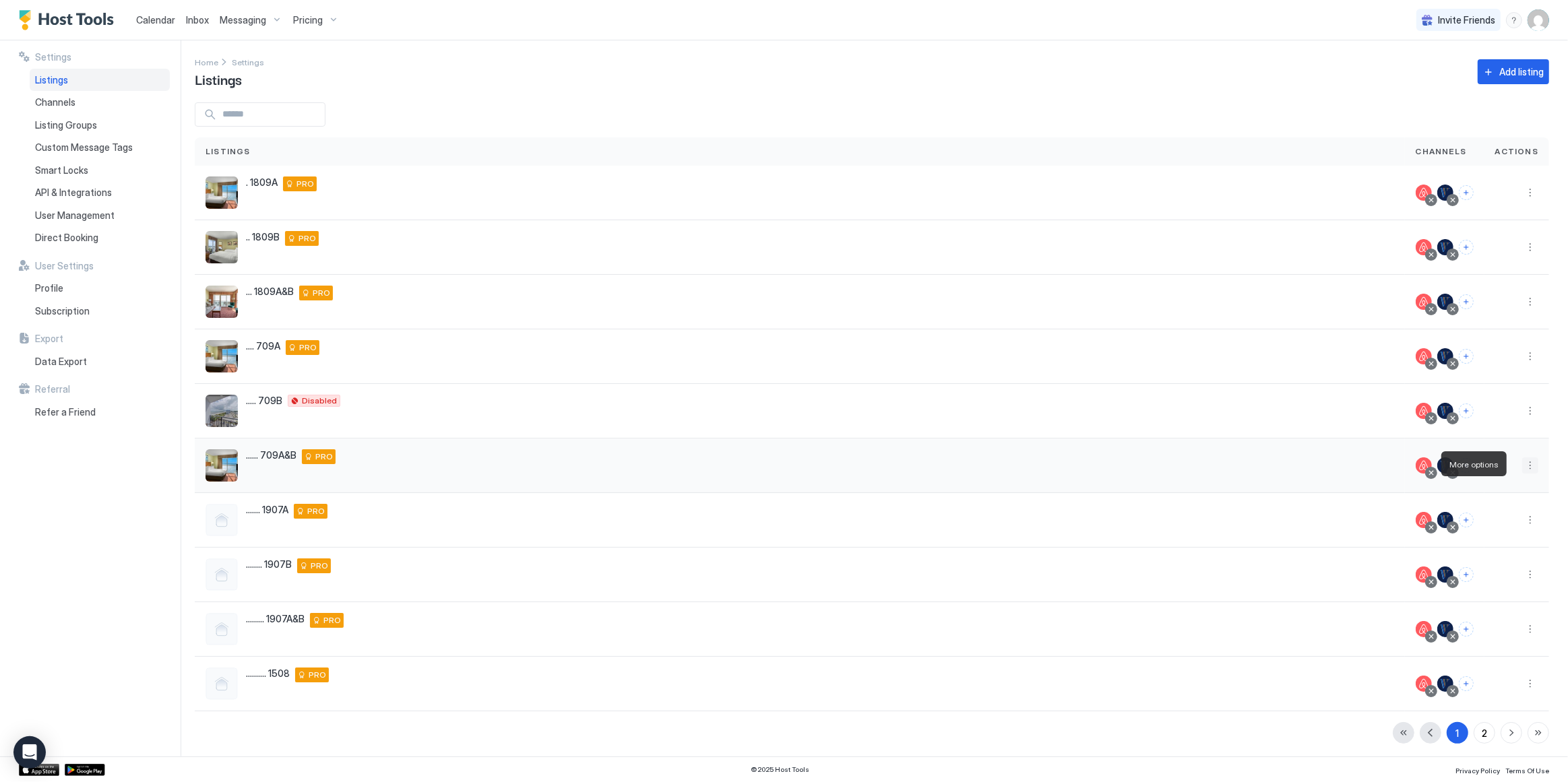
click at [1525, 462] on button "More options" at bounding box center [1529, 465] width 16 height 16
click at [1496, 528] on span "Listing Settings" at bounding box center [1490, 526] width 60 height 10
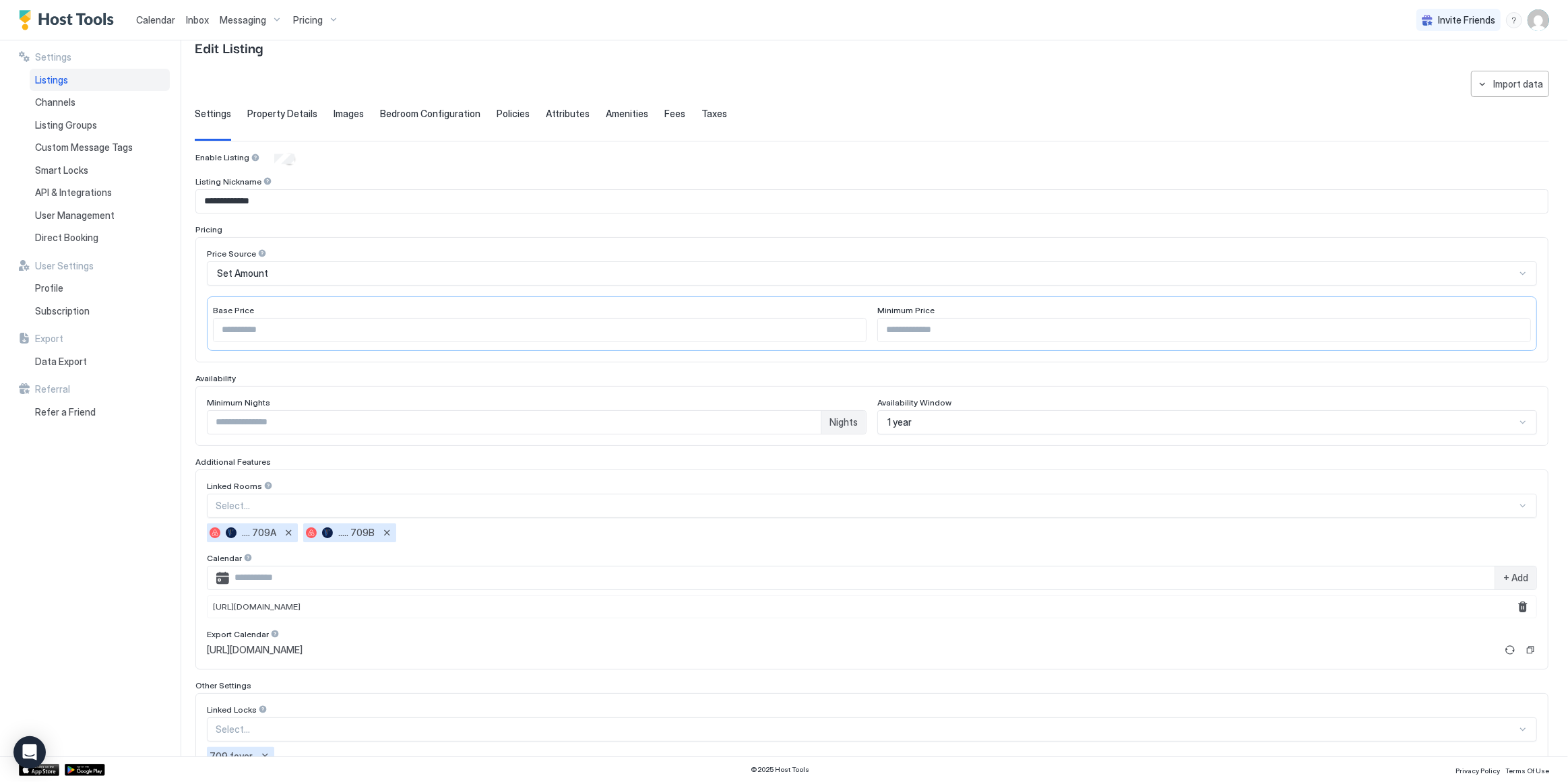
scroll to position [123, 0]
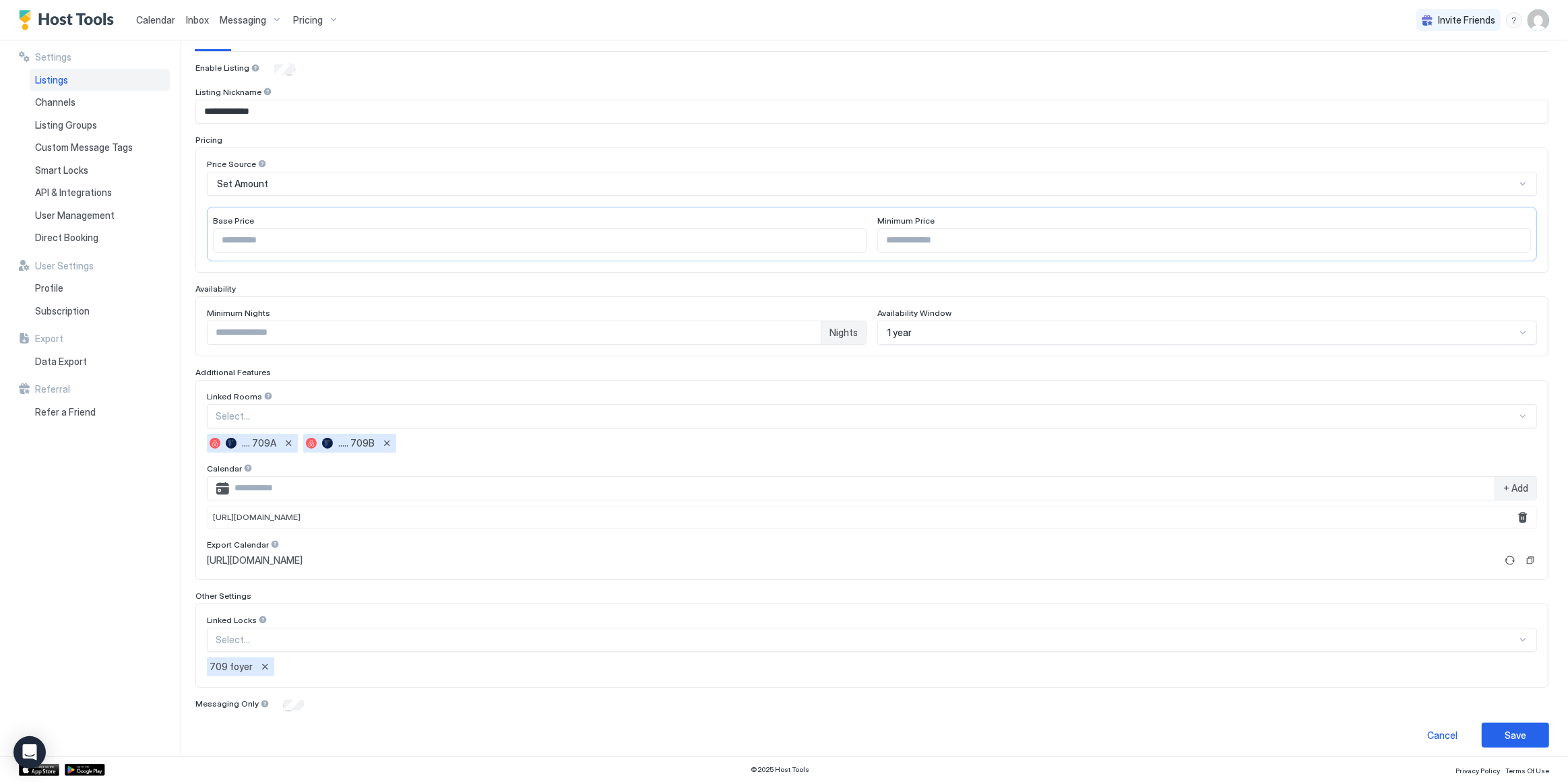
click at [1518, 413] on div at bounding box center [1523, 417] width 11 height 11
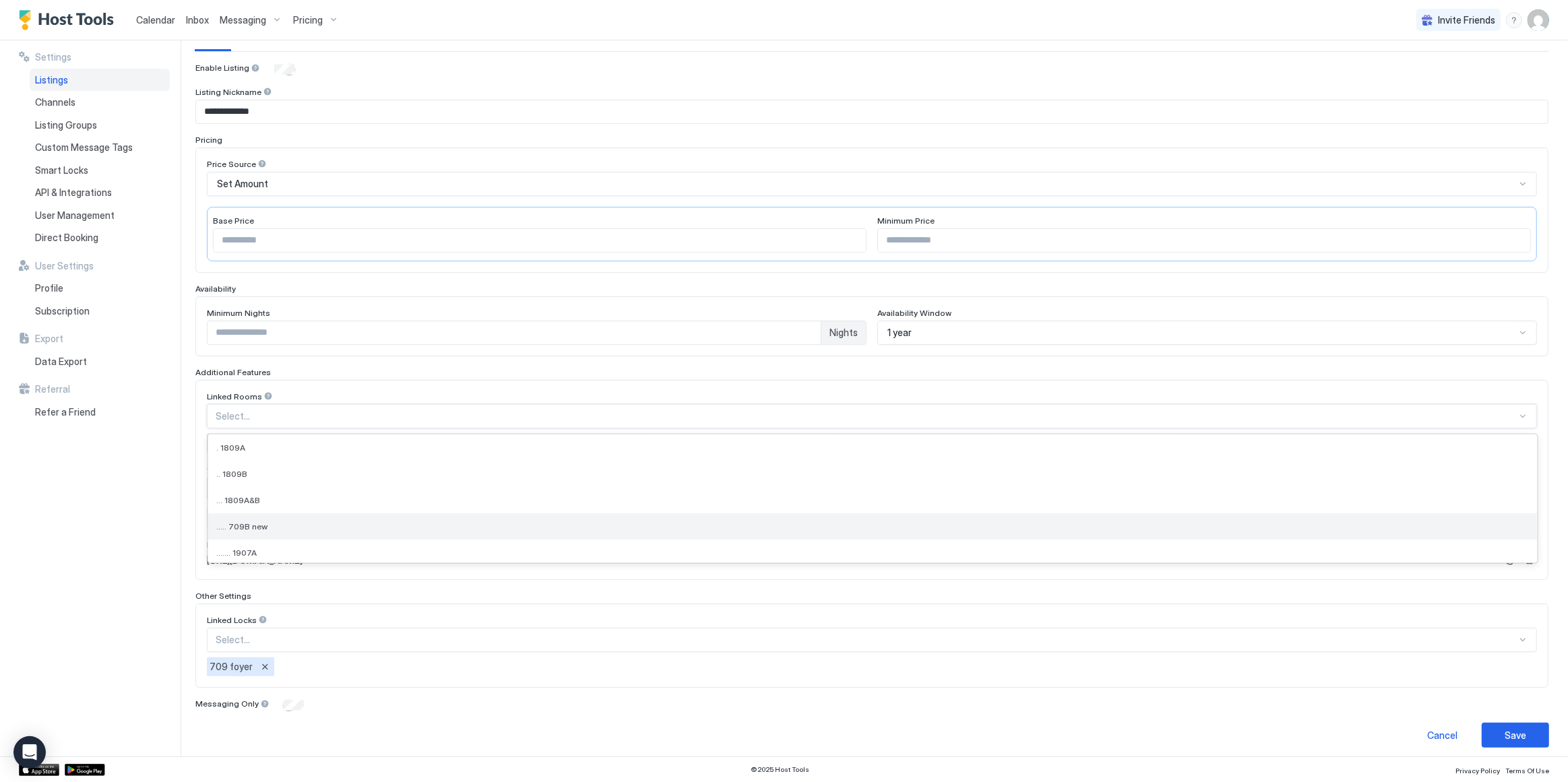
click at [355, 525] on div "..... 709B new" at bounding box center [872, 526] width 1312 height 10
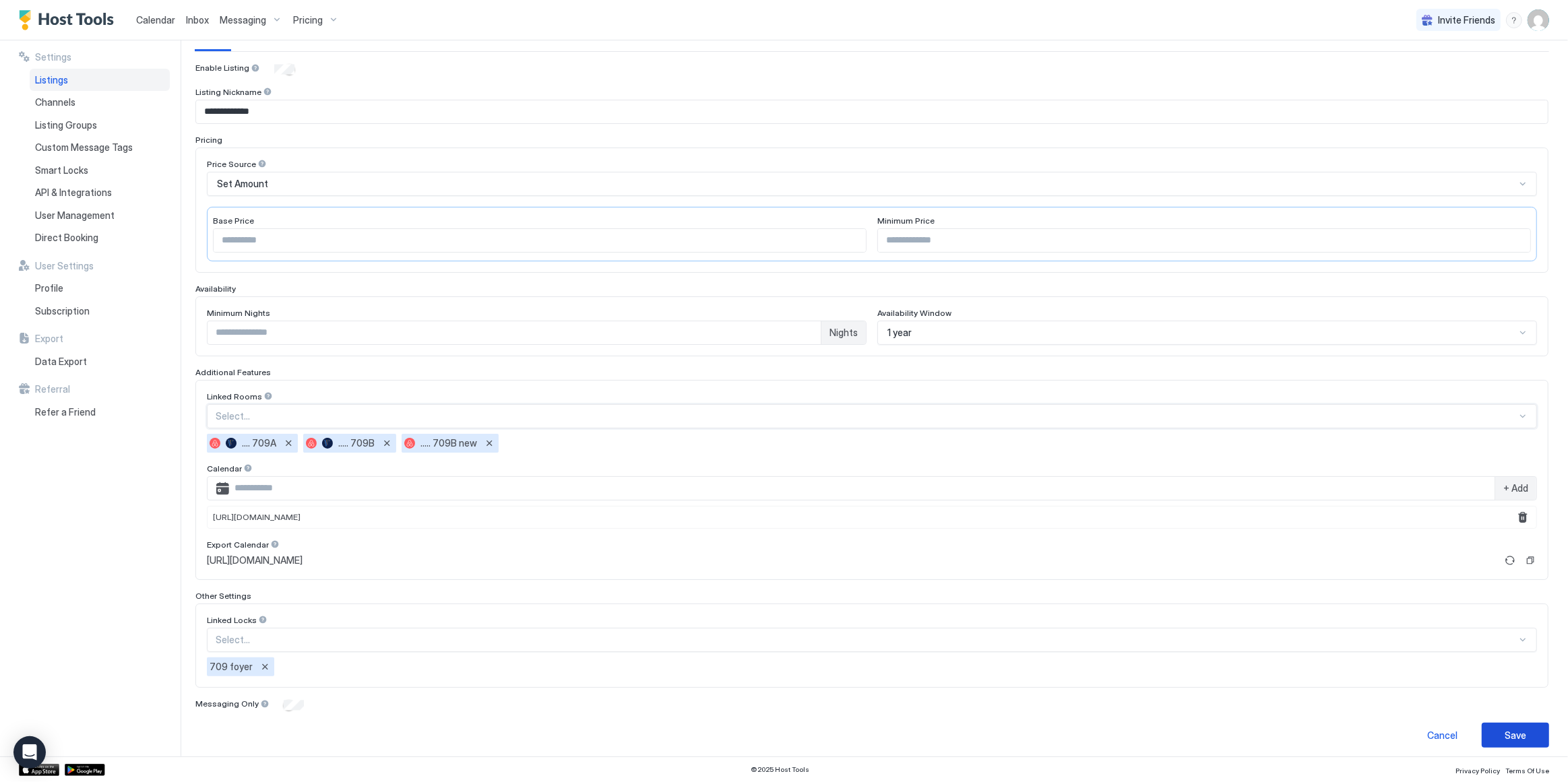
click at [1510, 728] on div "Save" at bounding box center [1515, 735] width 21 height 14
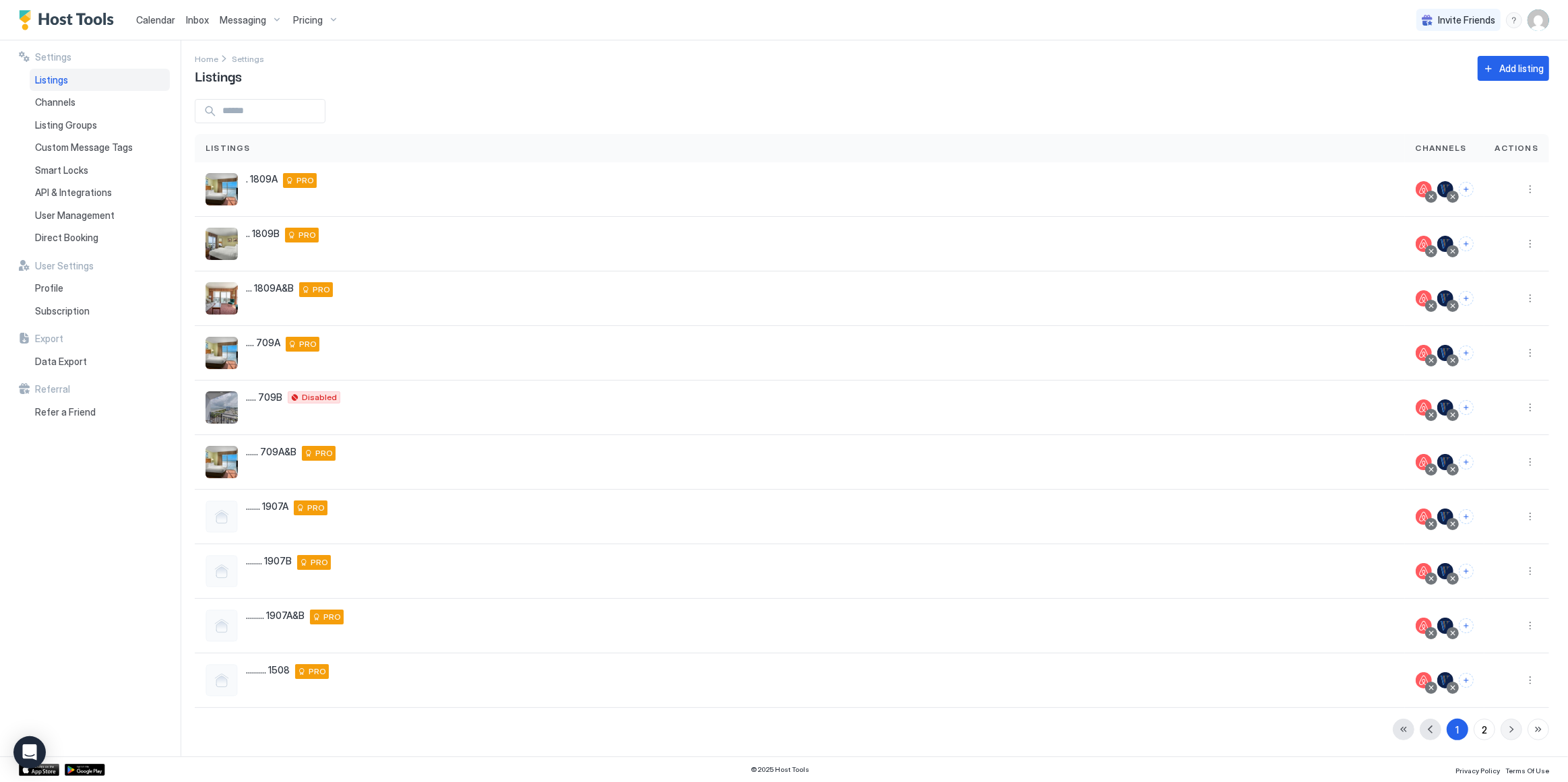
scroll to position [2, 0]
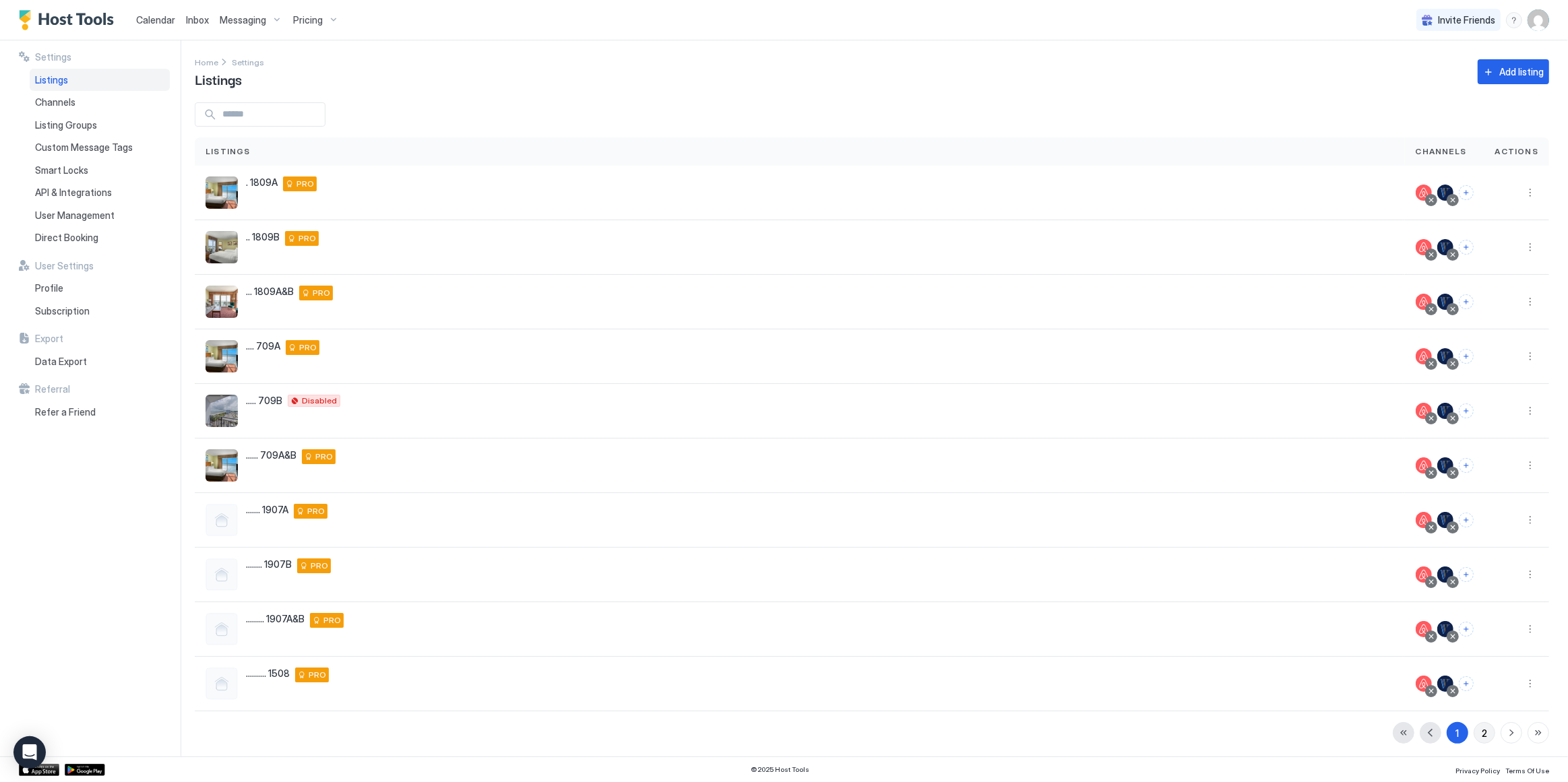
click at [1481, 730] on button "2" at bounding box center [1484, 732] width 21 height 21
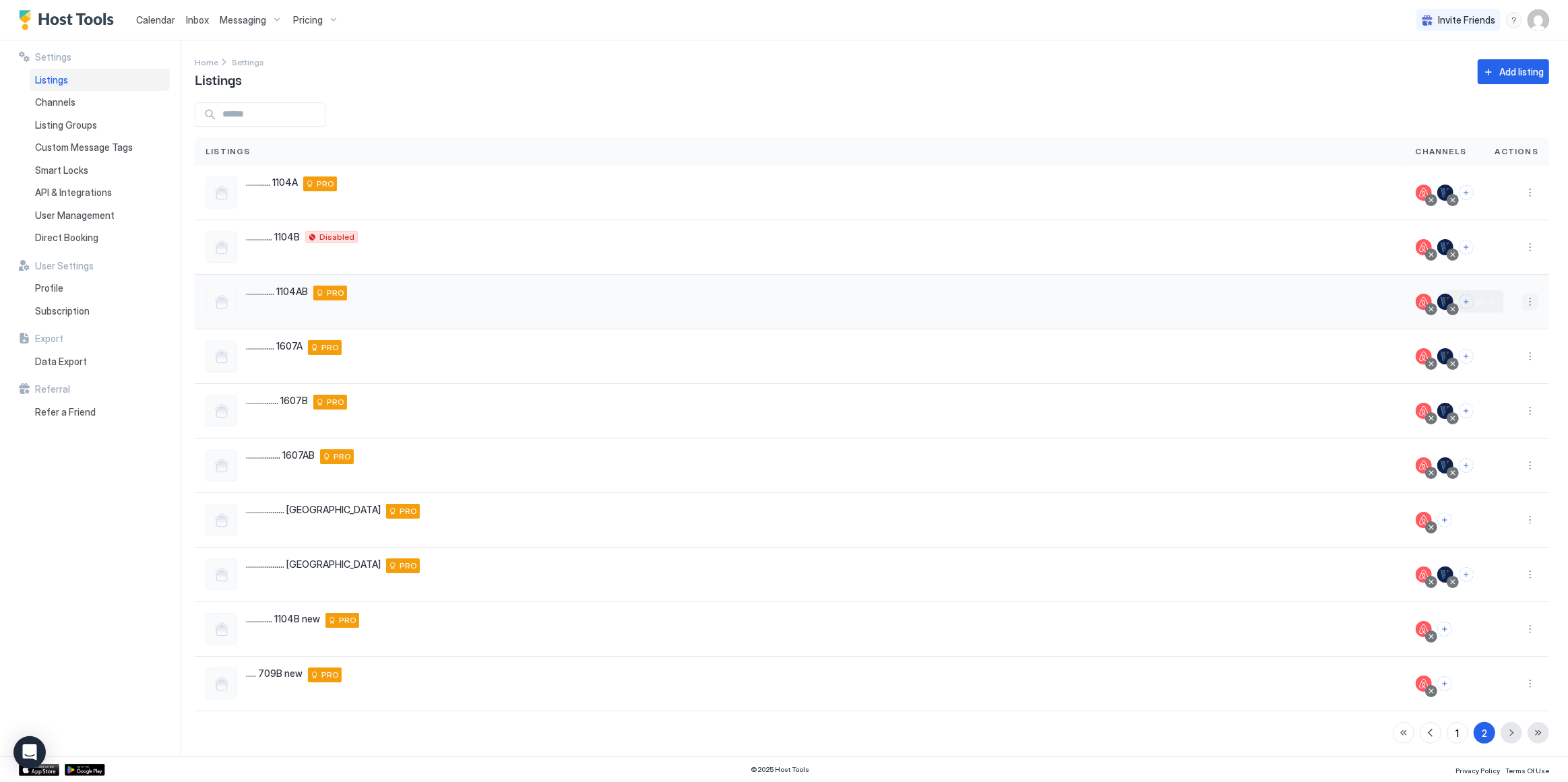
click at [1522, 302] on button "More options" at bounding box center [1529, 301] width 16 height 16
click at [1489, 360] on span "Listing Settings" at bounding box center [1490, 363] width 60 height 10
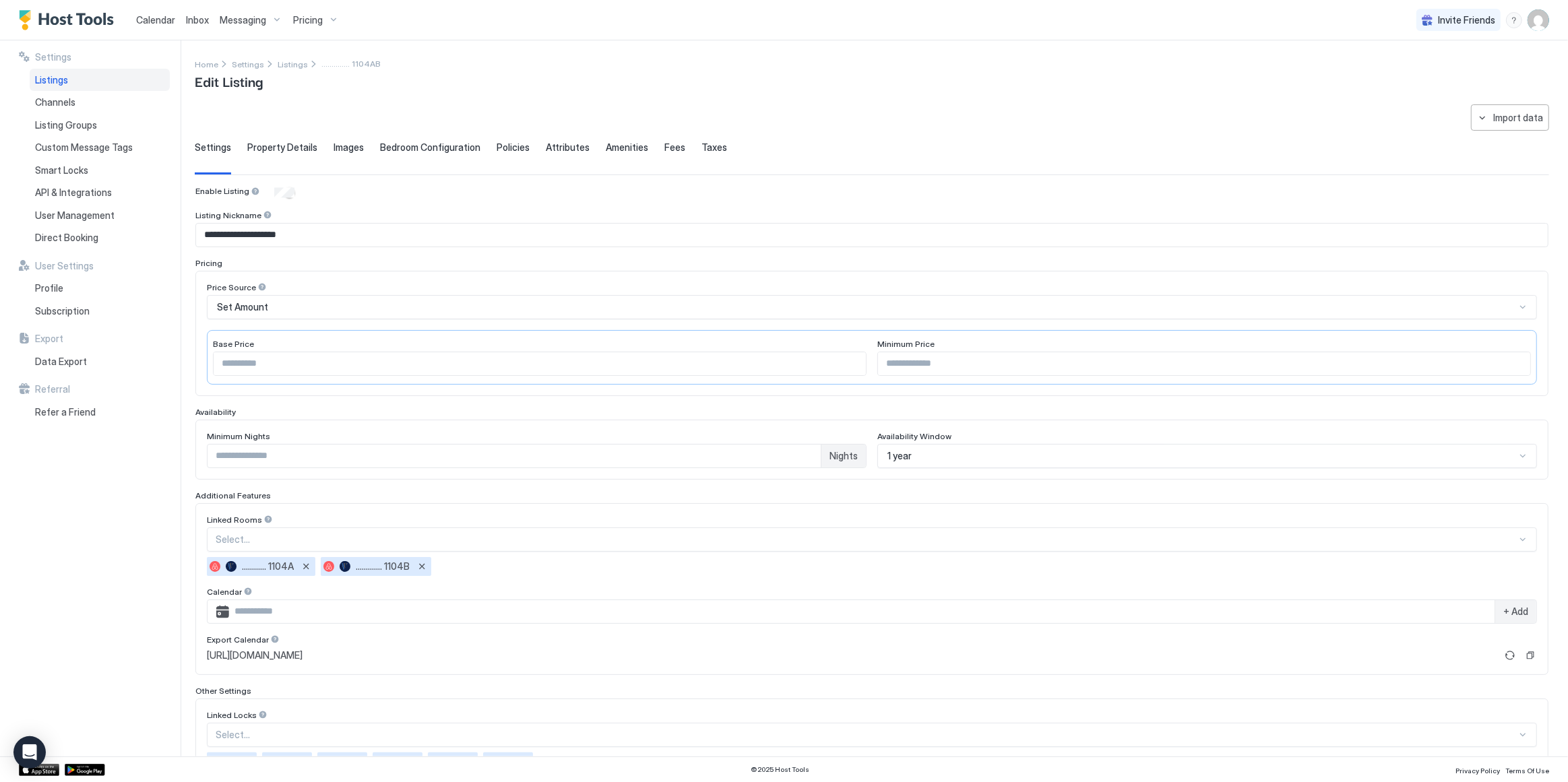
click at [644, 539] on div at bounding box center [866, 540] width 1301 height 12
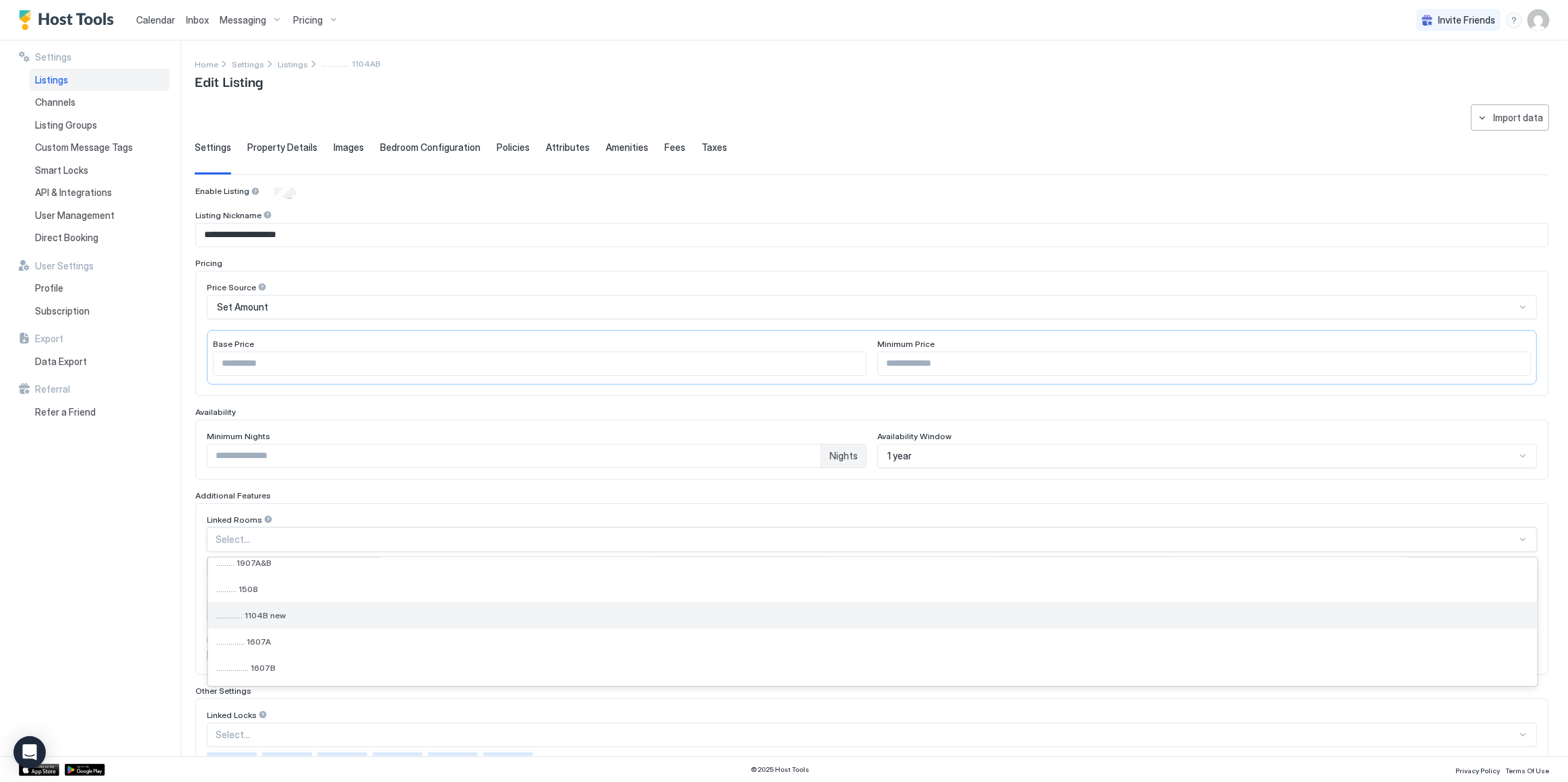
click at [337, 616] on div "............. 1104B new" at bounding box center [872, 615] width 1329 height 26
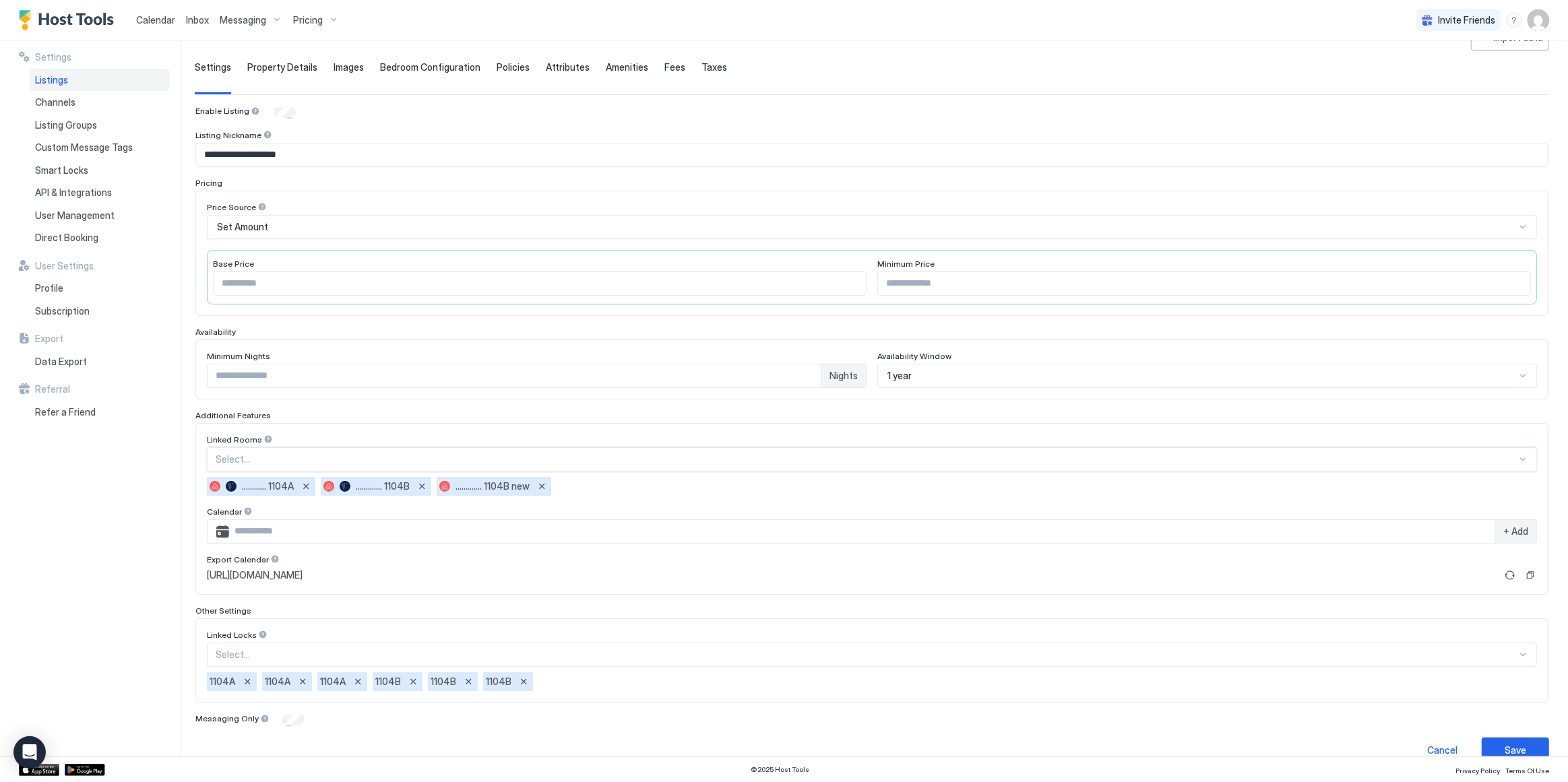
scroll to position [96, 0]
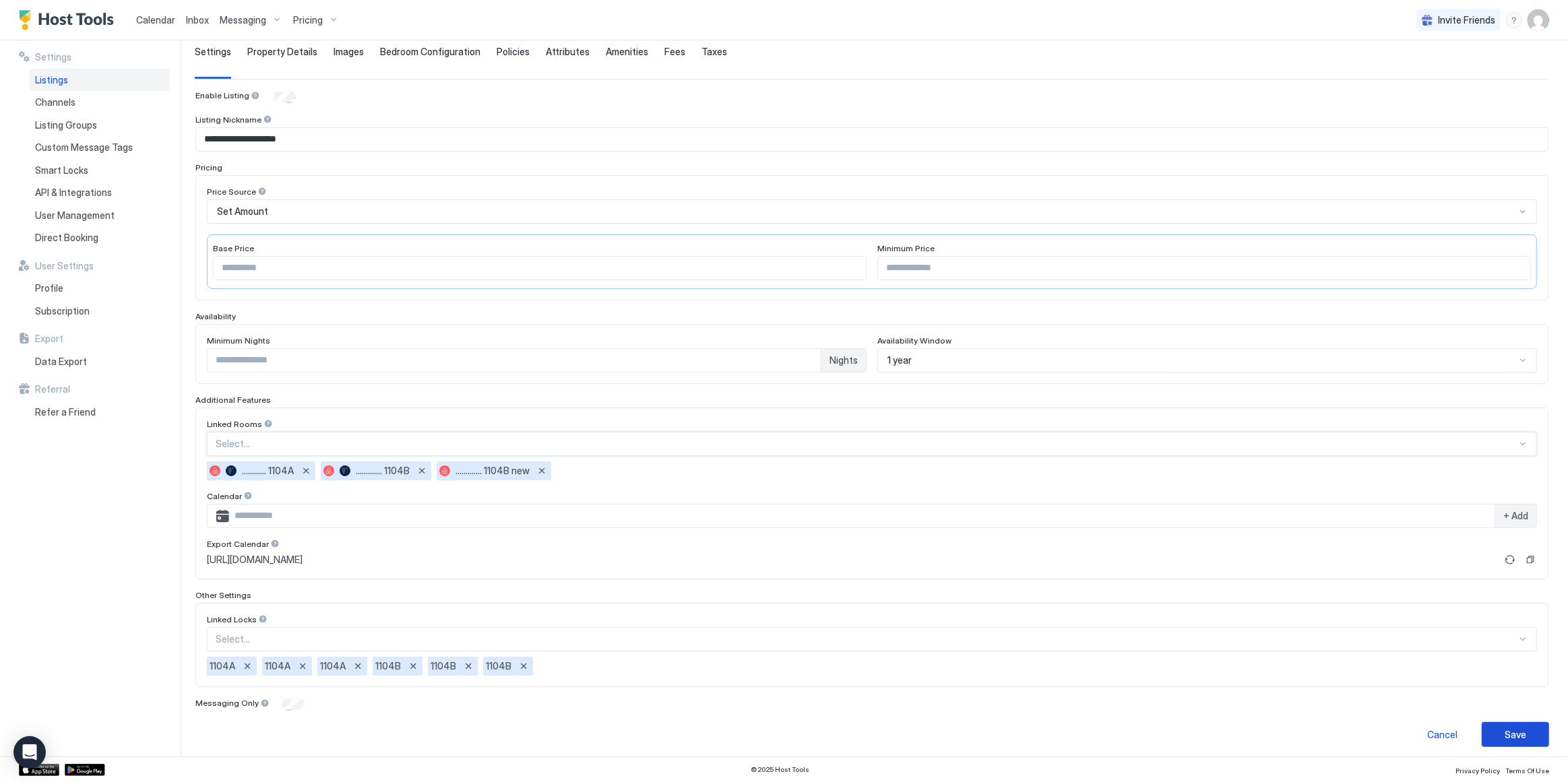
click at [1510, 732] on div "Save" at bounding box center [1515, 734] width 21 height 14
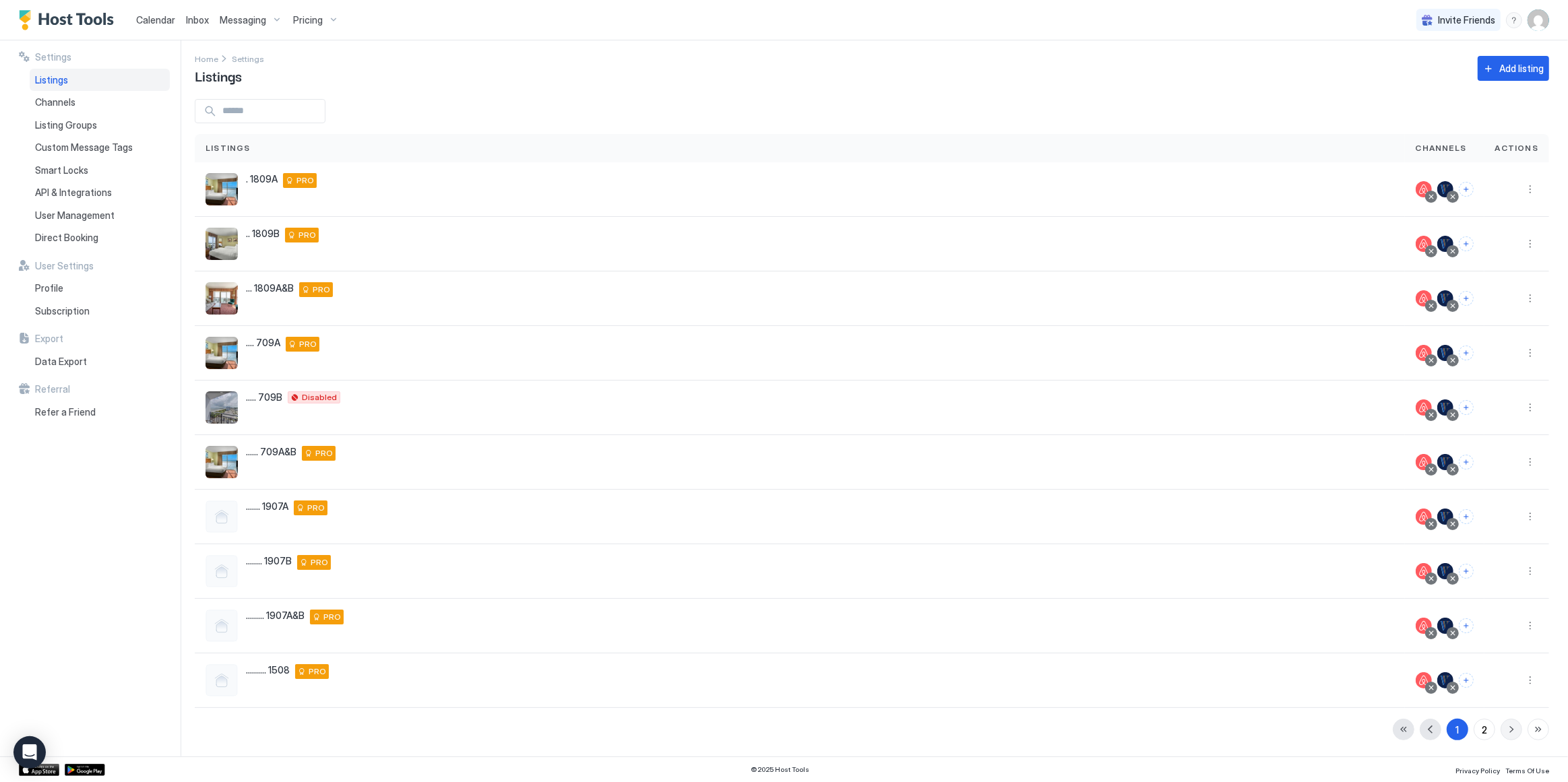
scroll to position [2, 0]
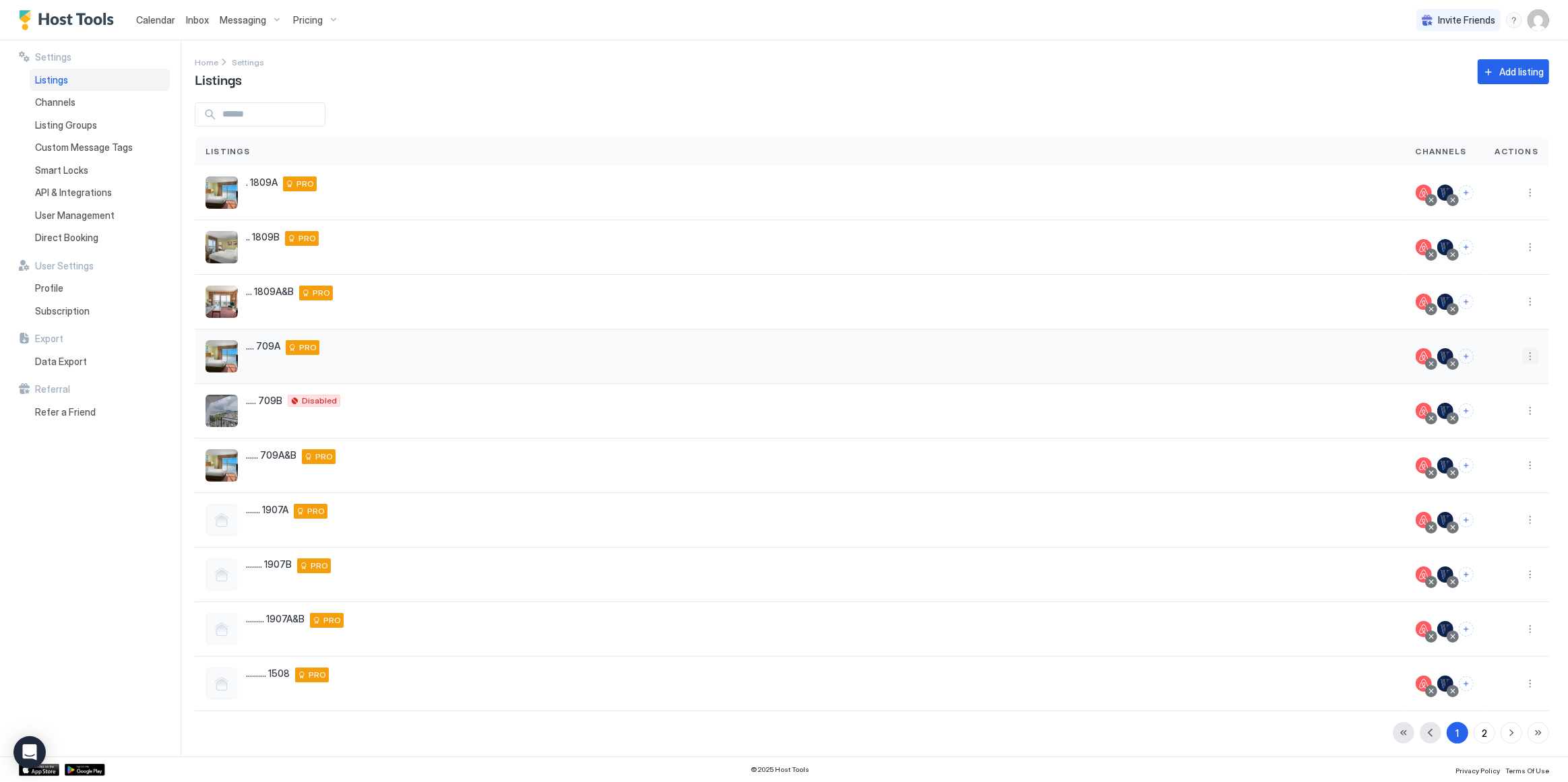
click at [1522, 360] on button "More options" at bounding box center [1529, 356] width 16 height 16
click at [1483, 415] on span "Listing Settings" at bounding box center [1490, 418] width 60 height 10
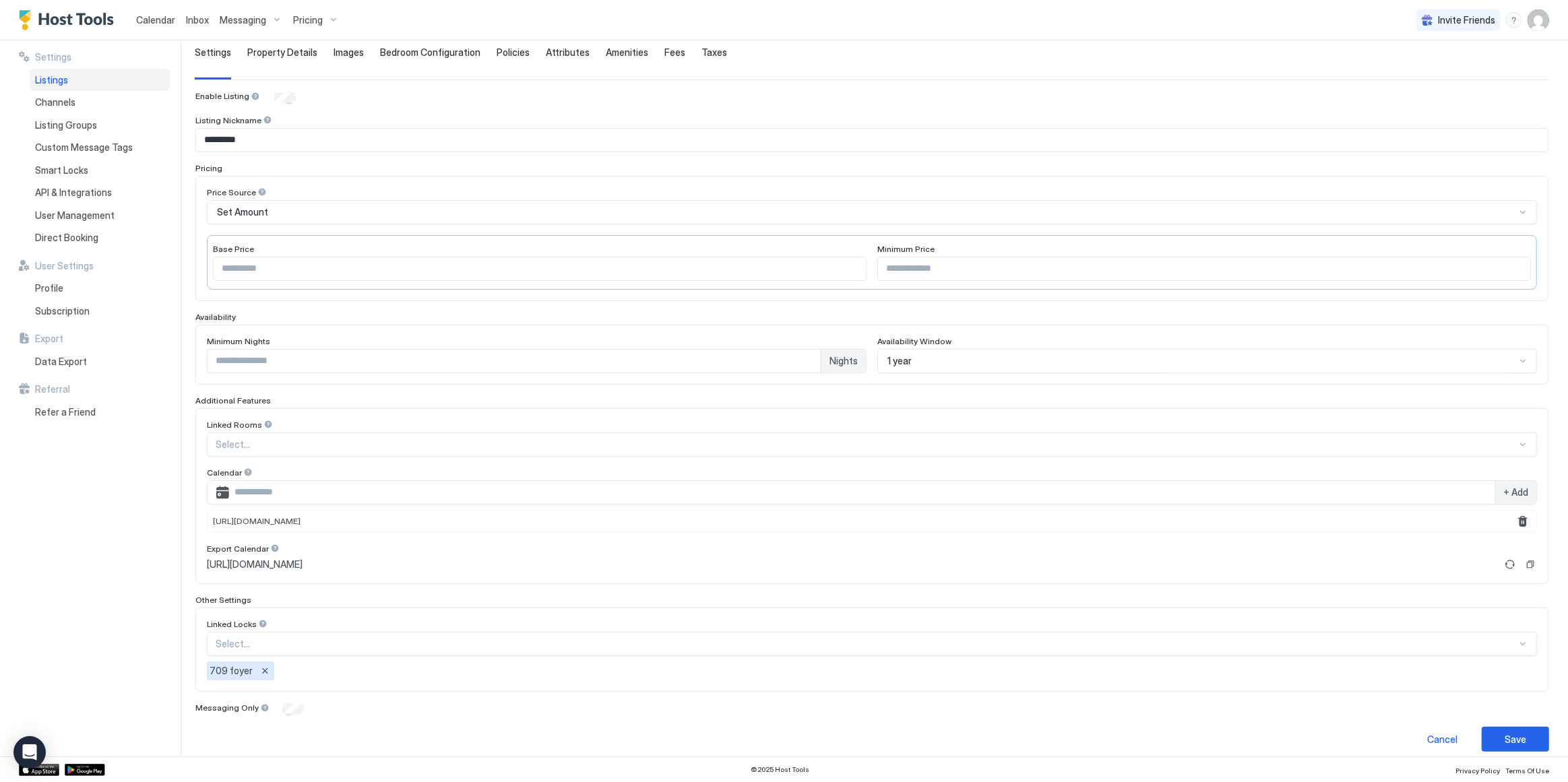
scroll to position [99, 0]
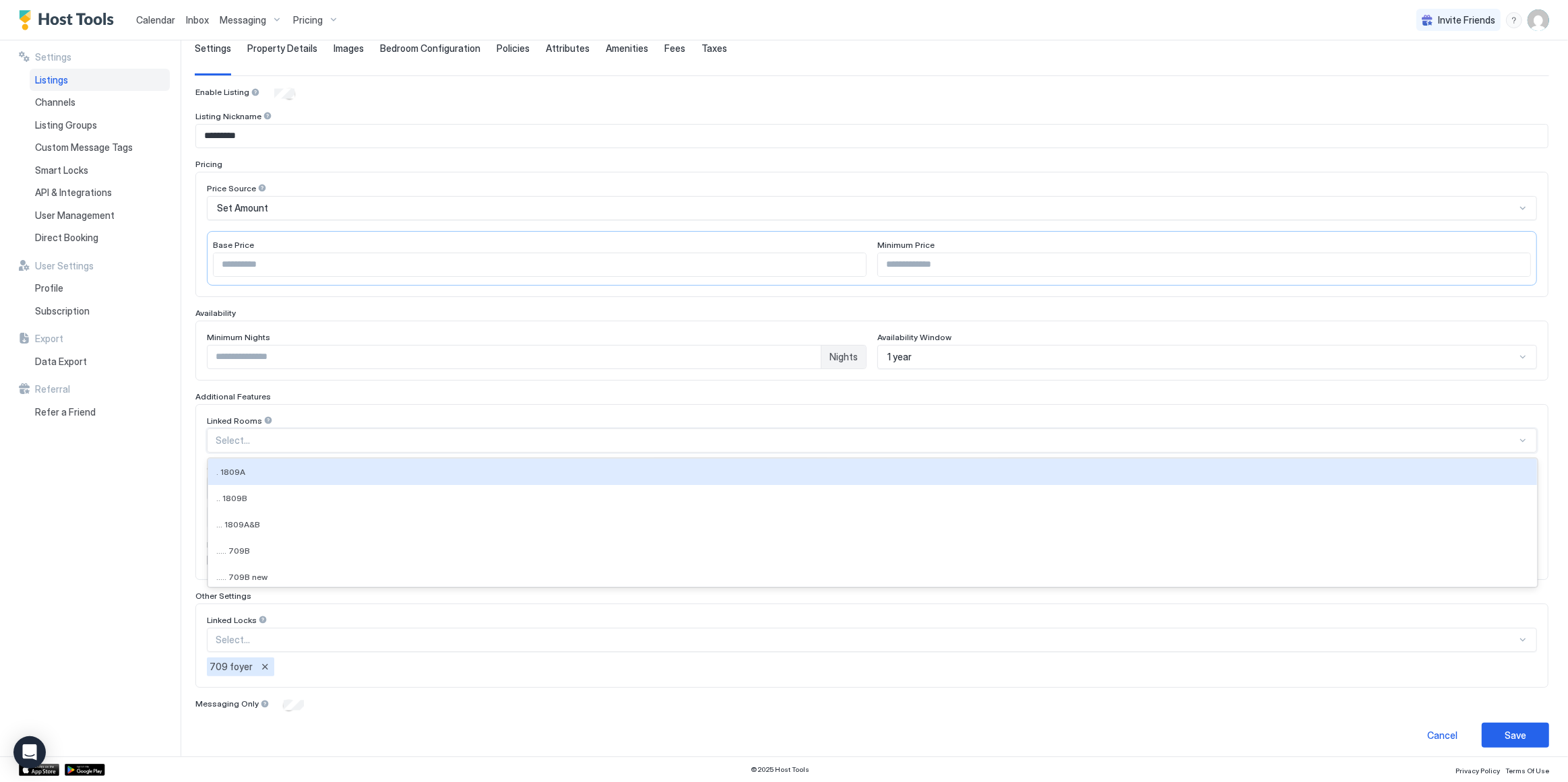
click at [588, 439] on div at bounding box center [866, 441] width 1301 height 12
click at [591, 435] on div at bounding box center [866, 441] width 1301 height 12
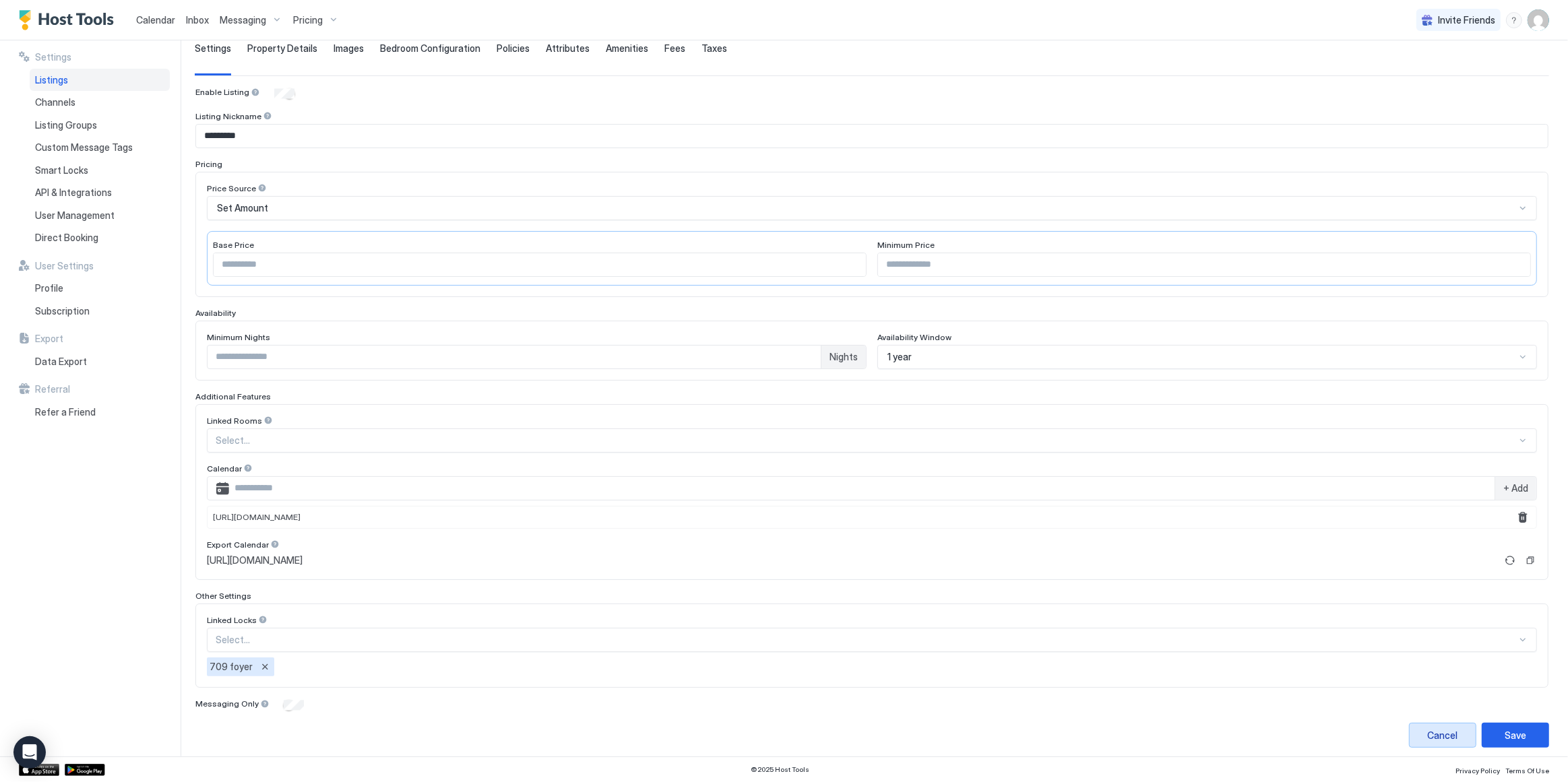
click at [1430, 728] on div "Cancel" at bounding box center [1443, 735] width 30 height 14
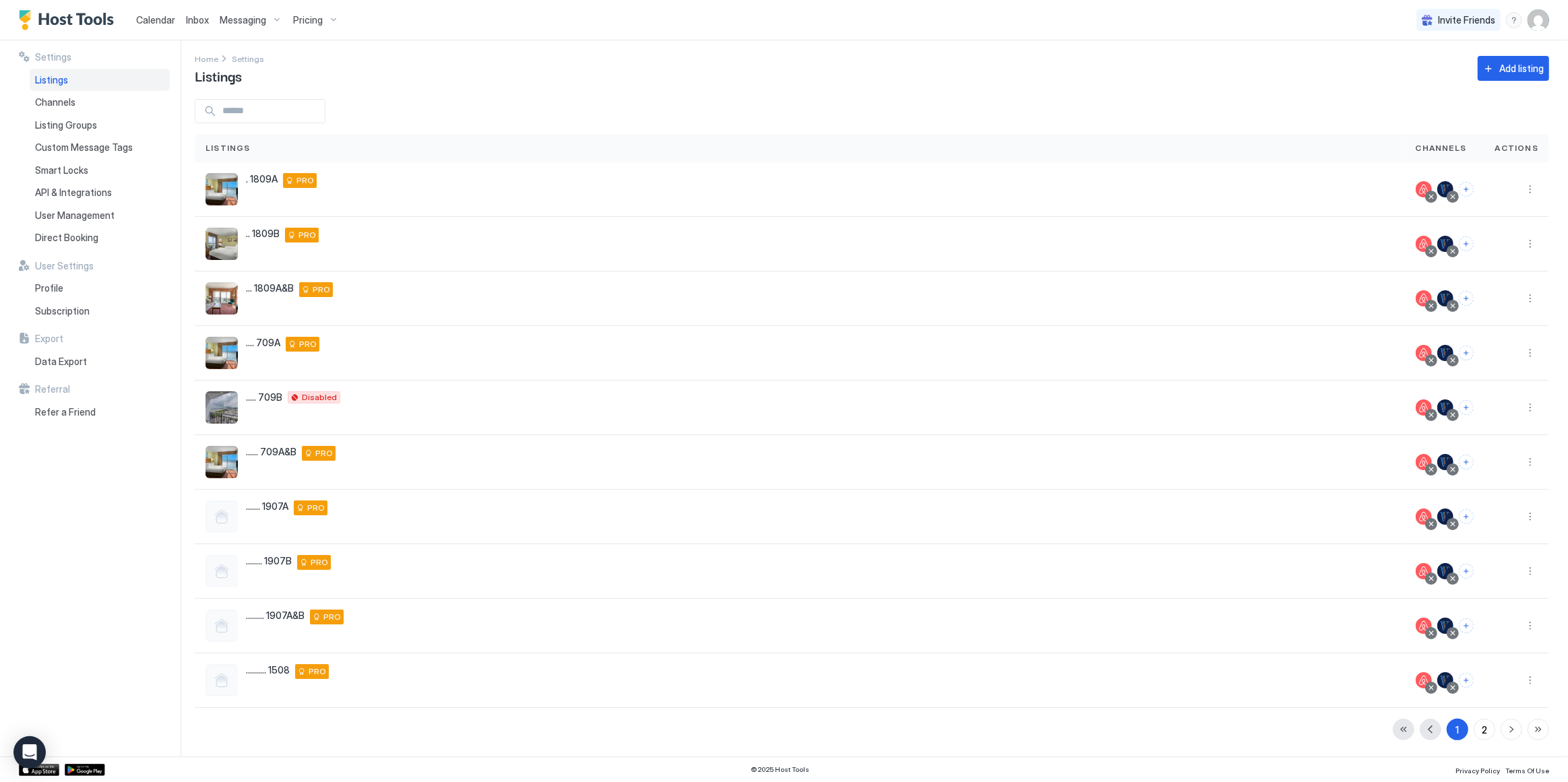
scroll to position [2, 0]
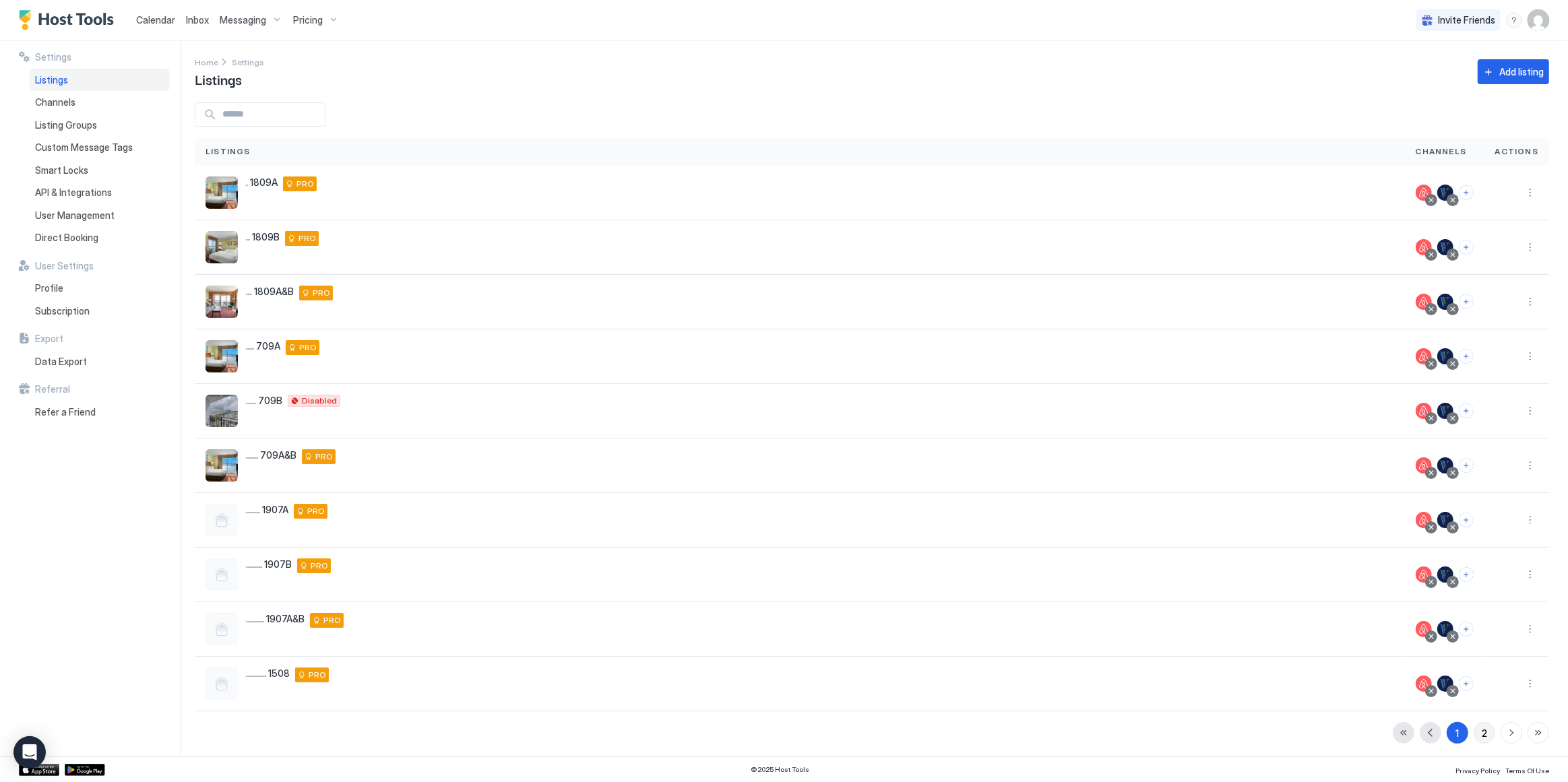
click at [1482, 730] on div "2" at bounding box center [1485, 733] width 6 height 14
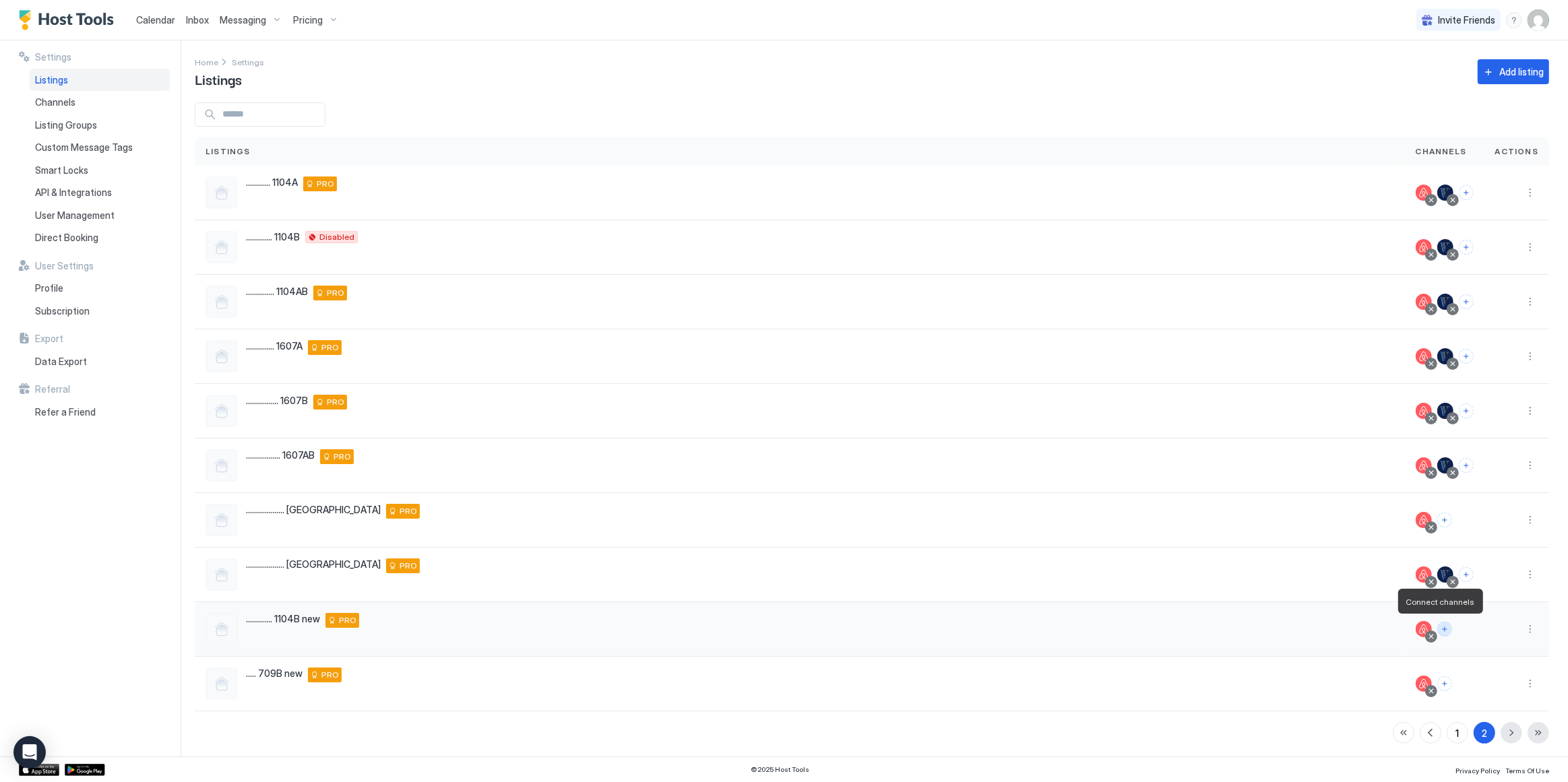
click at [1439, 628] on button "Connect channels" at bounding box center [1445, 630] width 15 height 15
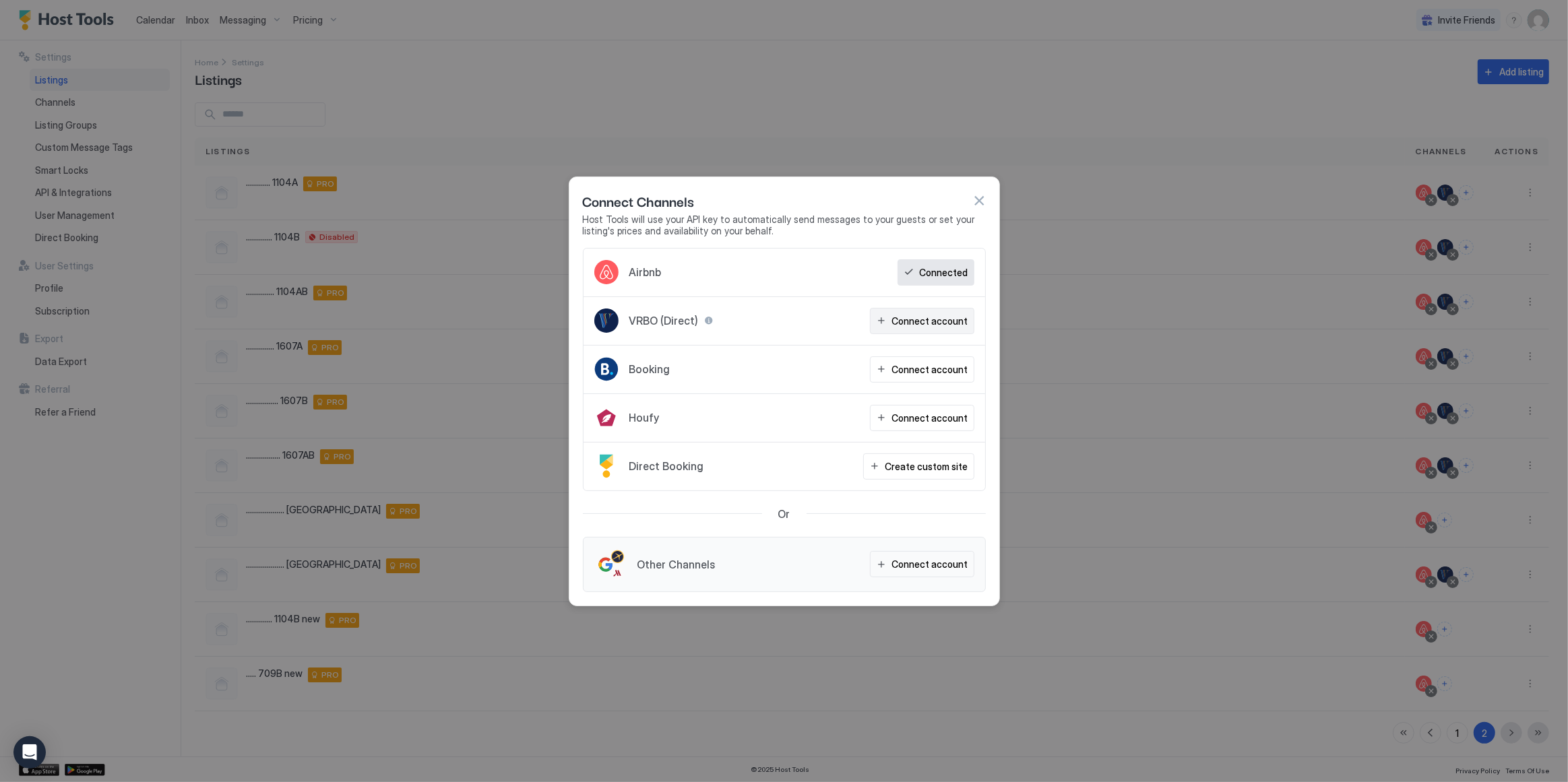
click at [923, 328] on div "Connect account" at bounding box center [930, 321] width 76 height 14
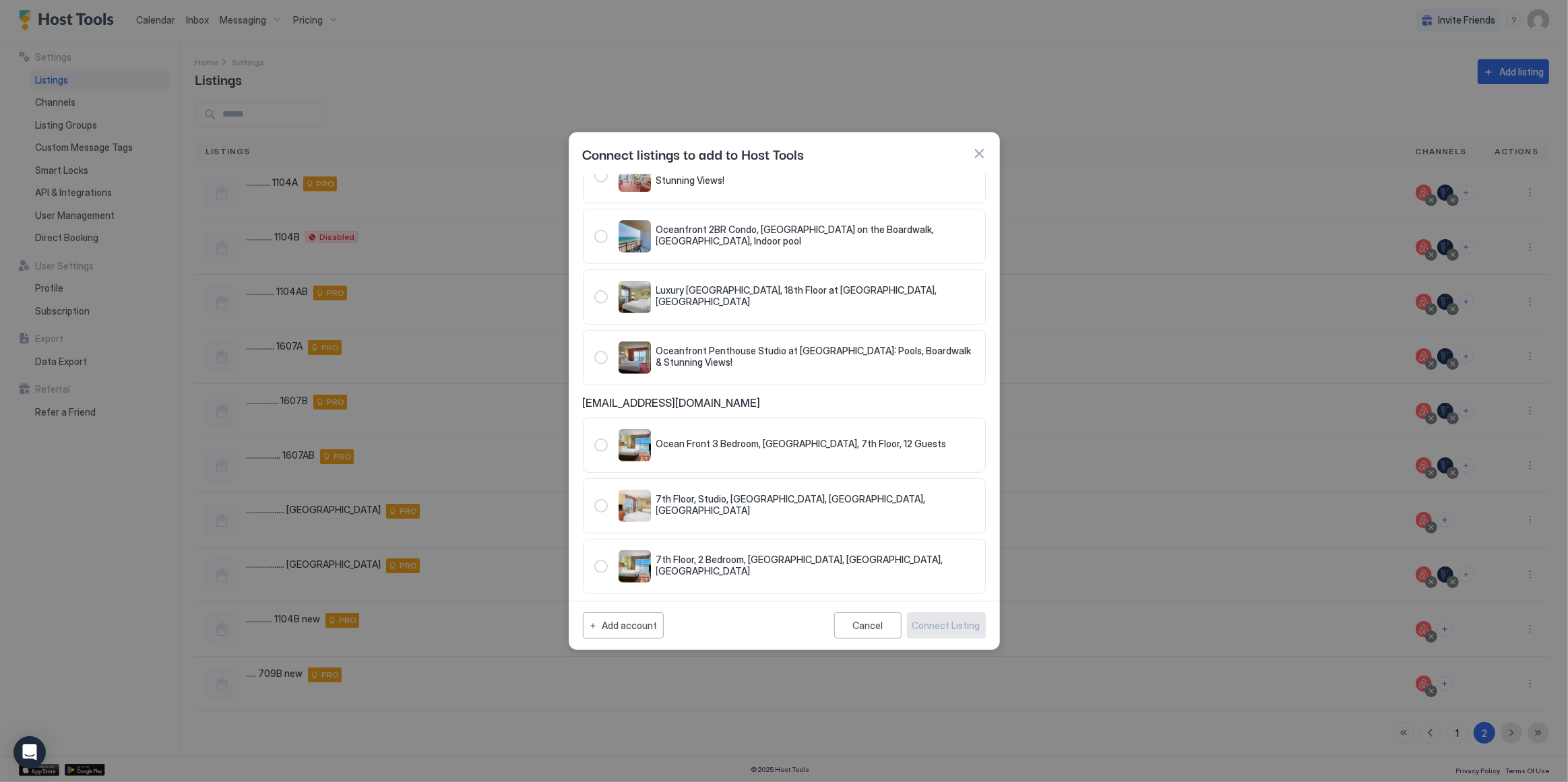
scroll to position [655, 0]
click at [882, 621] on div "Cancel" at bounding box center [867, 626] width 30 height 12
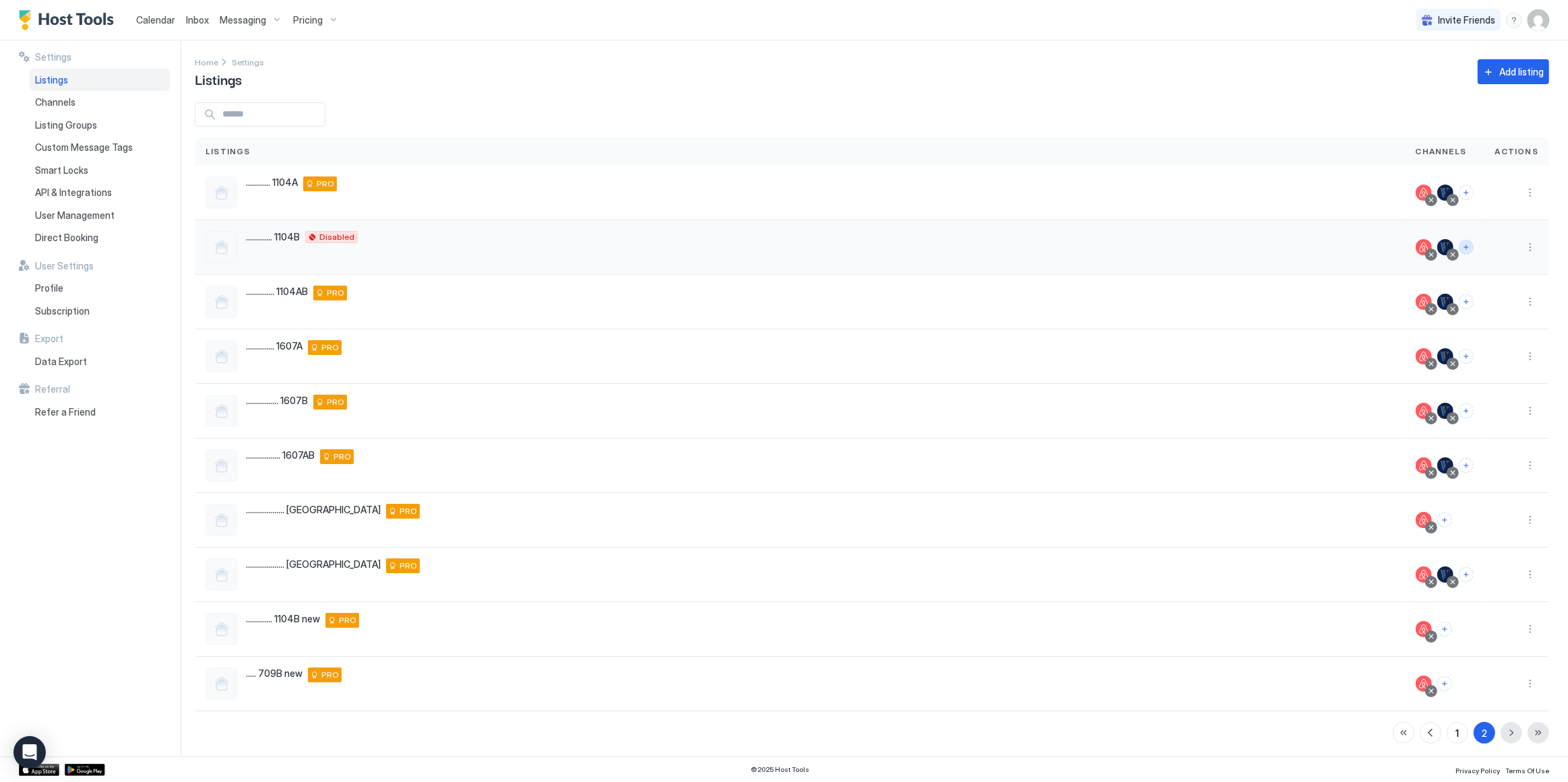
click at [1459, 245] on button "Connect channels" at bounding box center [1466, 247] width 15 height 15
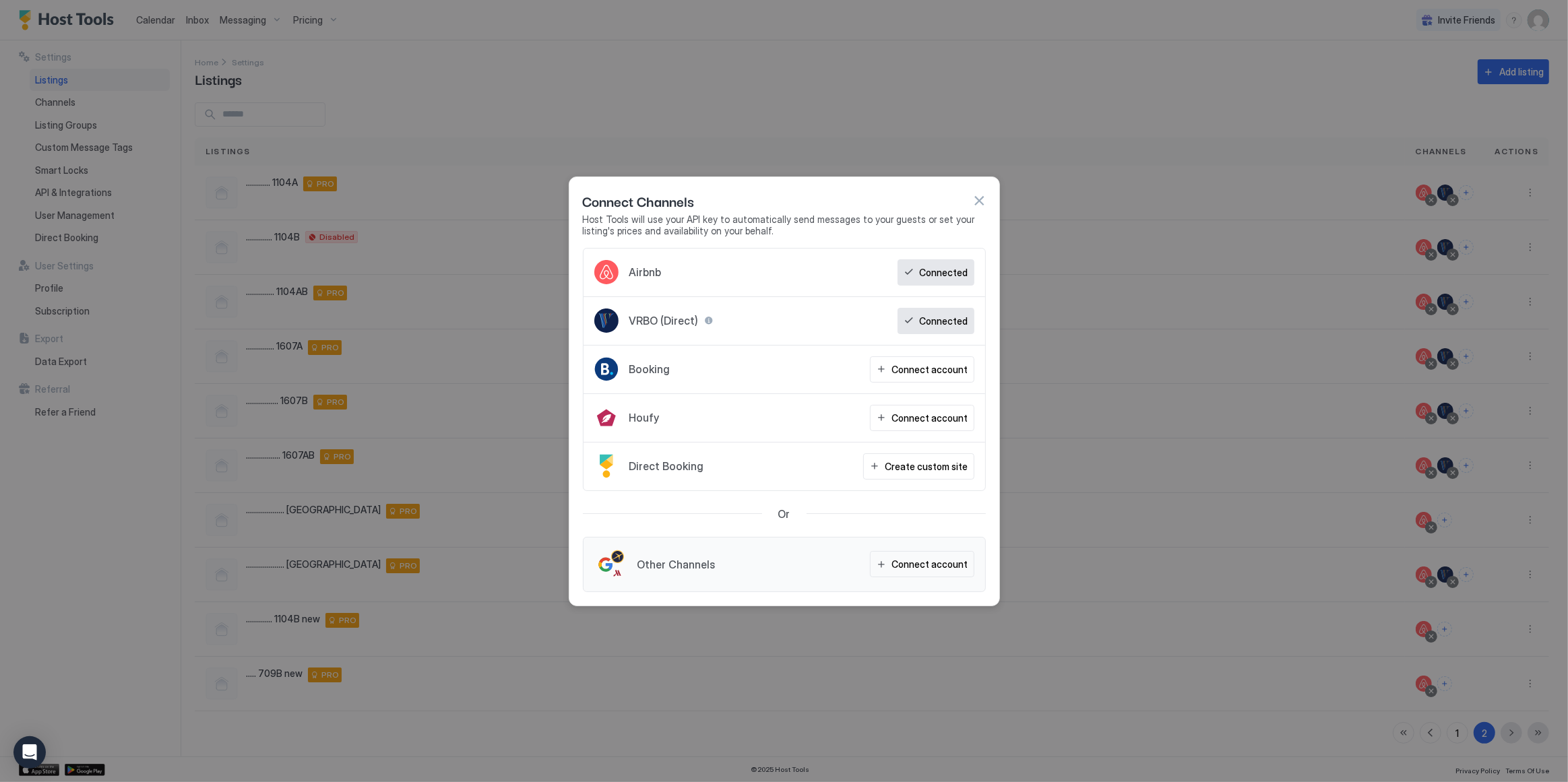
click at [920, 322] on div "Connected" at bounding box center [936, 321] width 76 height 26
click at [643, 325] on span "VRBO (Direct)" at bounding box center [663, 321] width 70 height 14
click at [956, 284] on div "Connected" at bounding box center [936, 273] width 76 height 26
click at [705, 322] on div at bounding box center [709, 321] width 10 height 10
click at [976, 203] on button "button" at bounding box center [979, 201] width 14 height 14
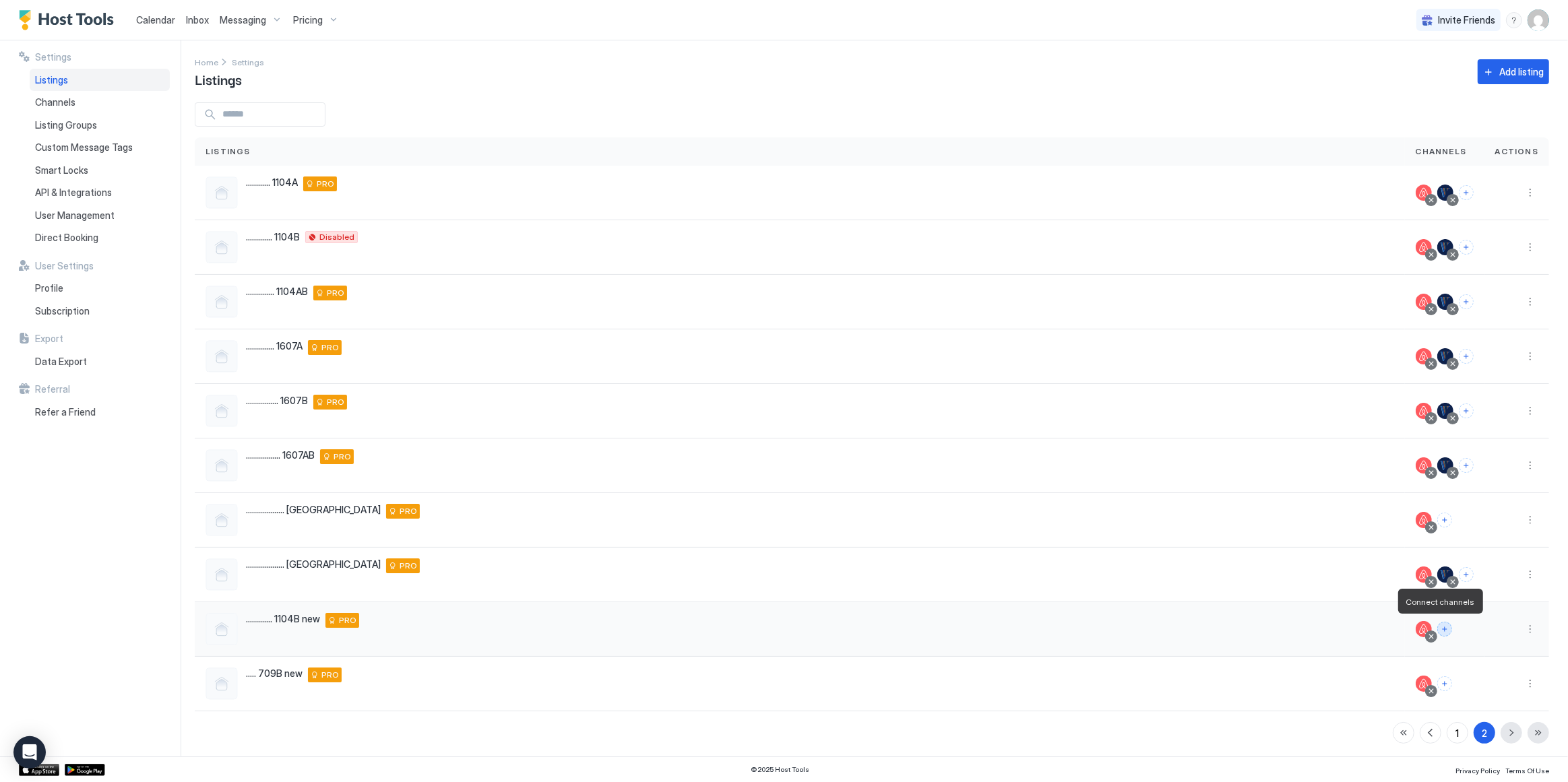
click at [1440, 629] on button "Connect channels" at bounding box center [1445, 630] width 15 height 15
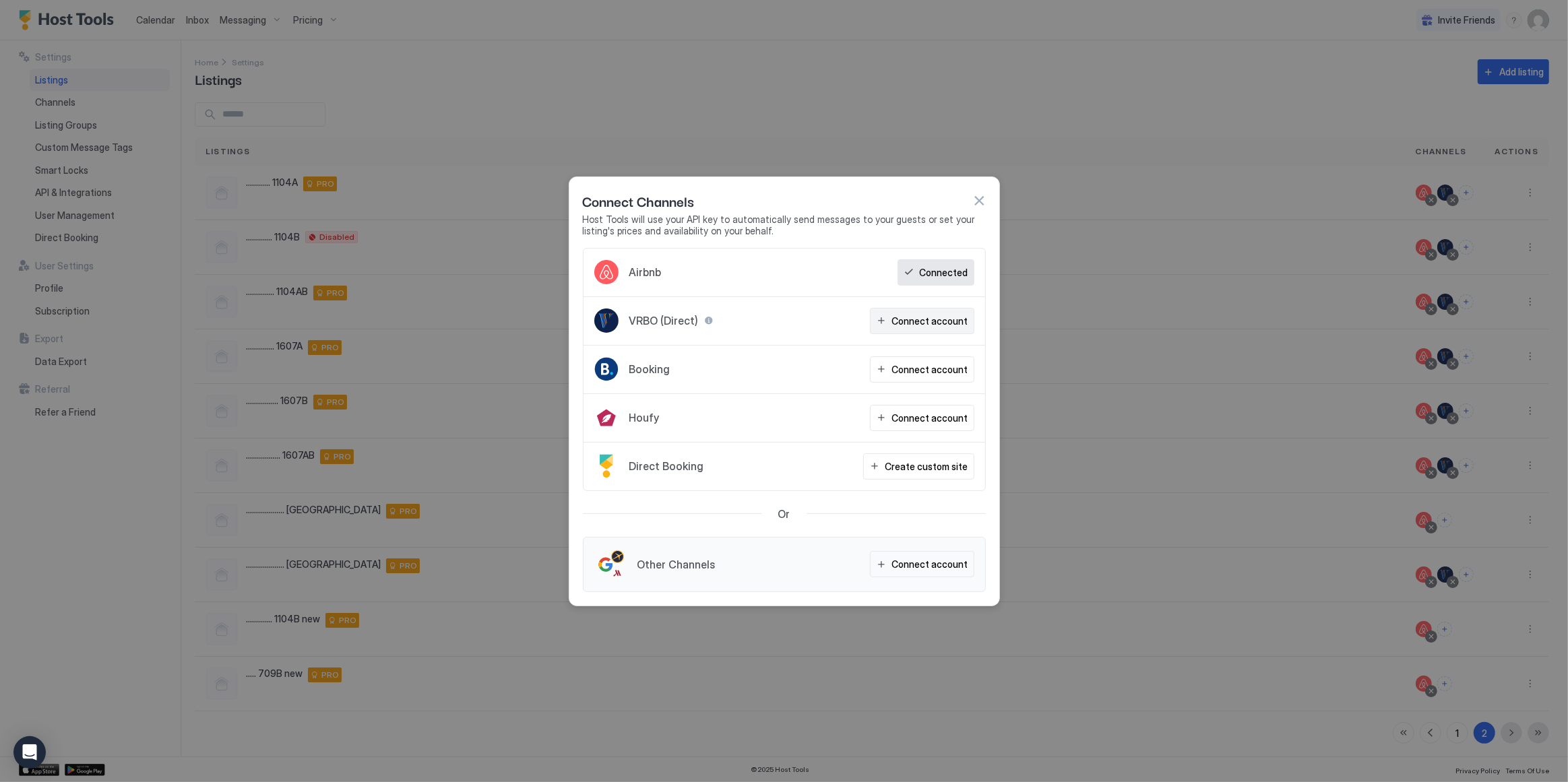
click at [950, 327] on div "Connect account" at bounding box center [930, 321] width 76 height 14
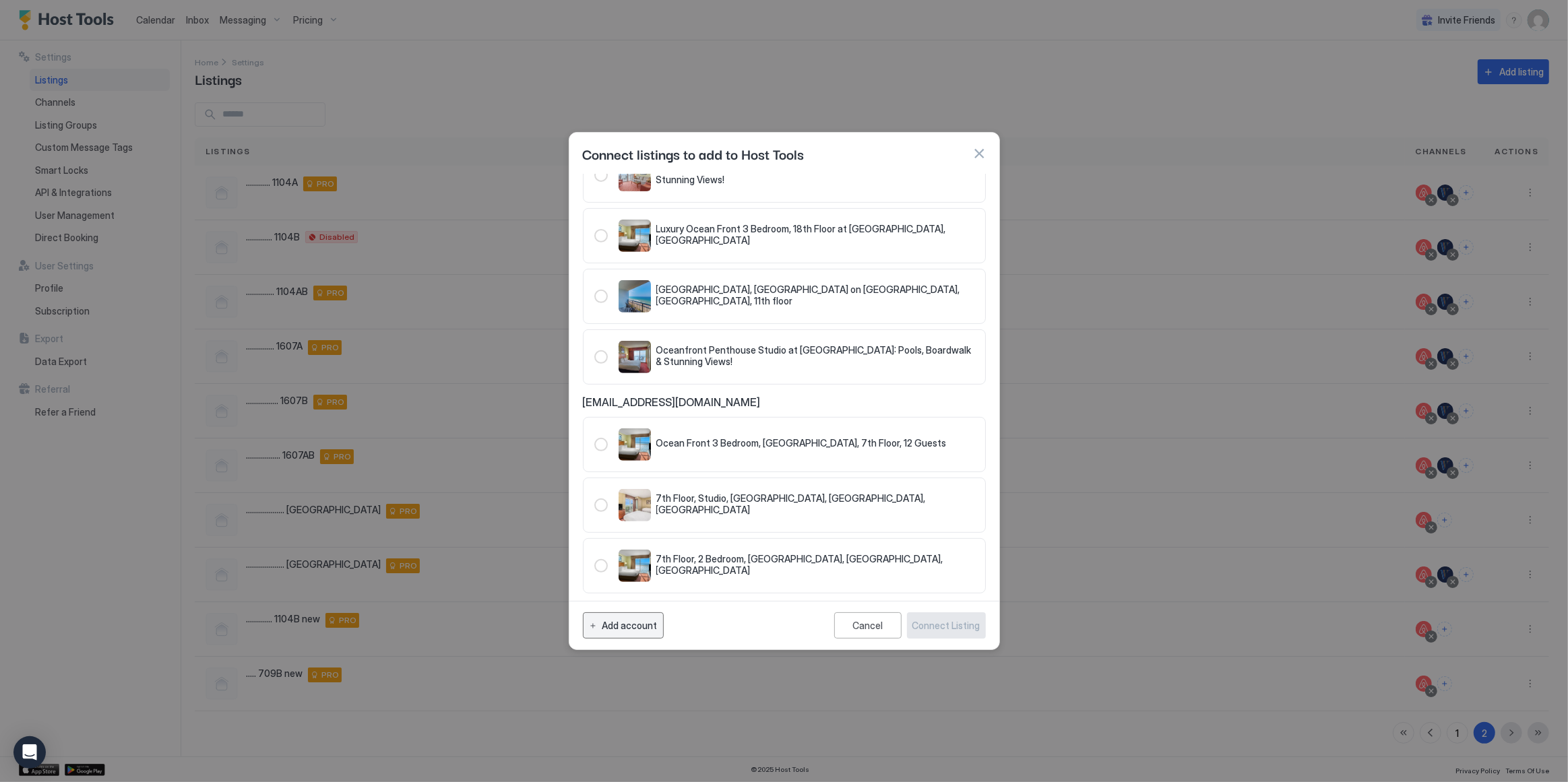
click at [605, 626] on div "Add account" at bounding box center [630, 626] width 55 height 14
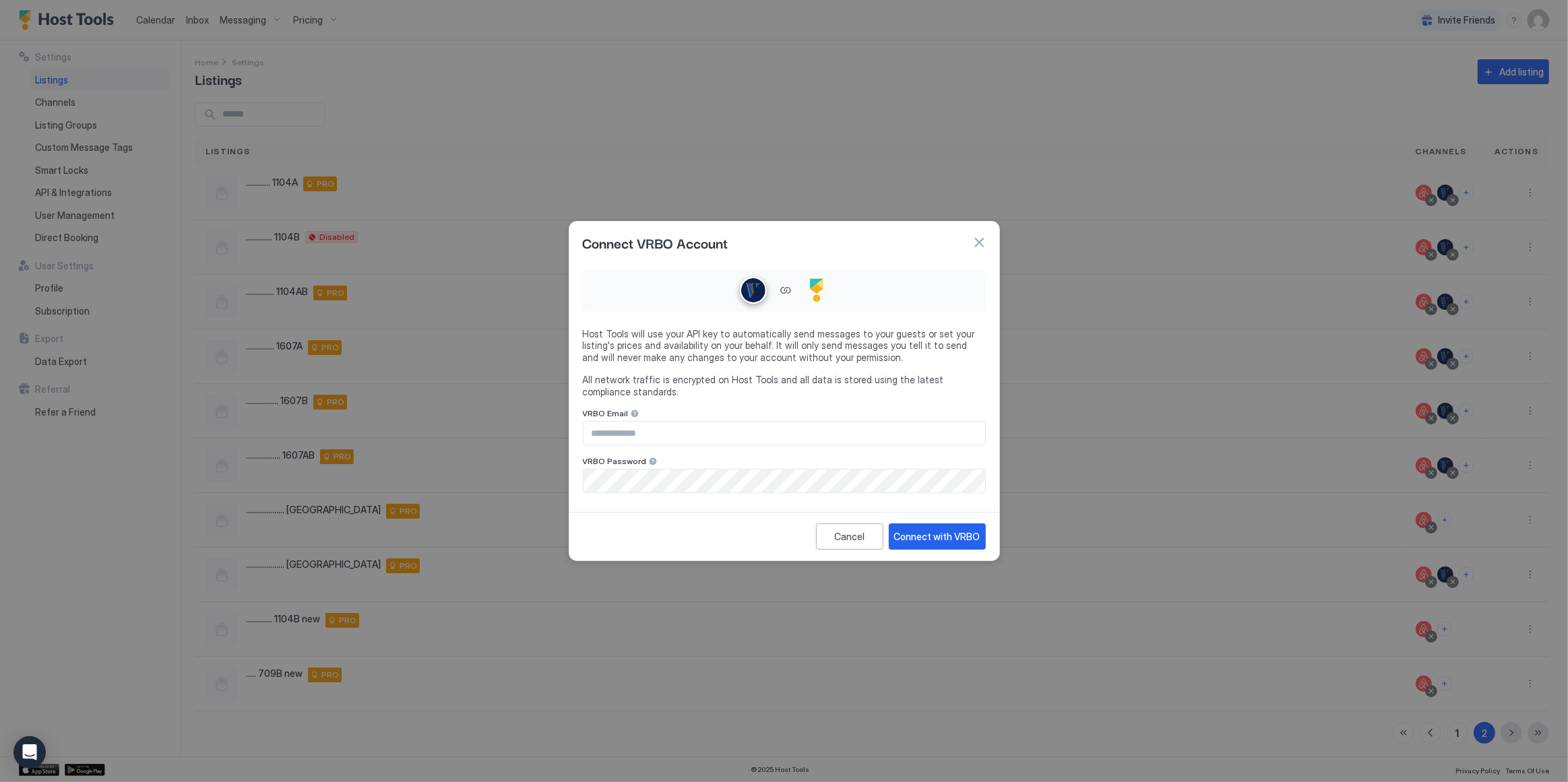
click at [739, 435] on input "Input Field" at bounding box center [784, 433] width 402 height 23
click at [680, 434] on input "Input Field" at bounding box center [784, 433] width 402 height 23
click at [855, 538] on div "Cancel" at bounding box center [849, 537] width 30 height 14
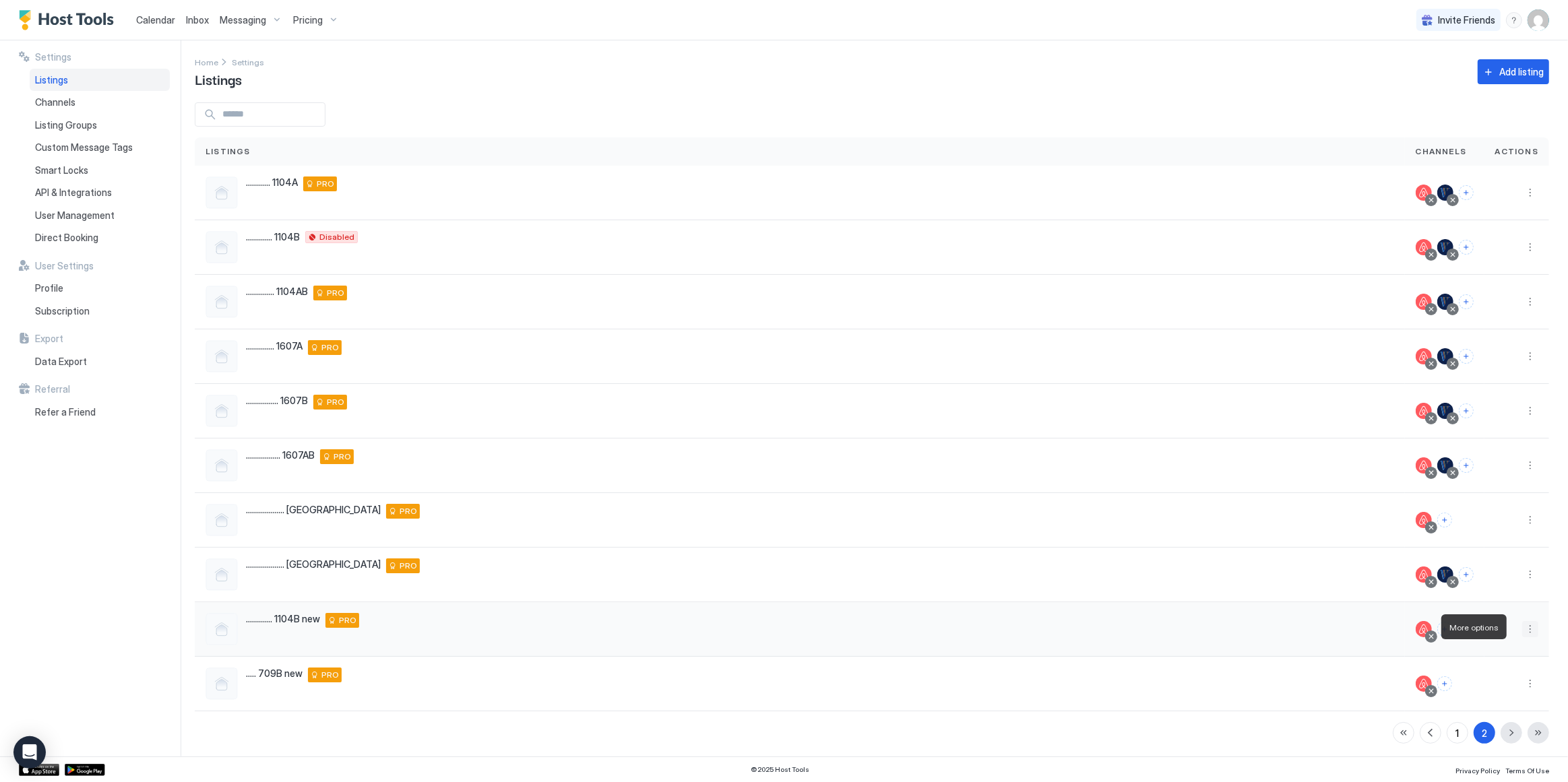
click at [1522, 626] on button "More options" at bounding box center [1529, 629] width 16 height 16
click at [1483, 708] on span "Connect Channel" at bounding box center [1494, 710] width 67 height 10
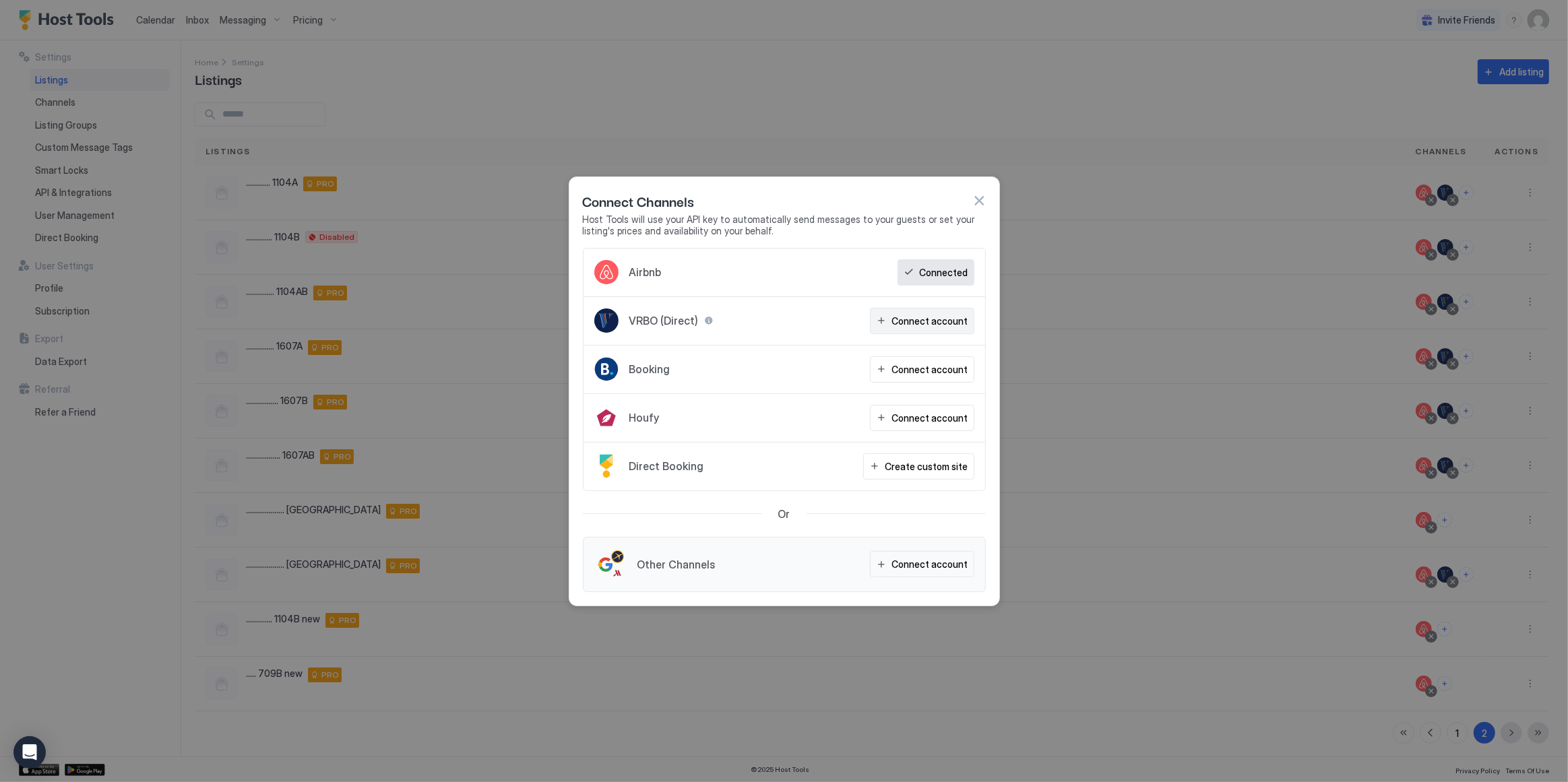
click at [931, 322] on div "Connect account" at bounding box center [930, 321] width 76 height 14
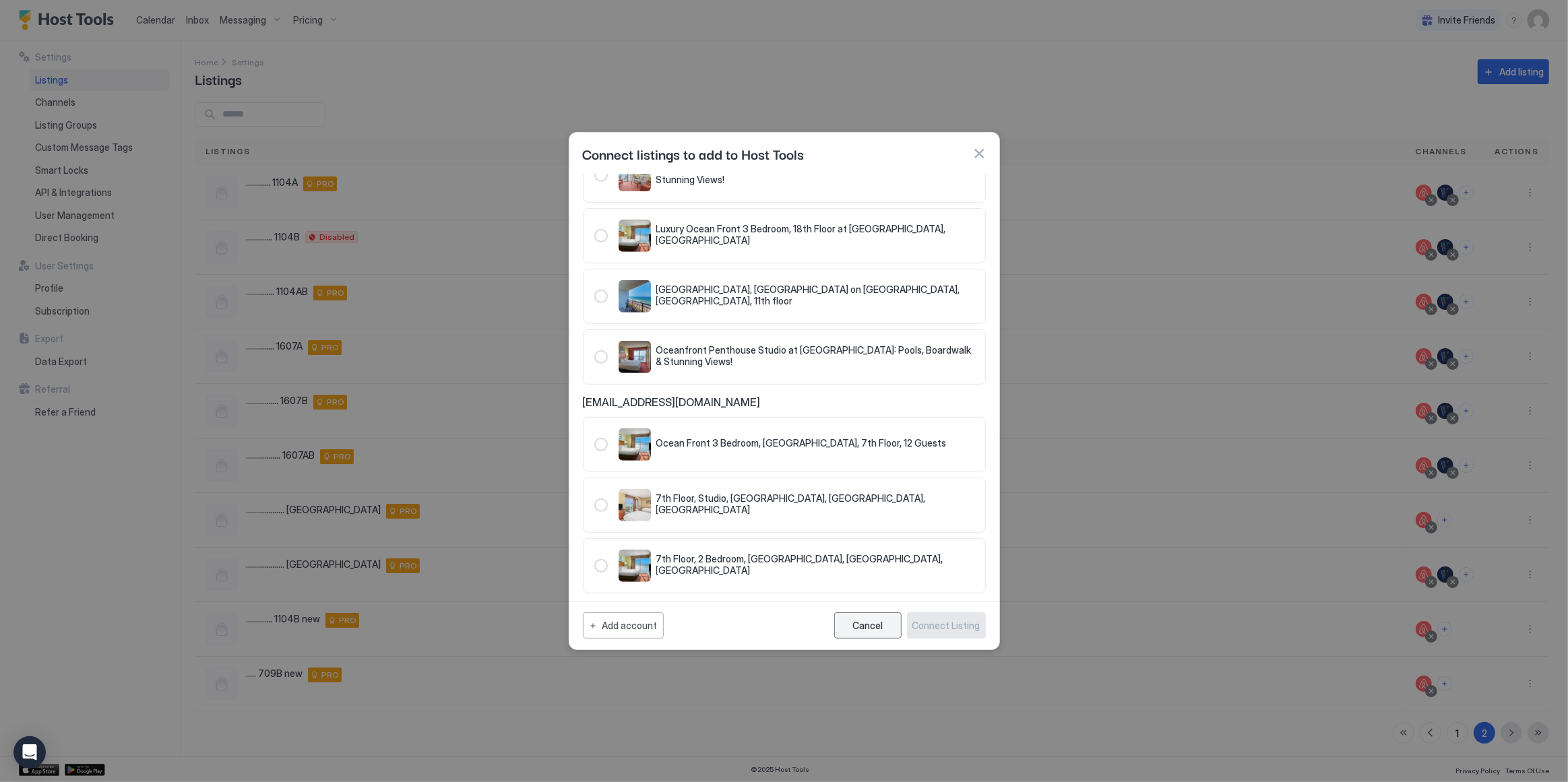
click at [876, 625] on div "Cancel" at bounding box center [867, 626] width 30 height 12
